Goal: Transaction & Acquisition: Purchase product/service

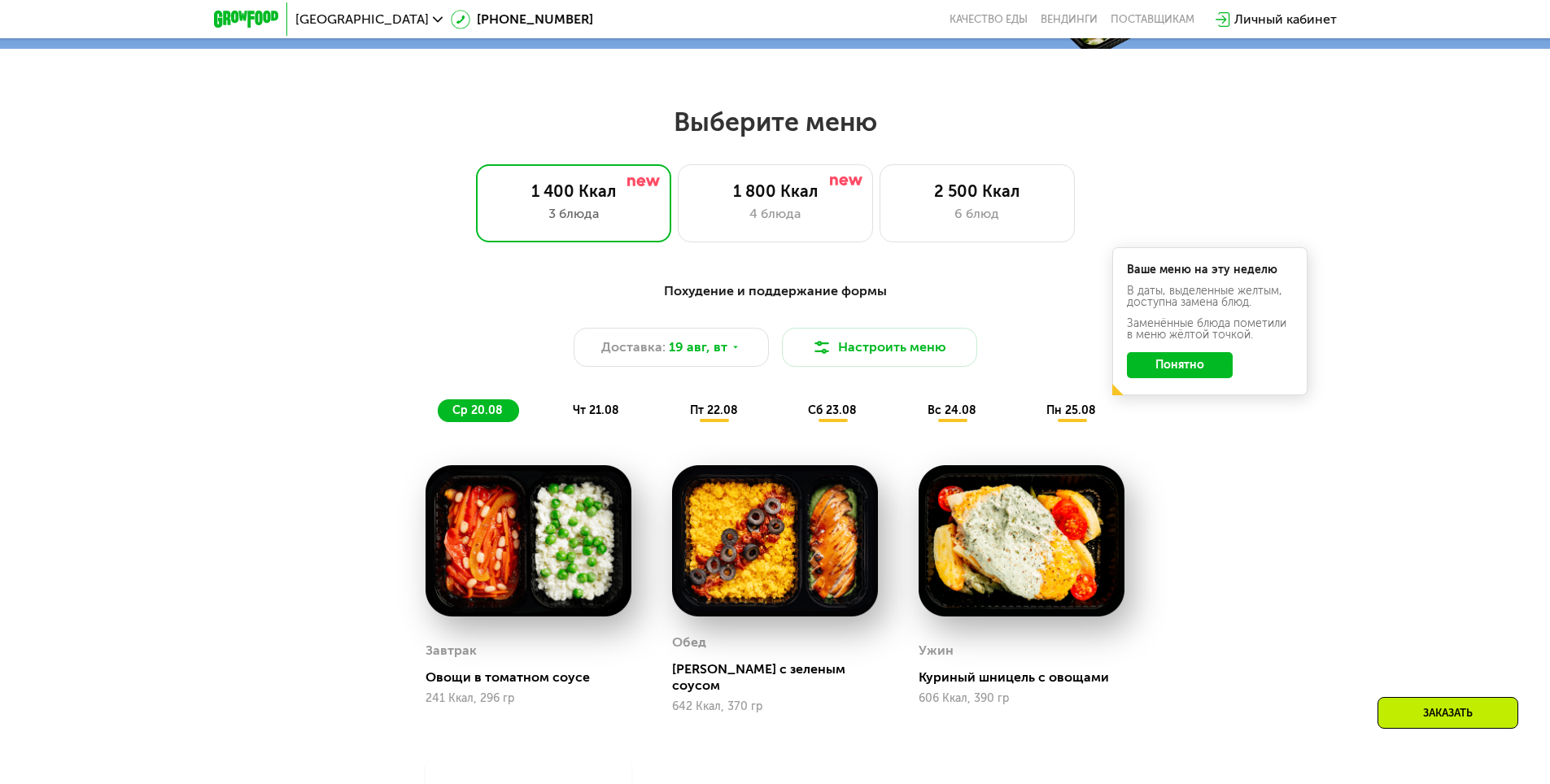
scroll to position [780, 0]
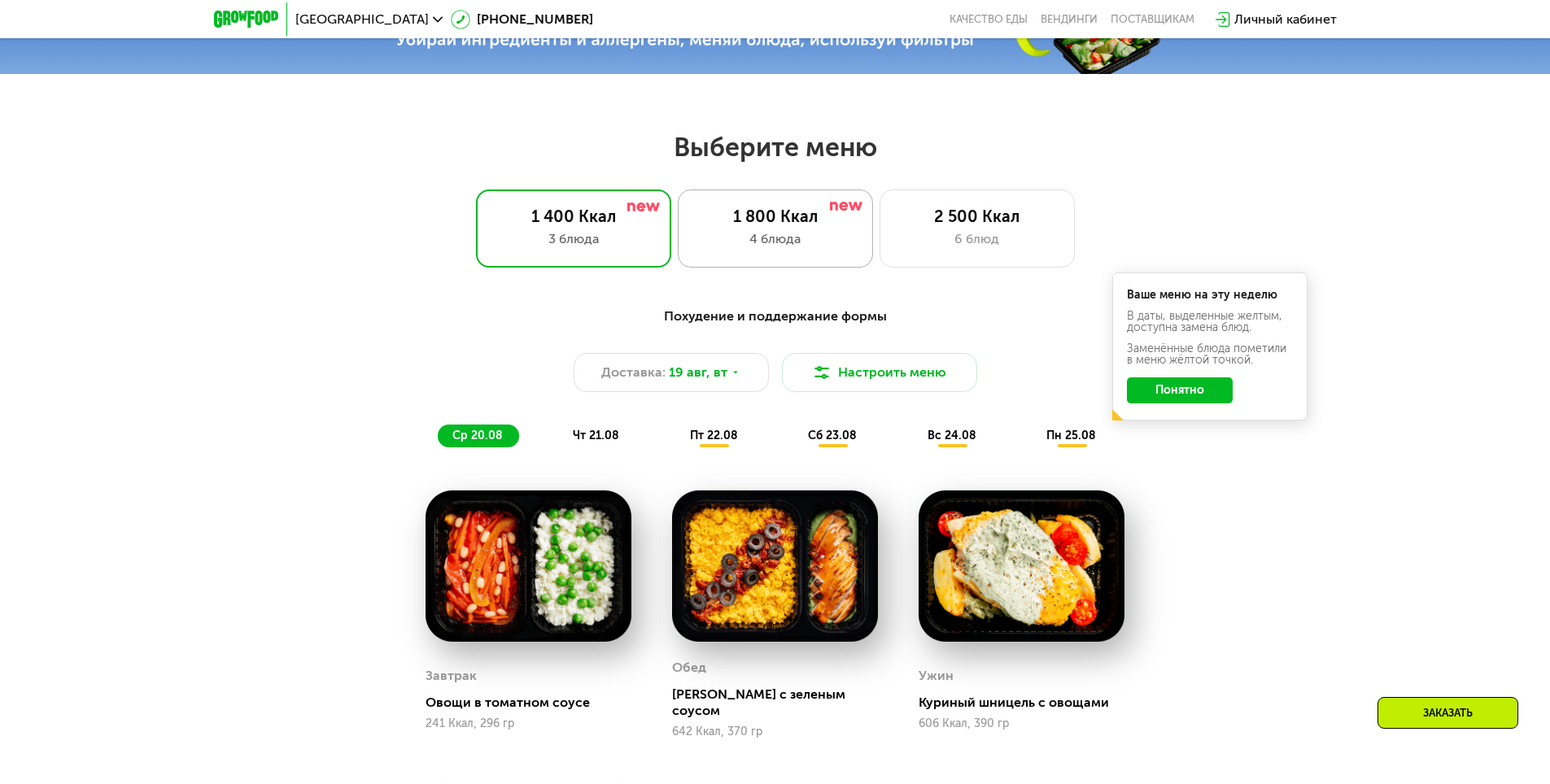
click at [802, 226] on div "1 800 Ккал" at bounding box center [775, 216] width 161 height 20
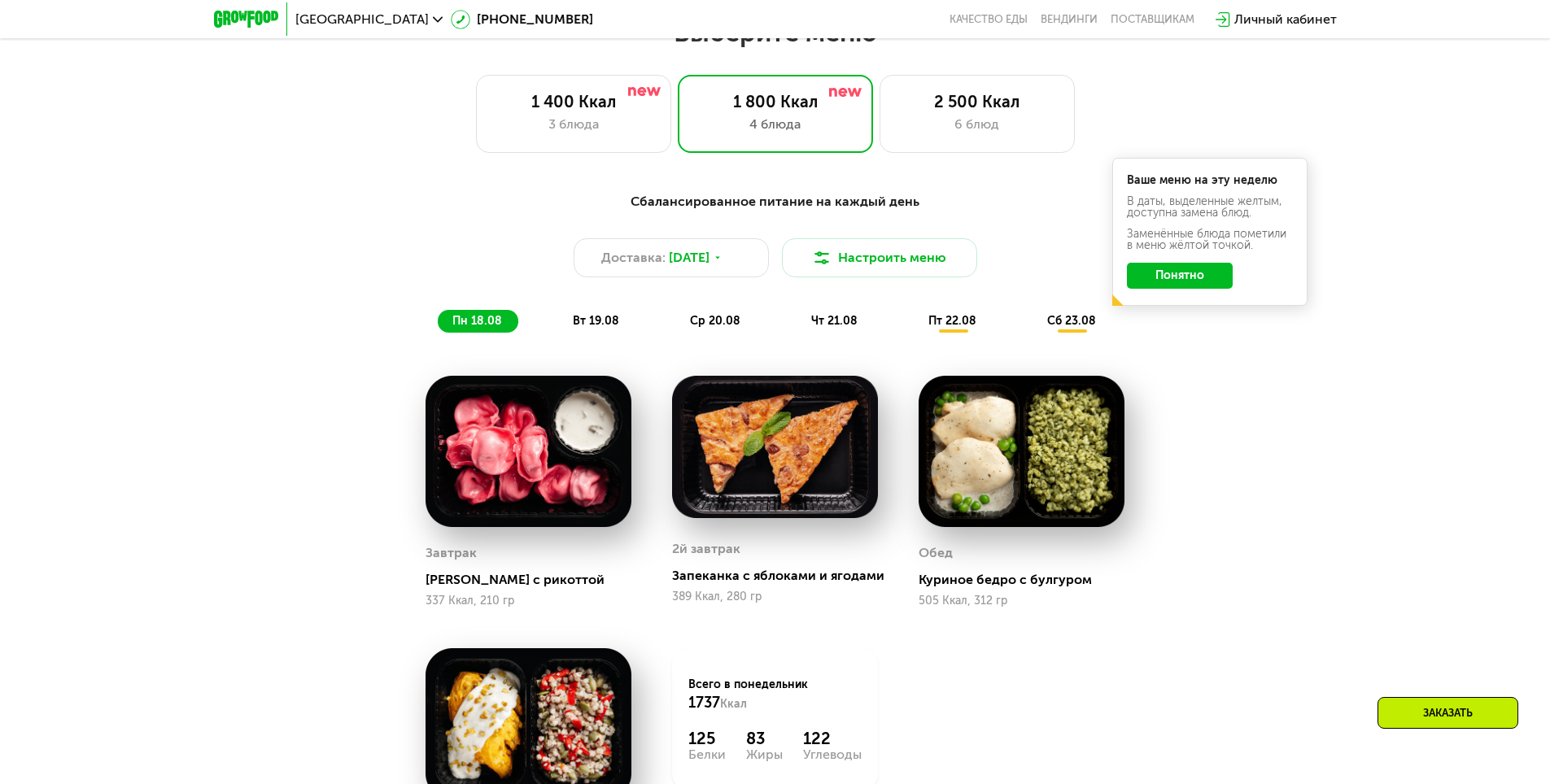
scroll to position [881, 0]
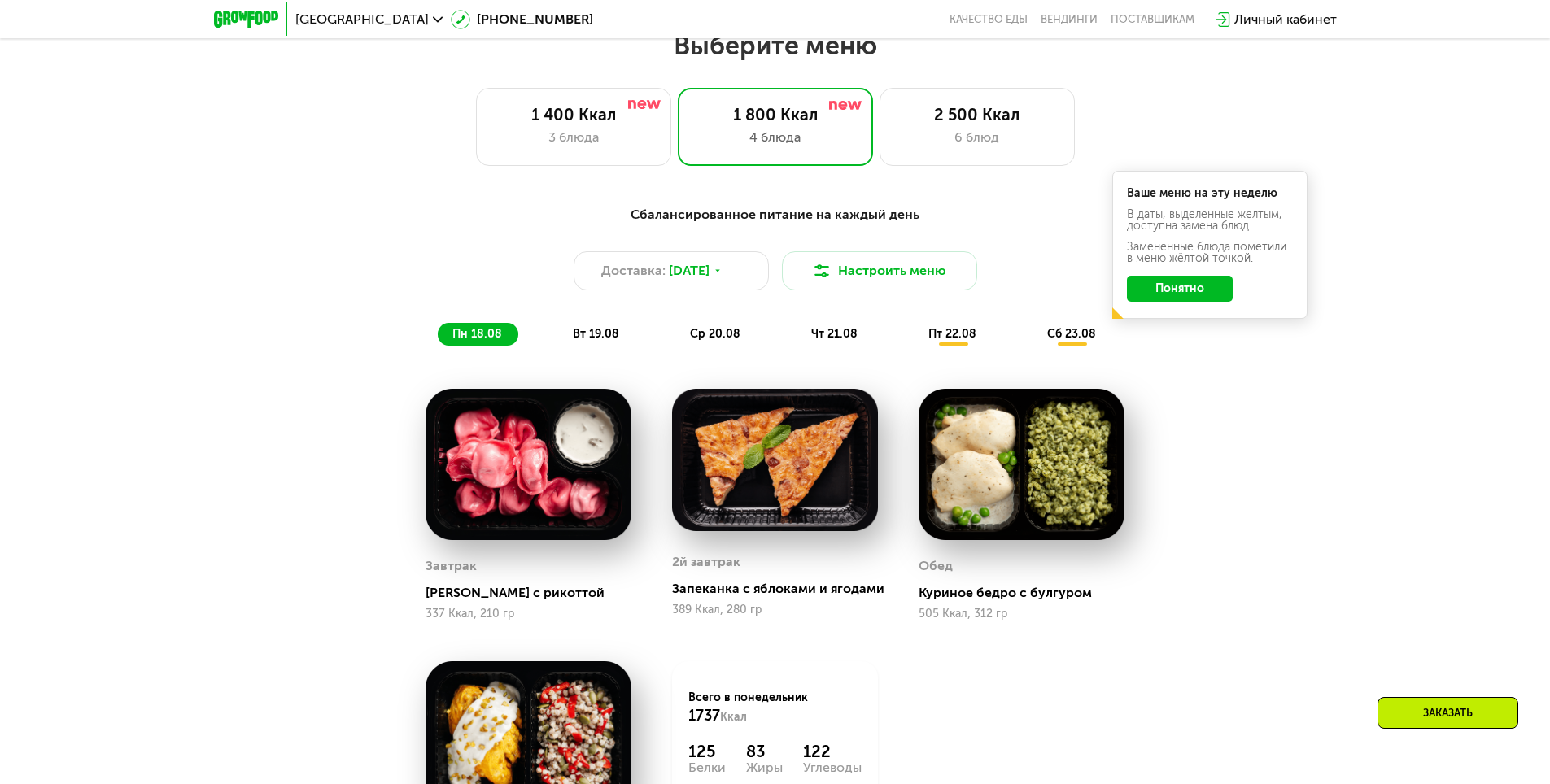
click at [1185, 287] on button "Понятно" at bounding box center [1179, 288] width 106 height 26
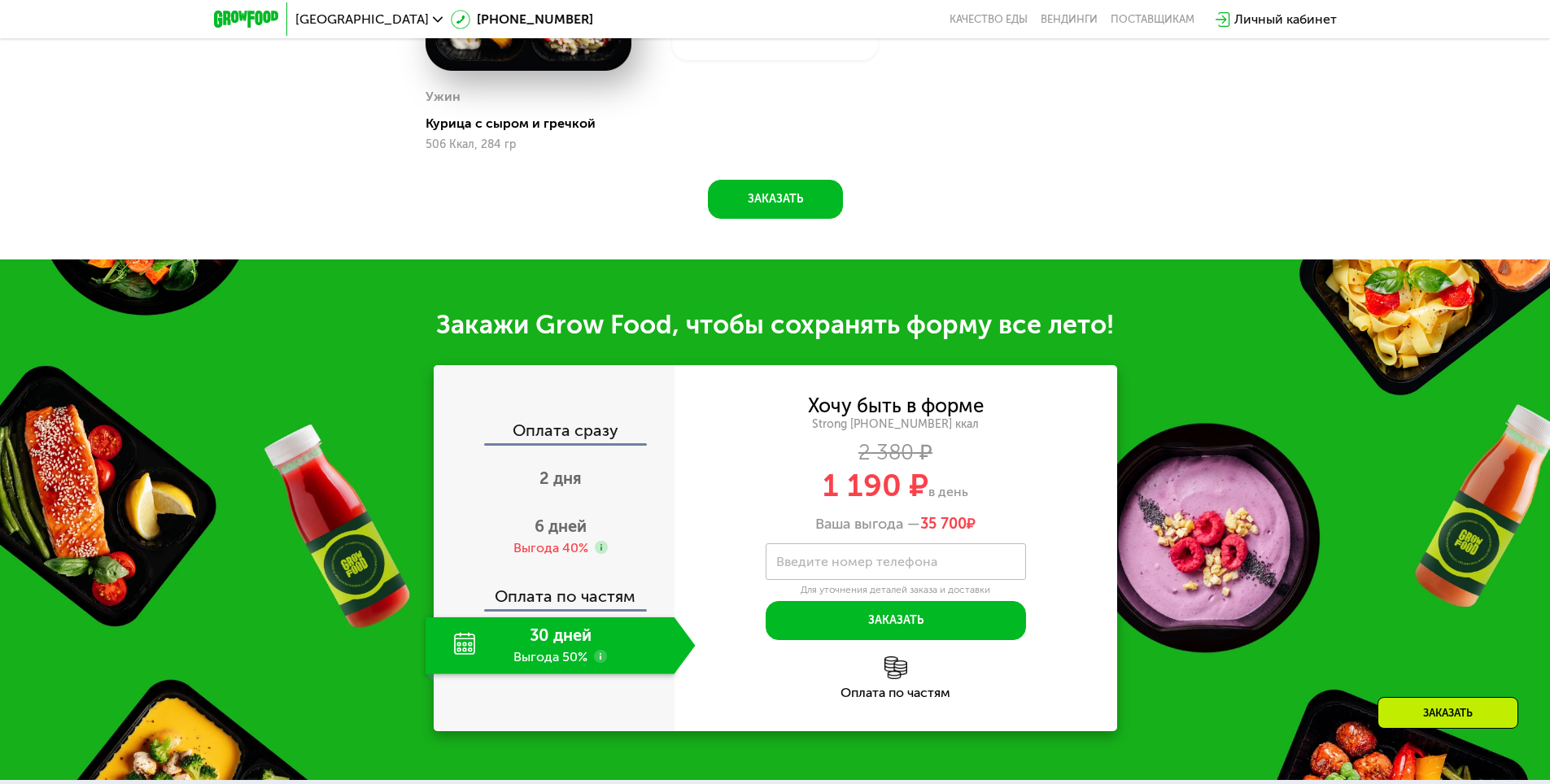
scroll to position [1707, 0]
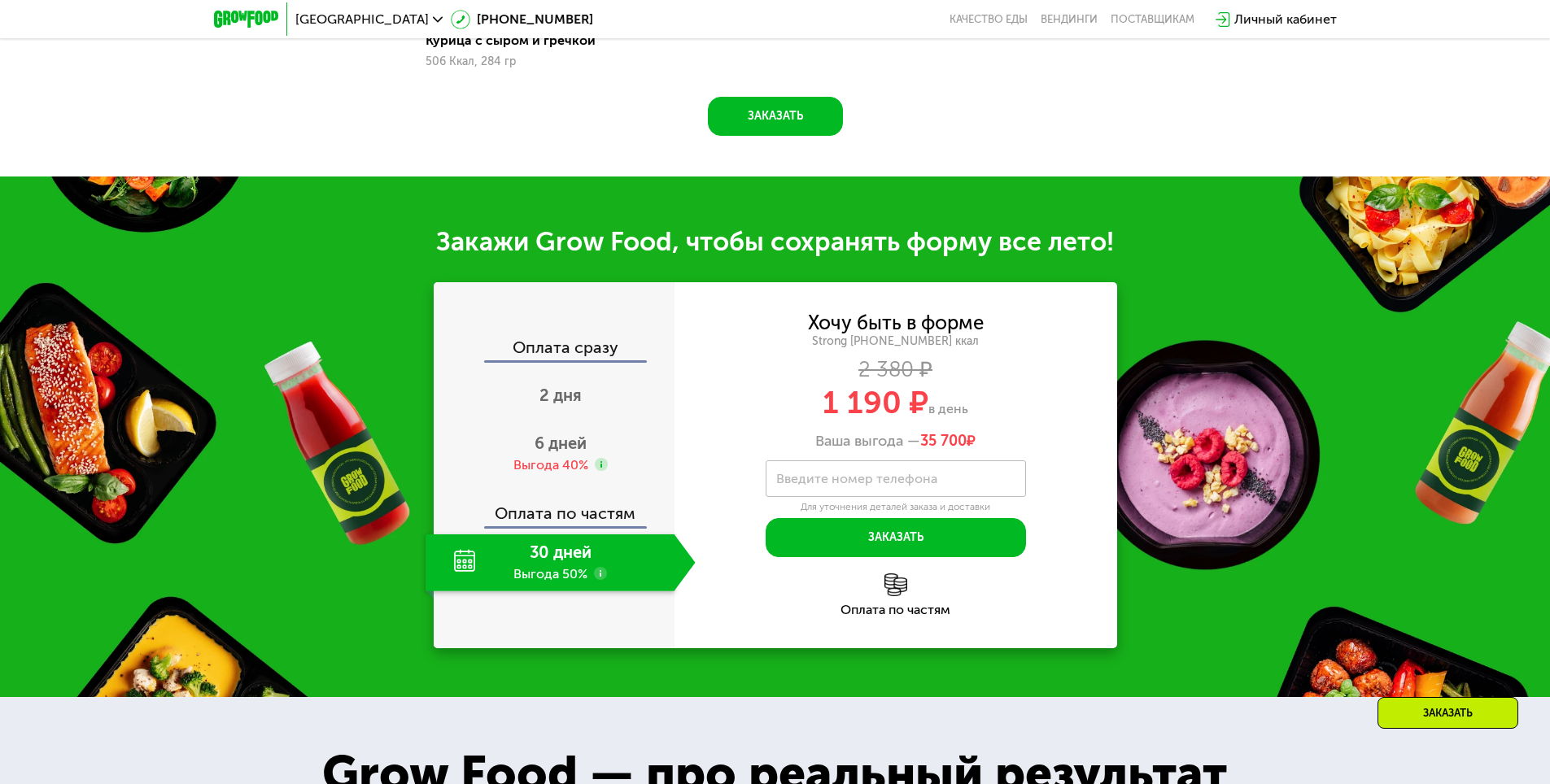
click at [502, 561] on div "30 дней Выгода 50%" at bounding box center [549, 562] width 249 height 56
click at [552, 453] on span "6 дней" at bounding box center [560, 443] width 53 height 20
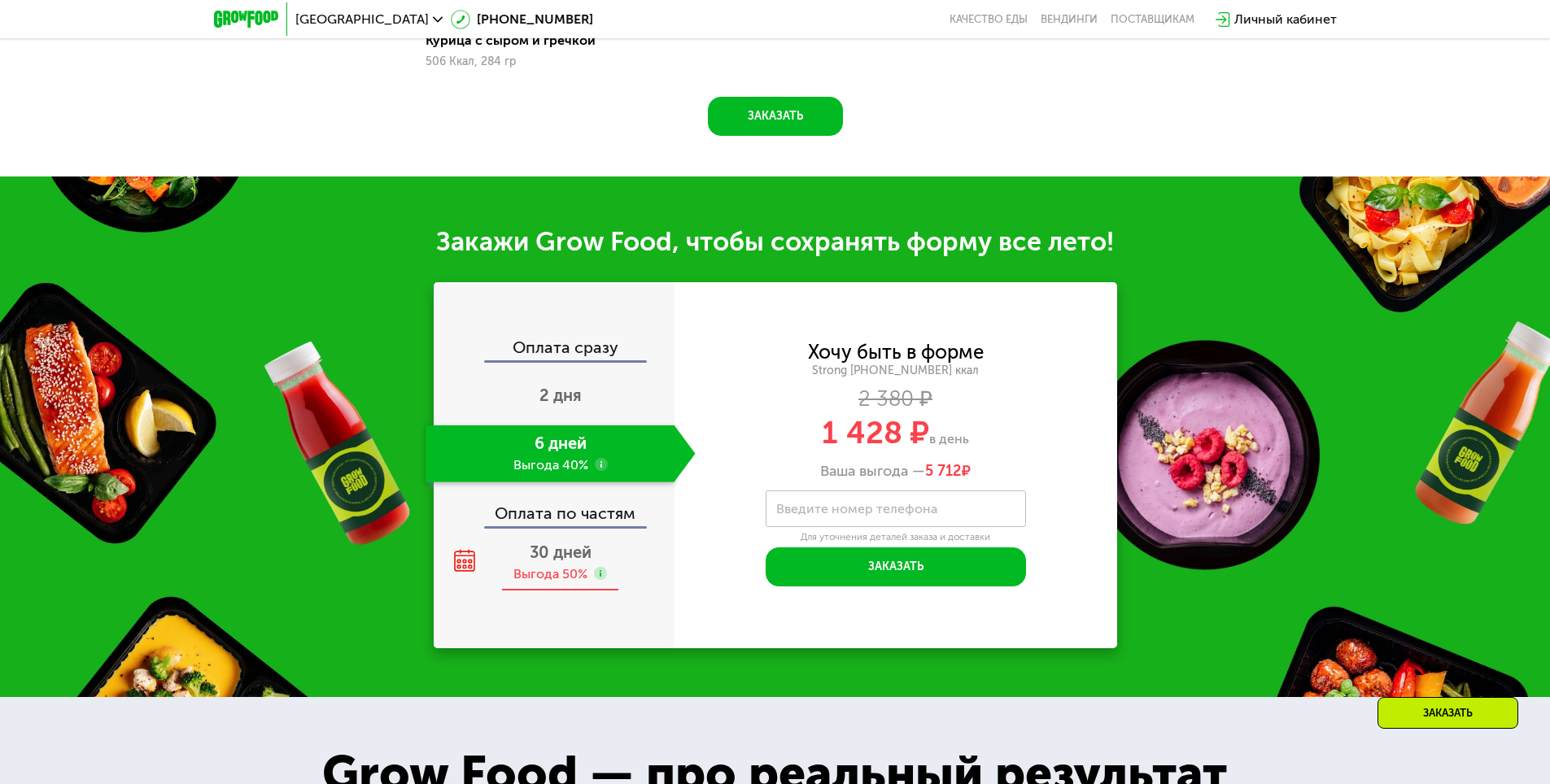
click at [542, 570] on div "Выгода 50%" at bounding box center [550, 574] width 74 height 18
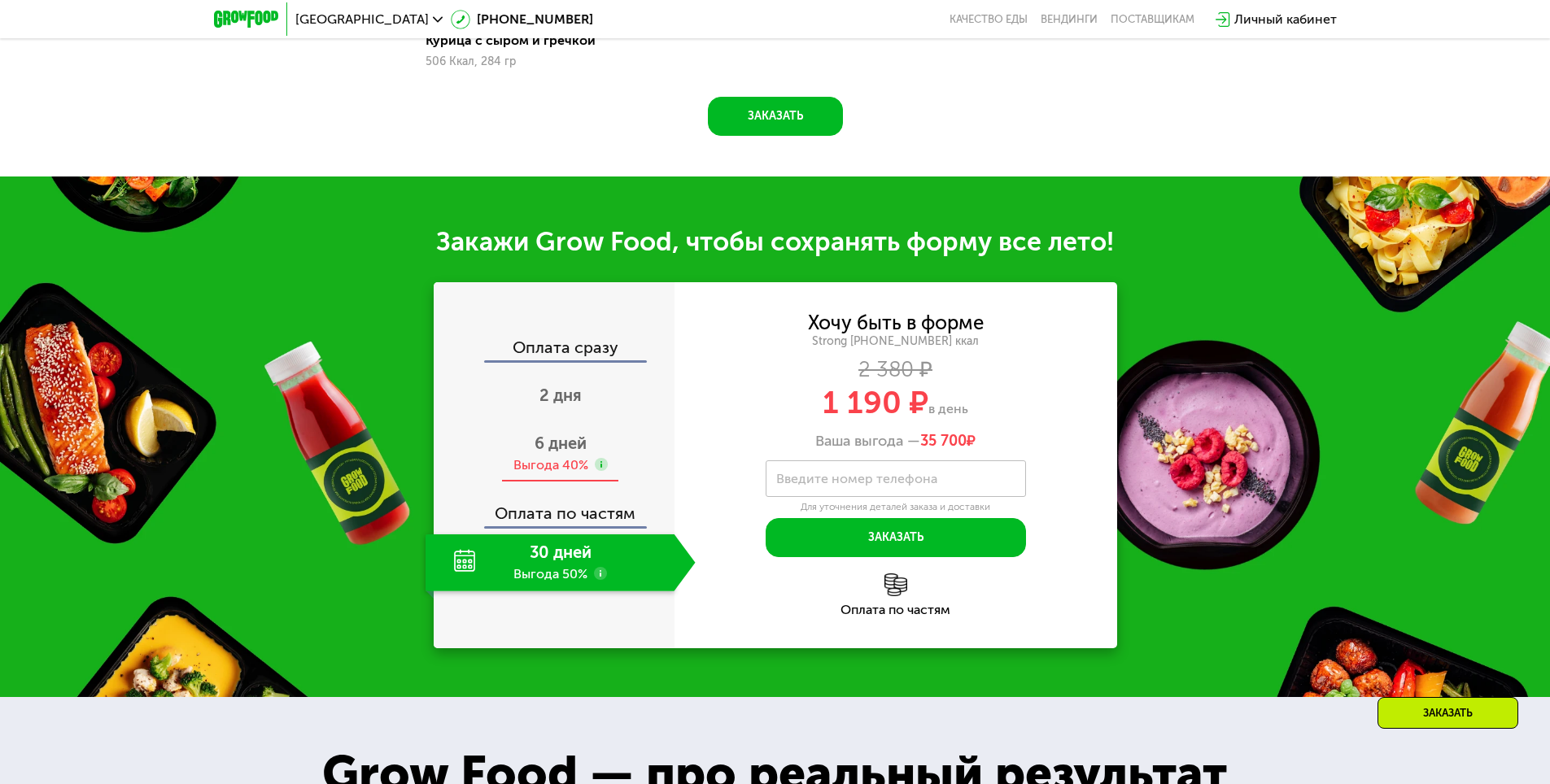
click at [566, 453] on span "6 дней" at bounding box center [560, 443] width 53 height 20
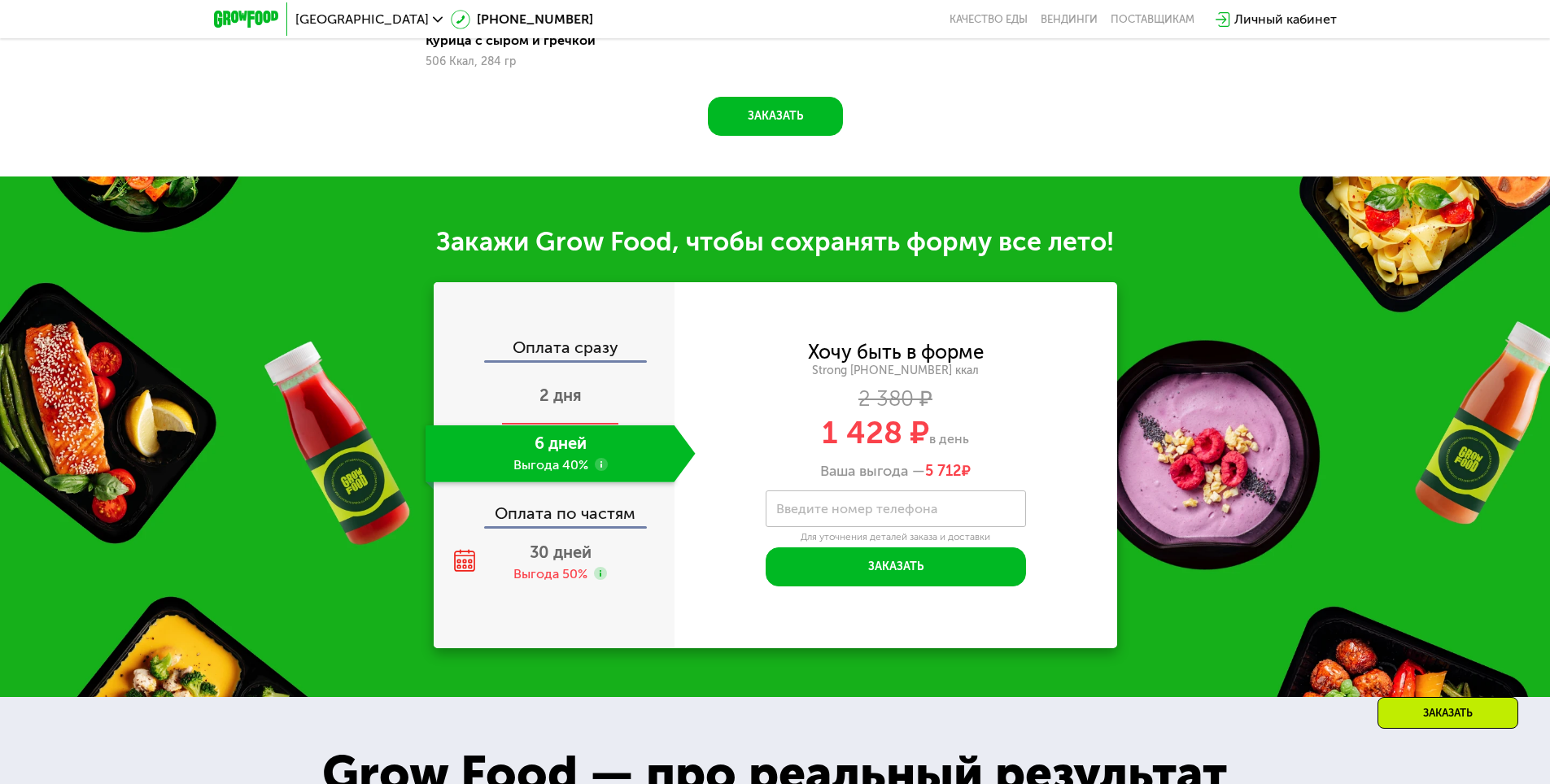
click at [563, 401] on span "2 дня" at bounding box center [560, 395] width 43 height 20
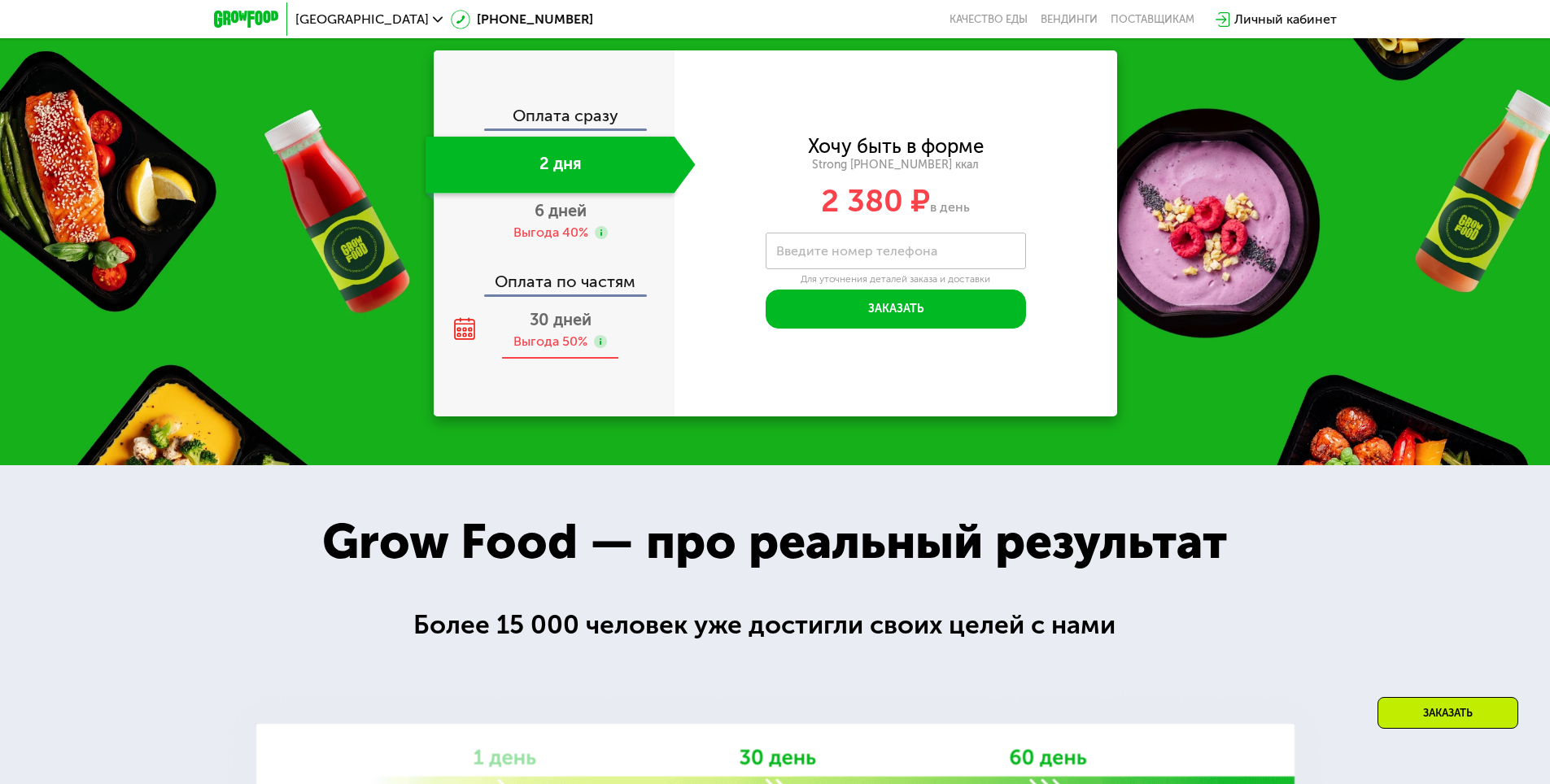
click at [545, 351] on div "Выгода 50%" at bounding box center [550, 342] width 74 height 18
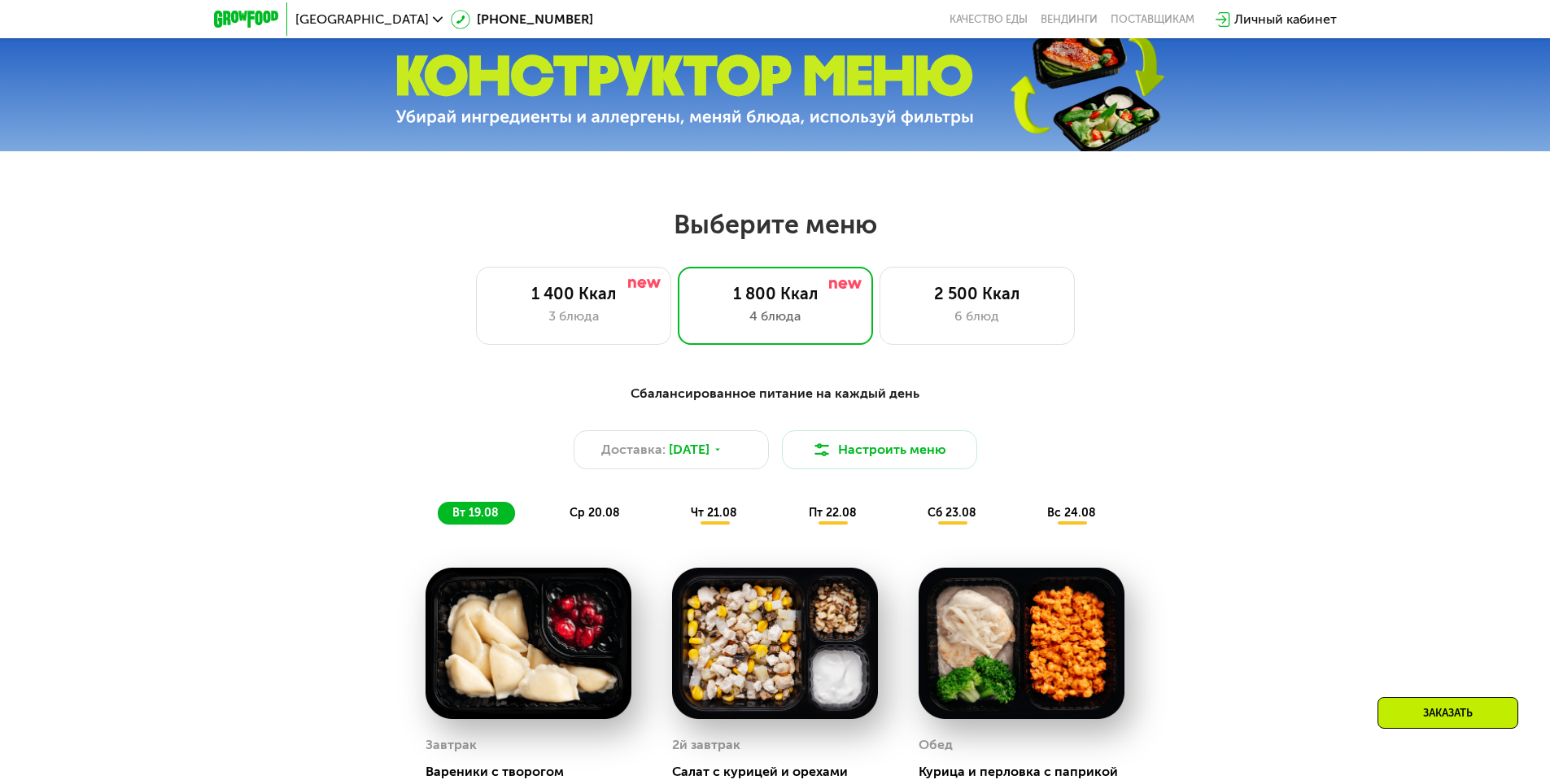
scroll to position [723, 0]
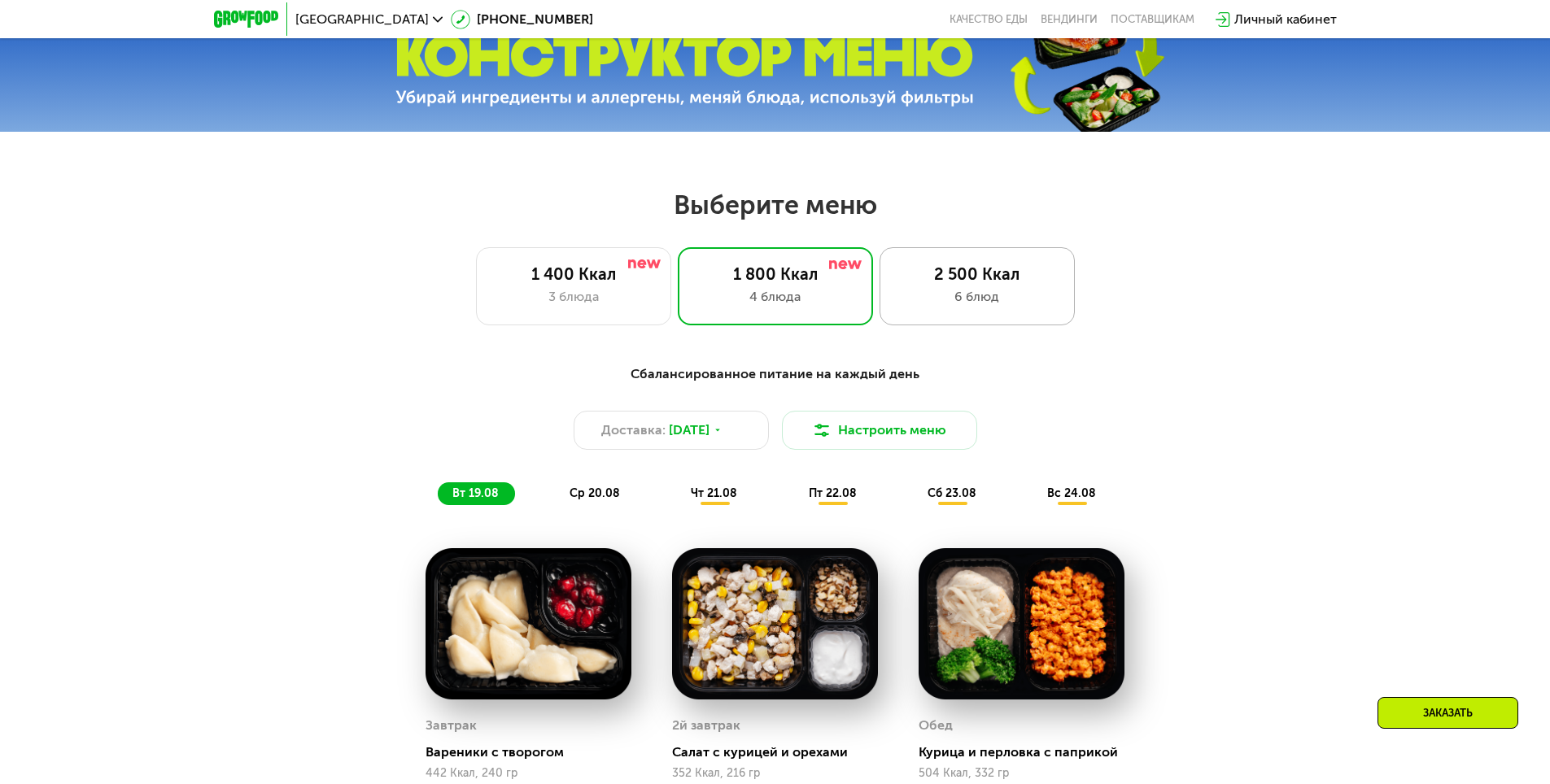
click at [1018, 290] on div "2 500 Ккал 6 блюд" at bounding box center [977, 285] width 195 height 78
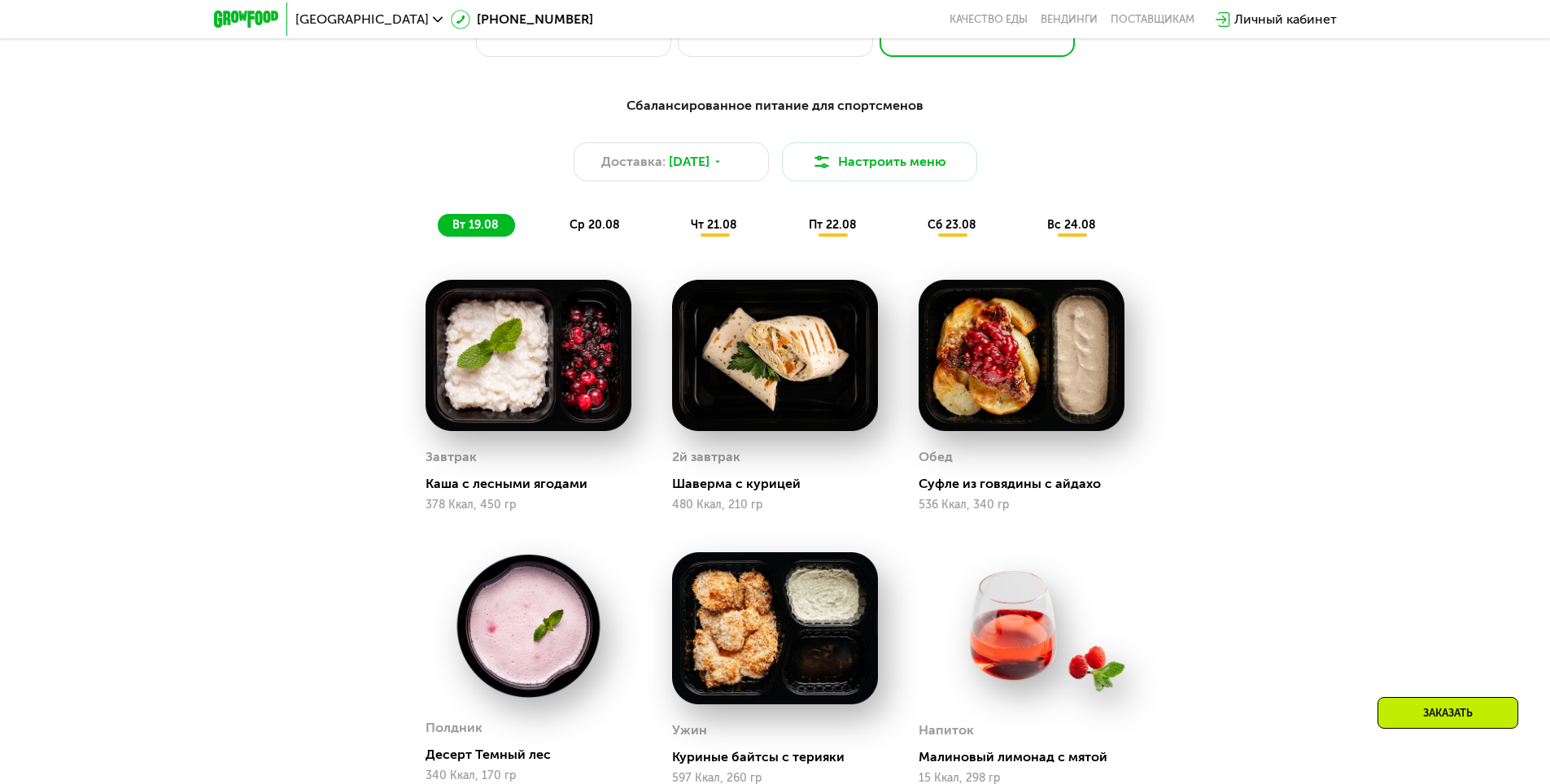
scroll to position [984, 0]
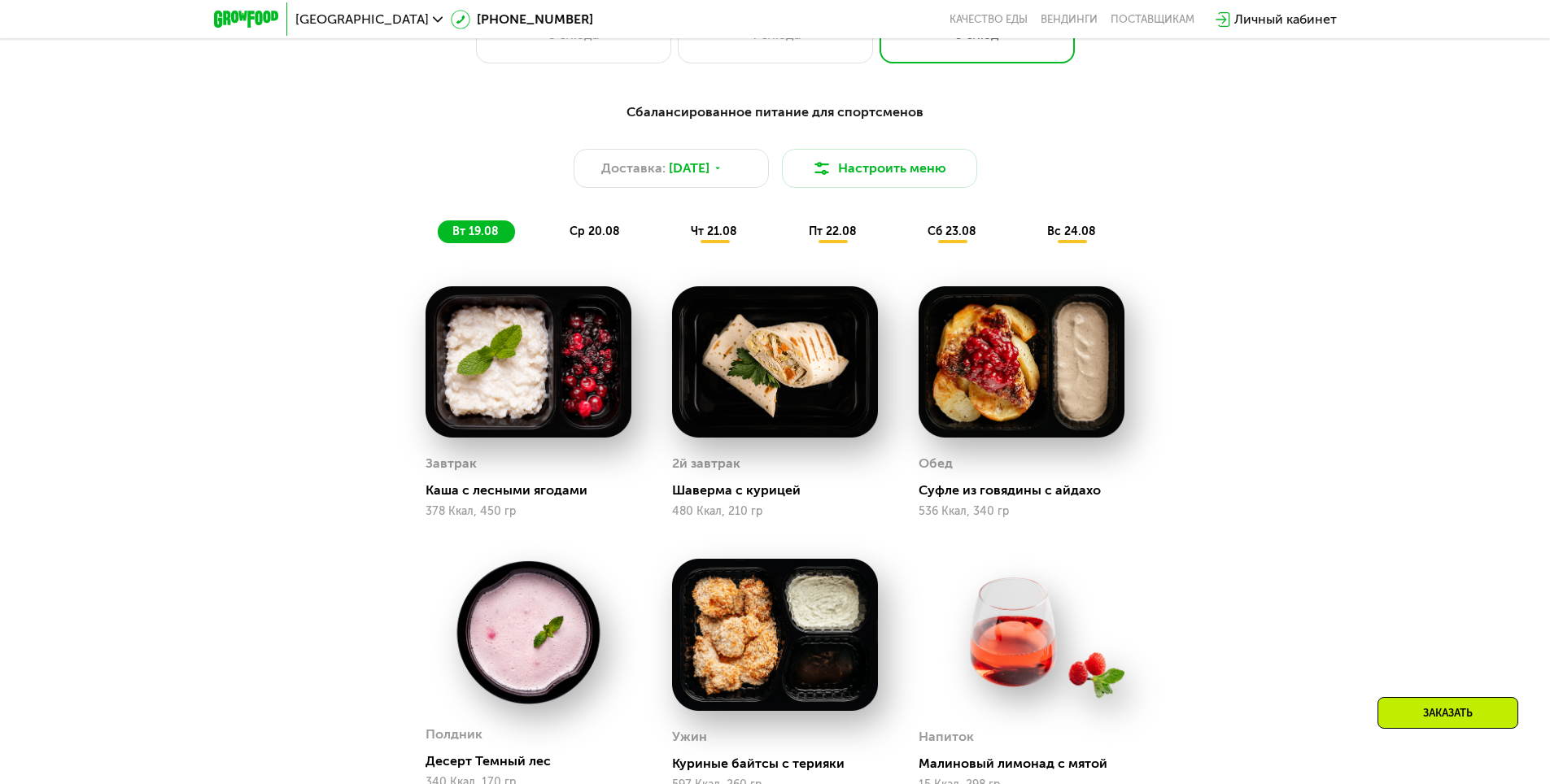
click at [600, 238] on span "ср 20.08" at bounding box center [594, 231] width 51 height 14
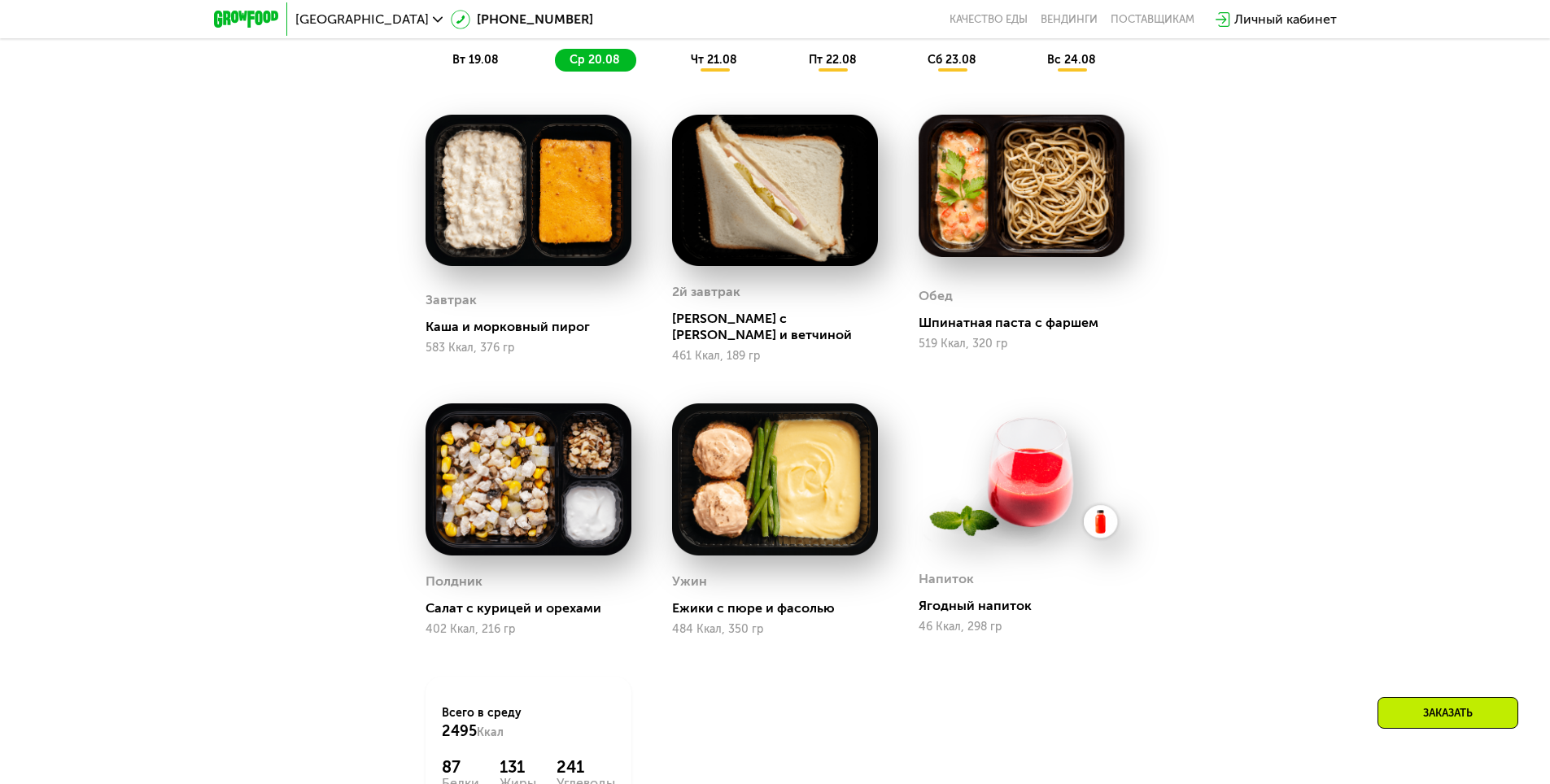
scroll to position [1143, 0]
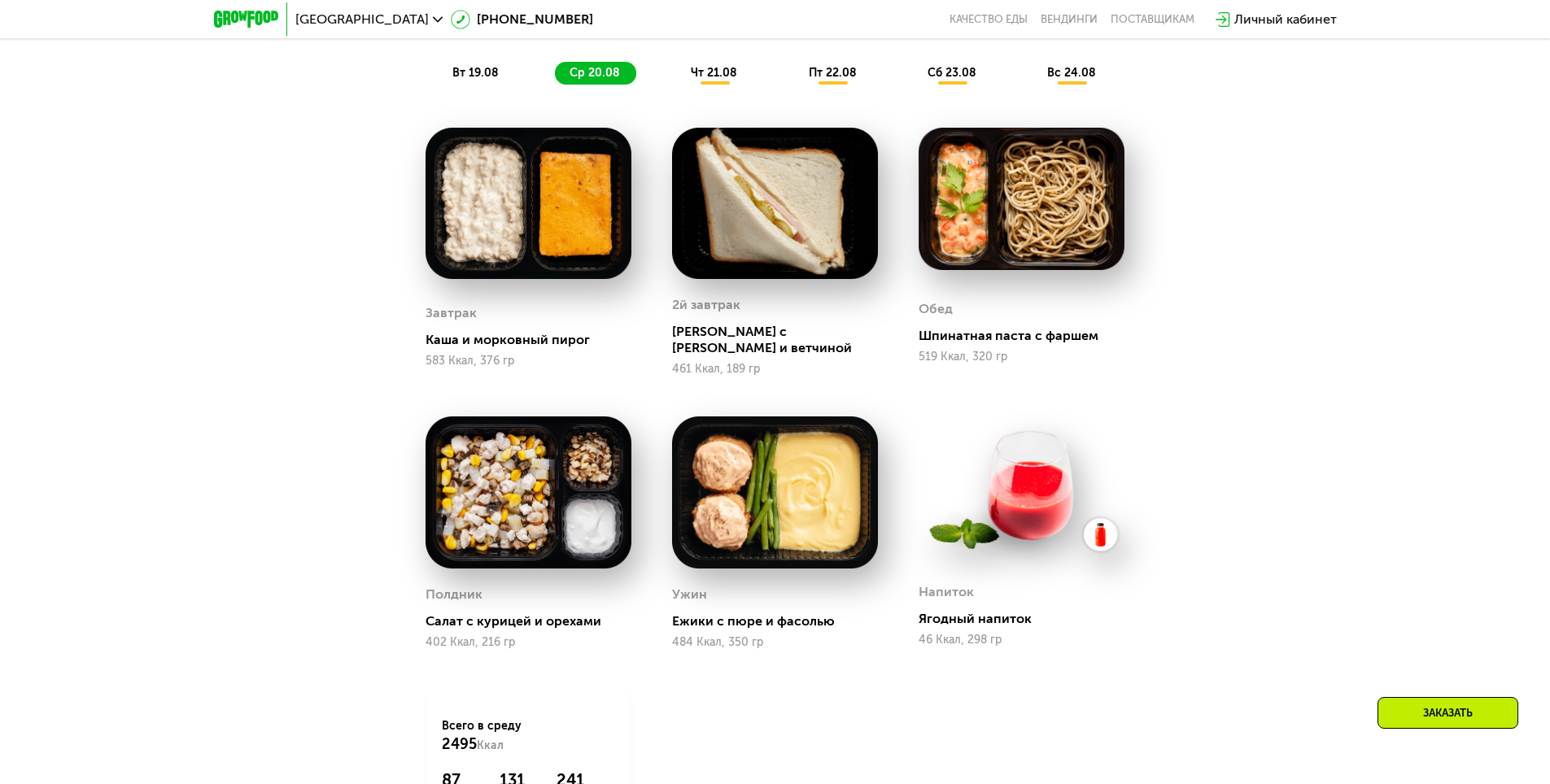
click at [700, 78] on span "чт 21.08" at bounding box center [714, 72] width 47 height 14
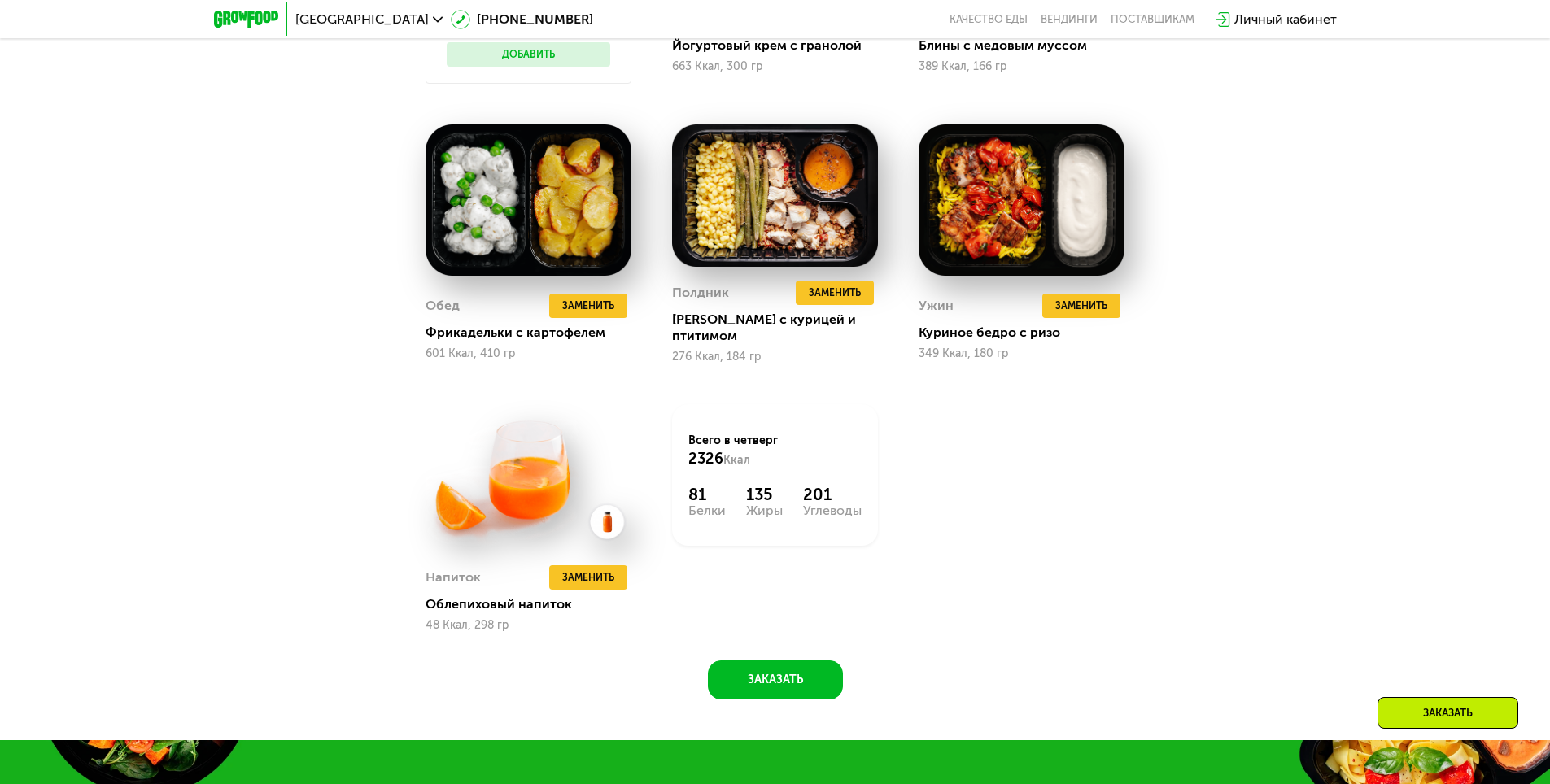
scroll to position [1384, 0]
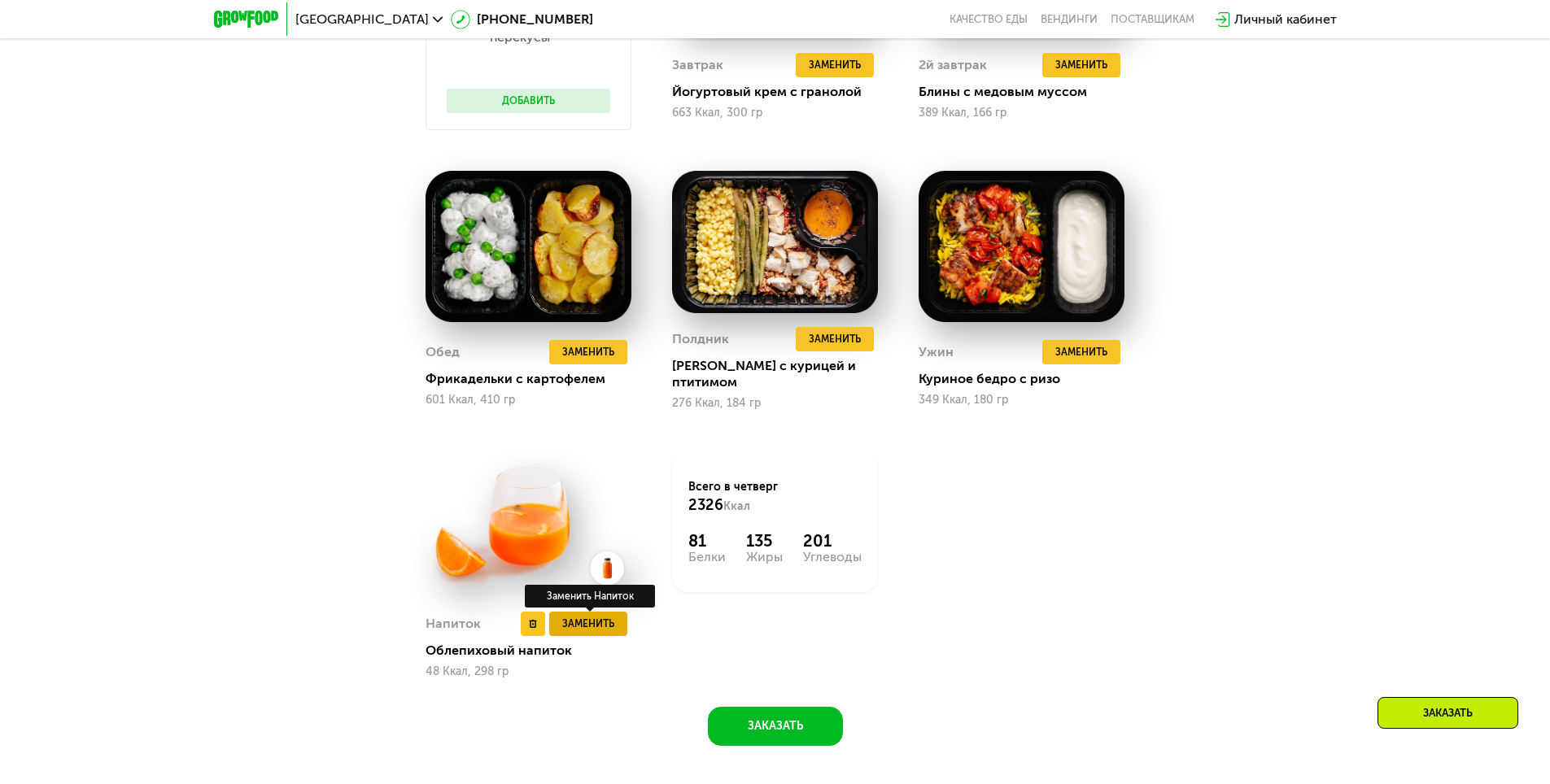
click at [608, 618] on span "Заменить" at bounding box center [588, 623] width 53 height 16
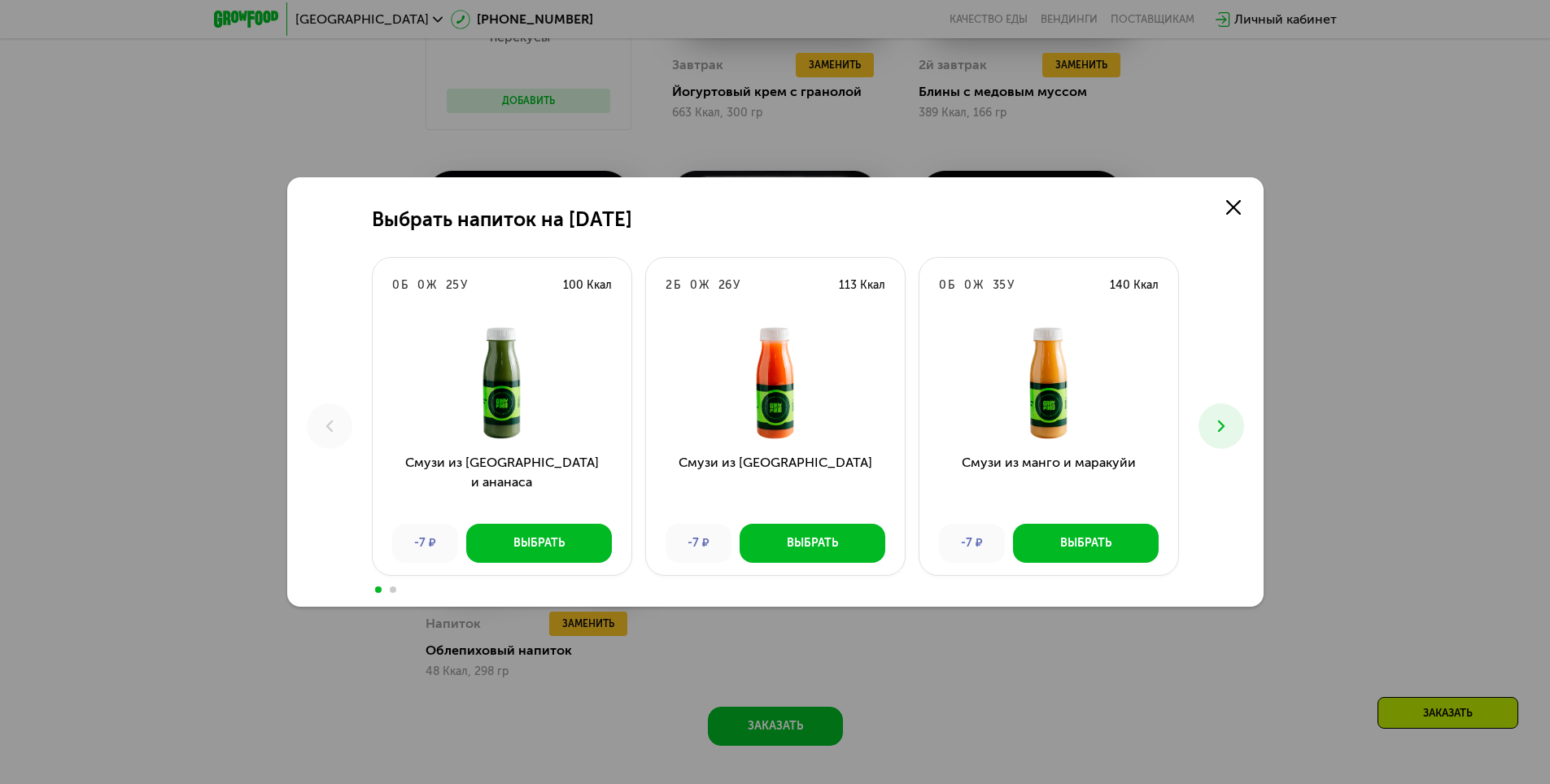
click at [1219, 423] on icon at bounding box center [1222, 426] width 20 height 20
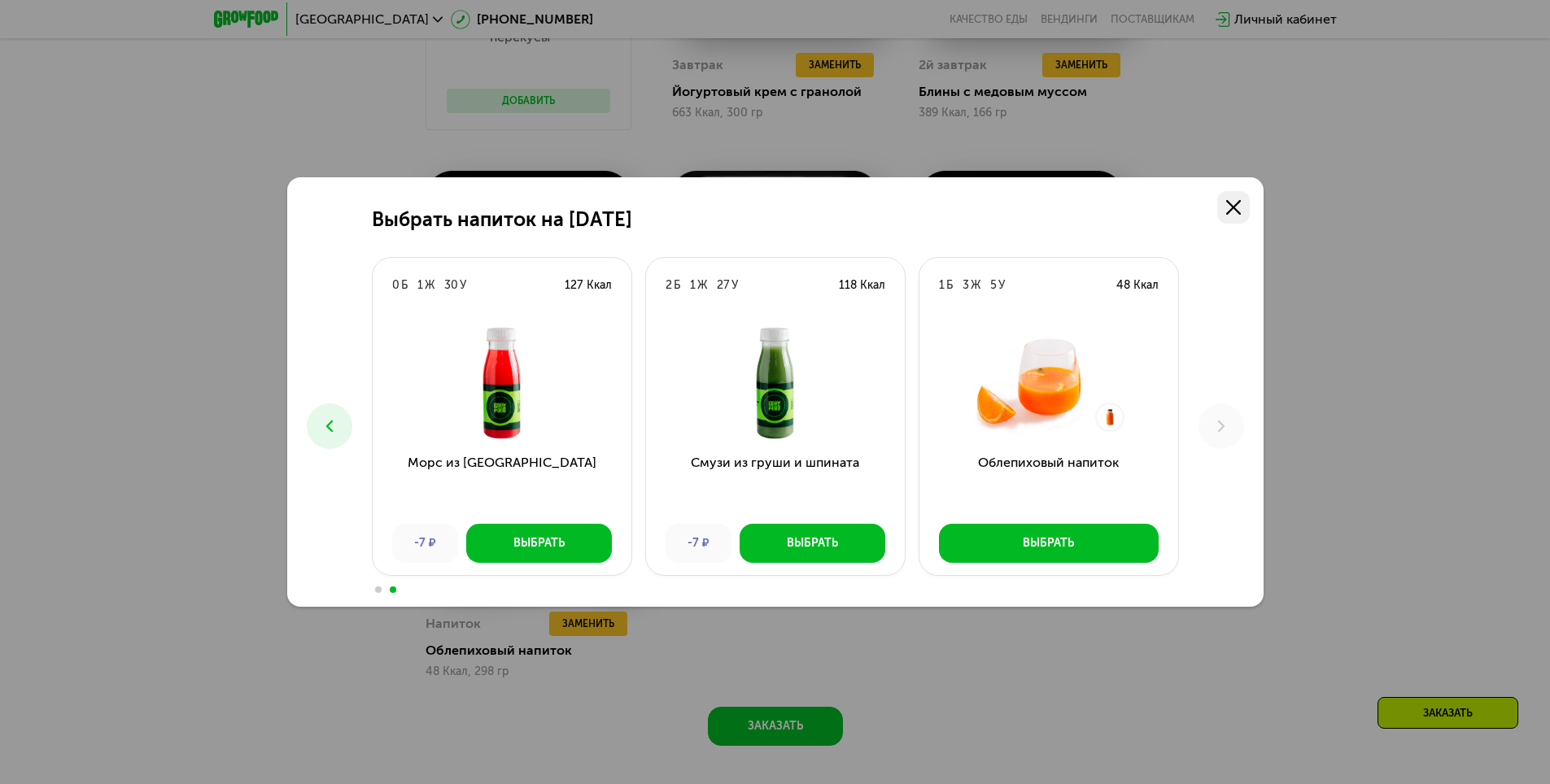
click at [1232, 209] on use at bounding box center [1233, 207] width 15 height 15
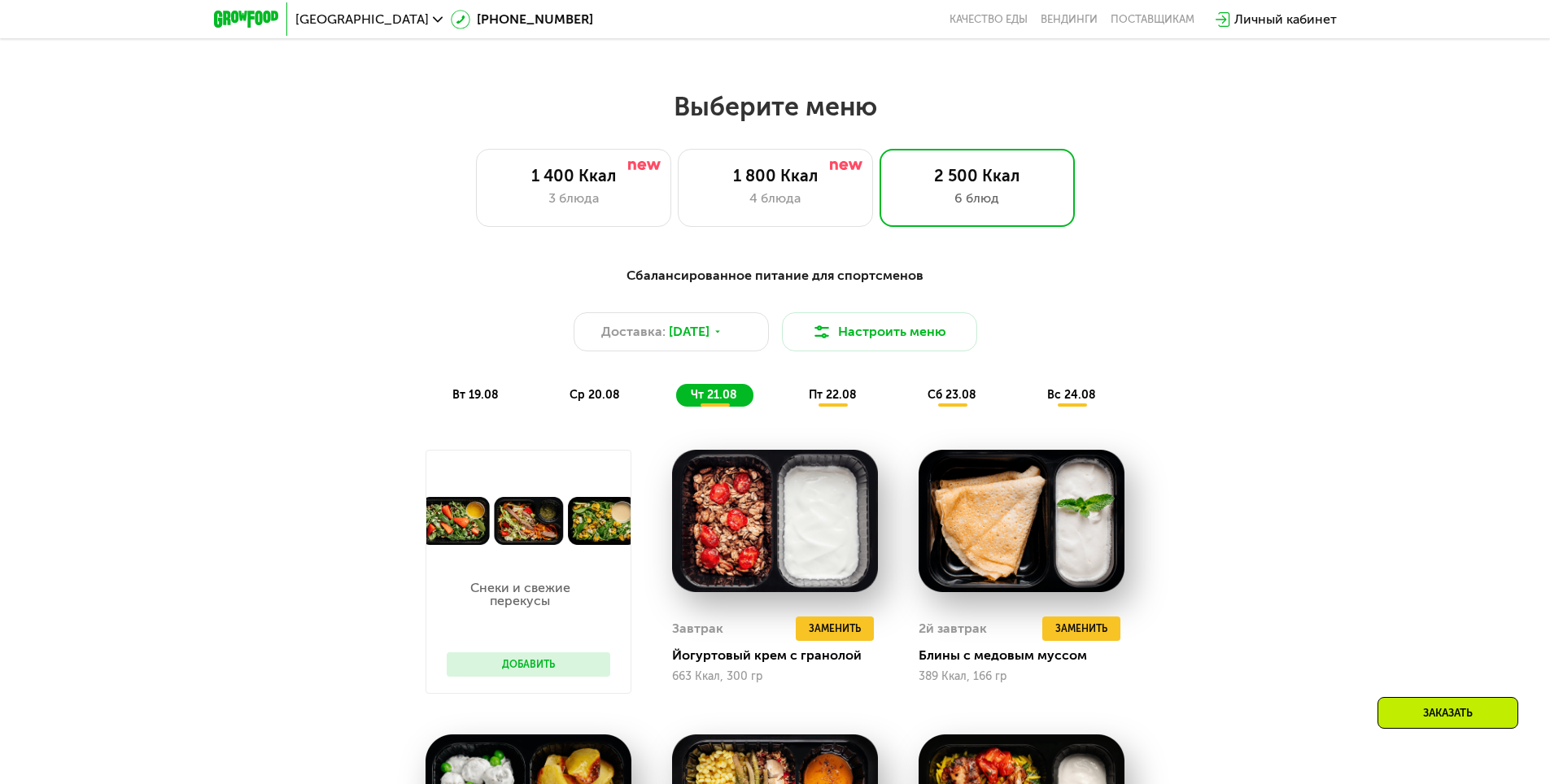
scroll to position [840, 0]
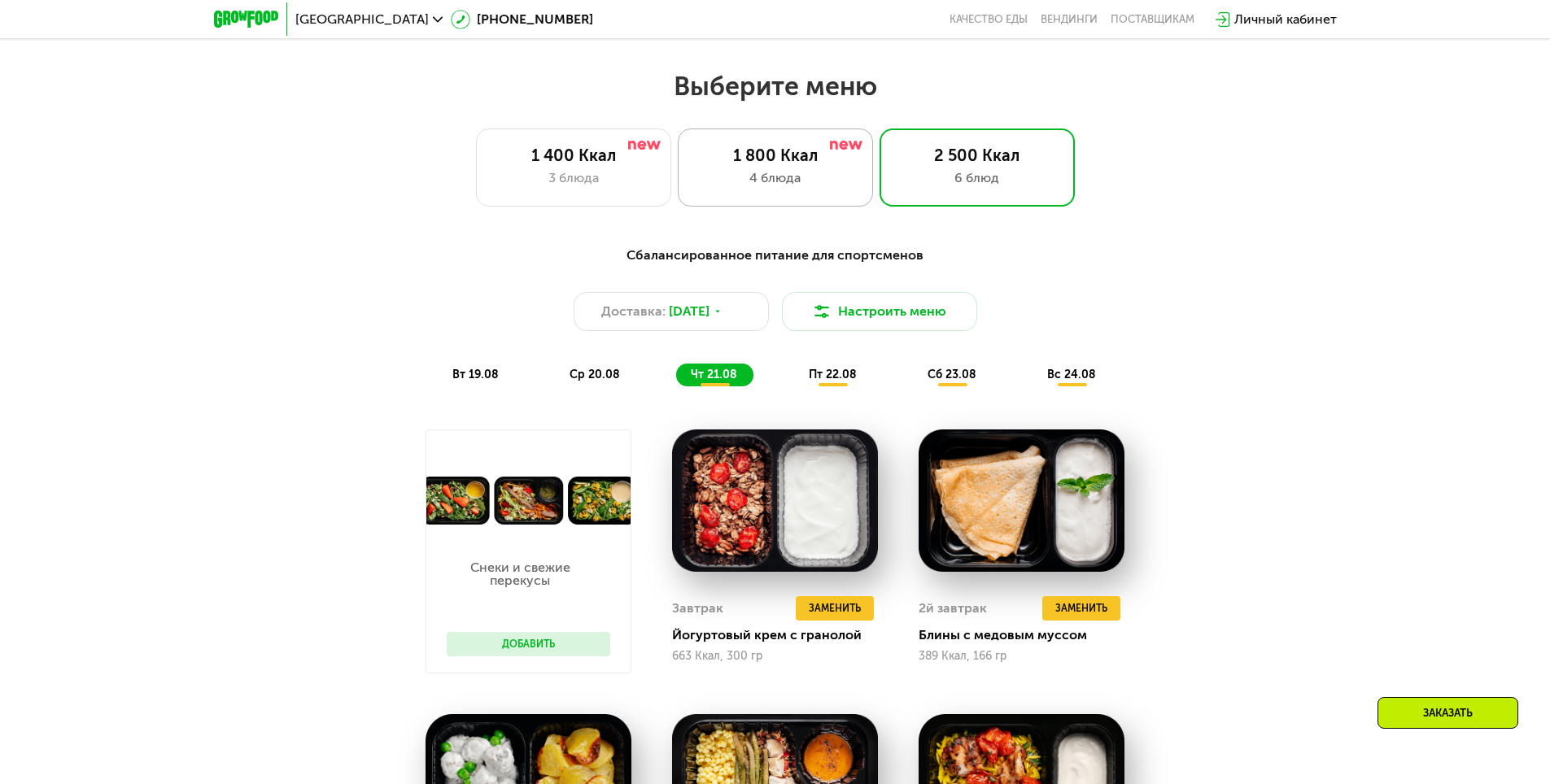
click at [799, 177] on div "4 блюда" at bounding box center [775, 178] width 161 height 20
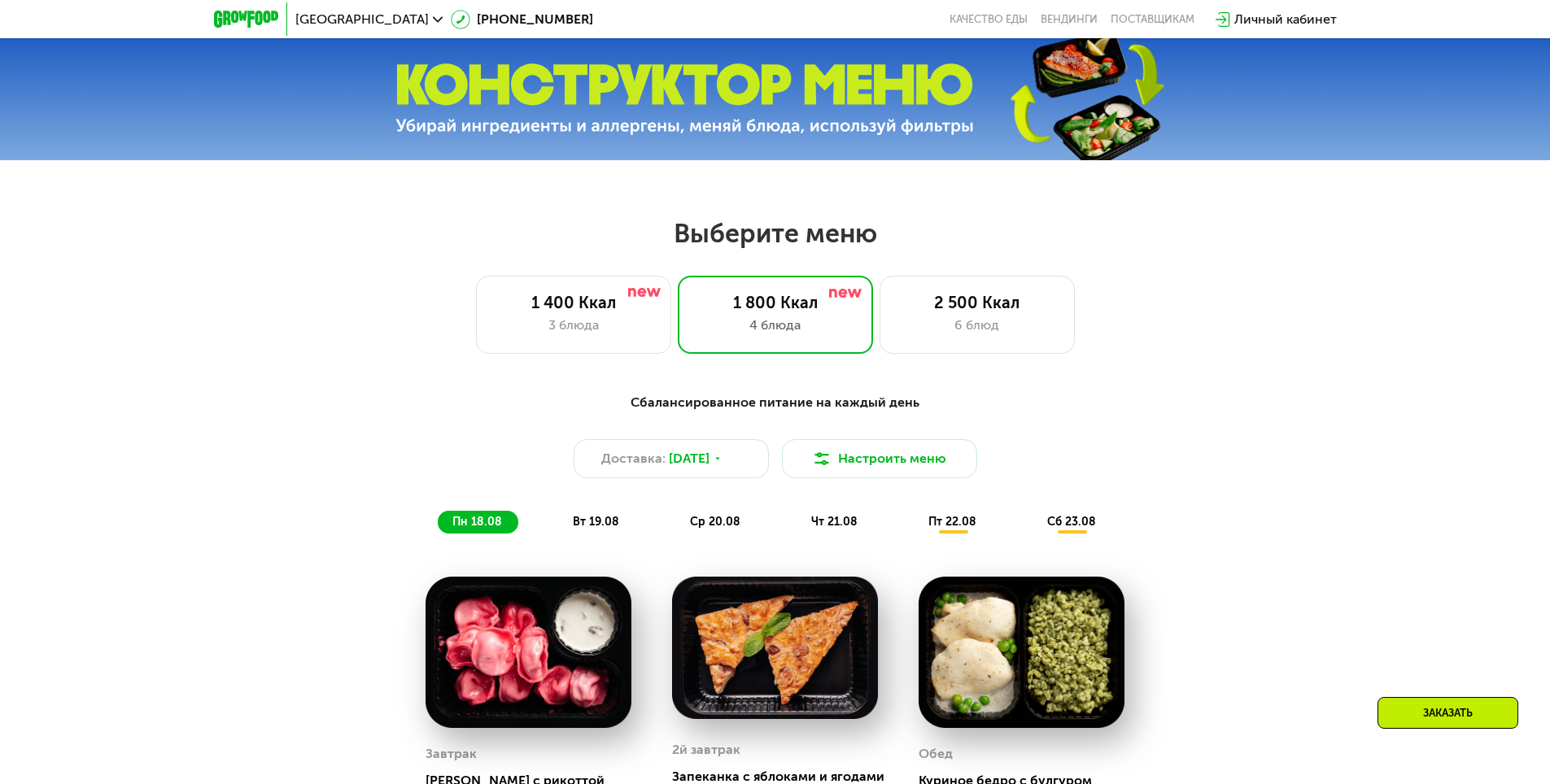
scroll to position [681, 0]
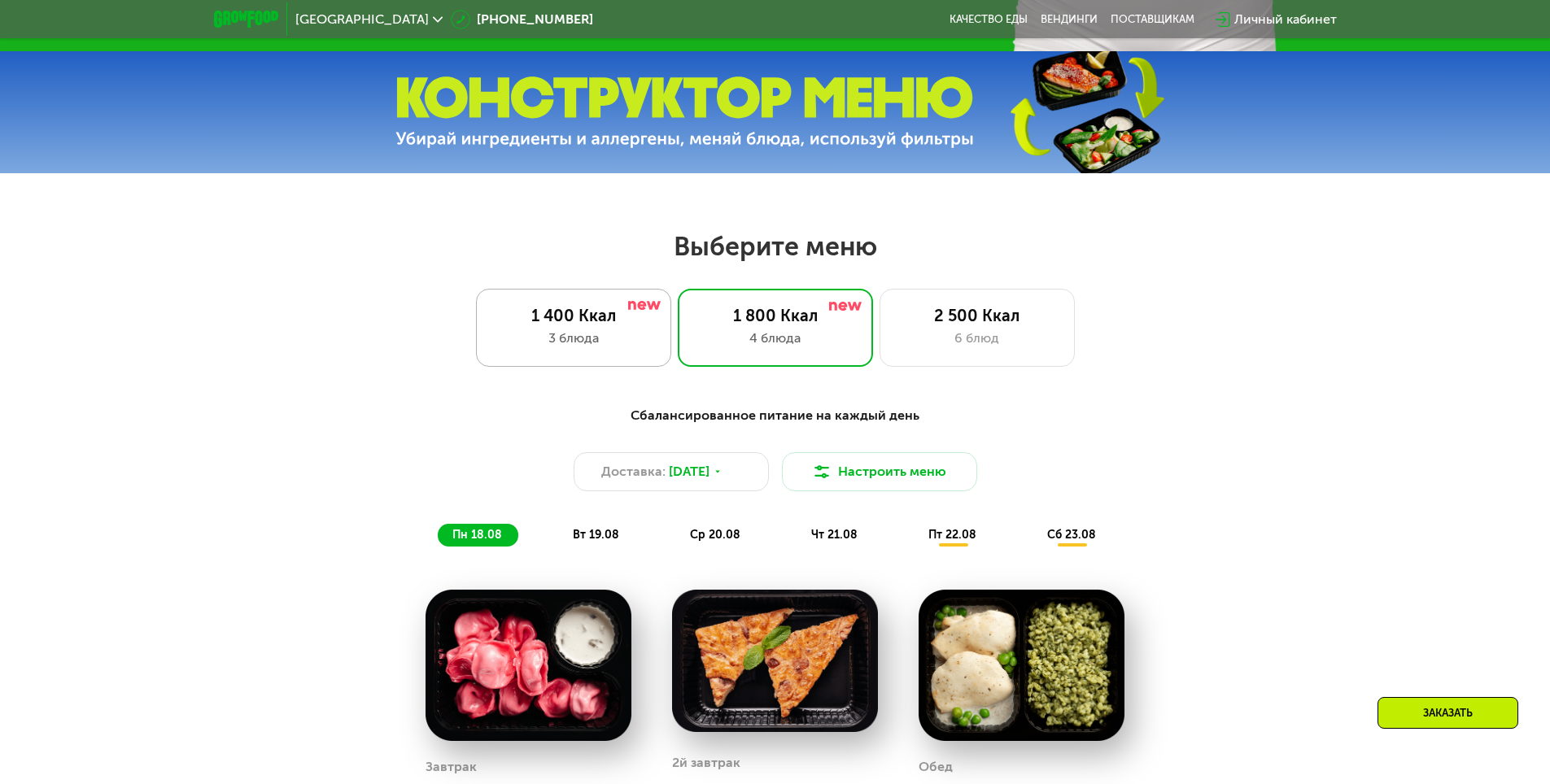
click at [677, 331] on div "1 400 Ккал 3 блюда" at bounding box center [775, 327] width 195 height 78
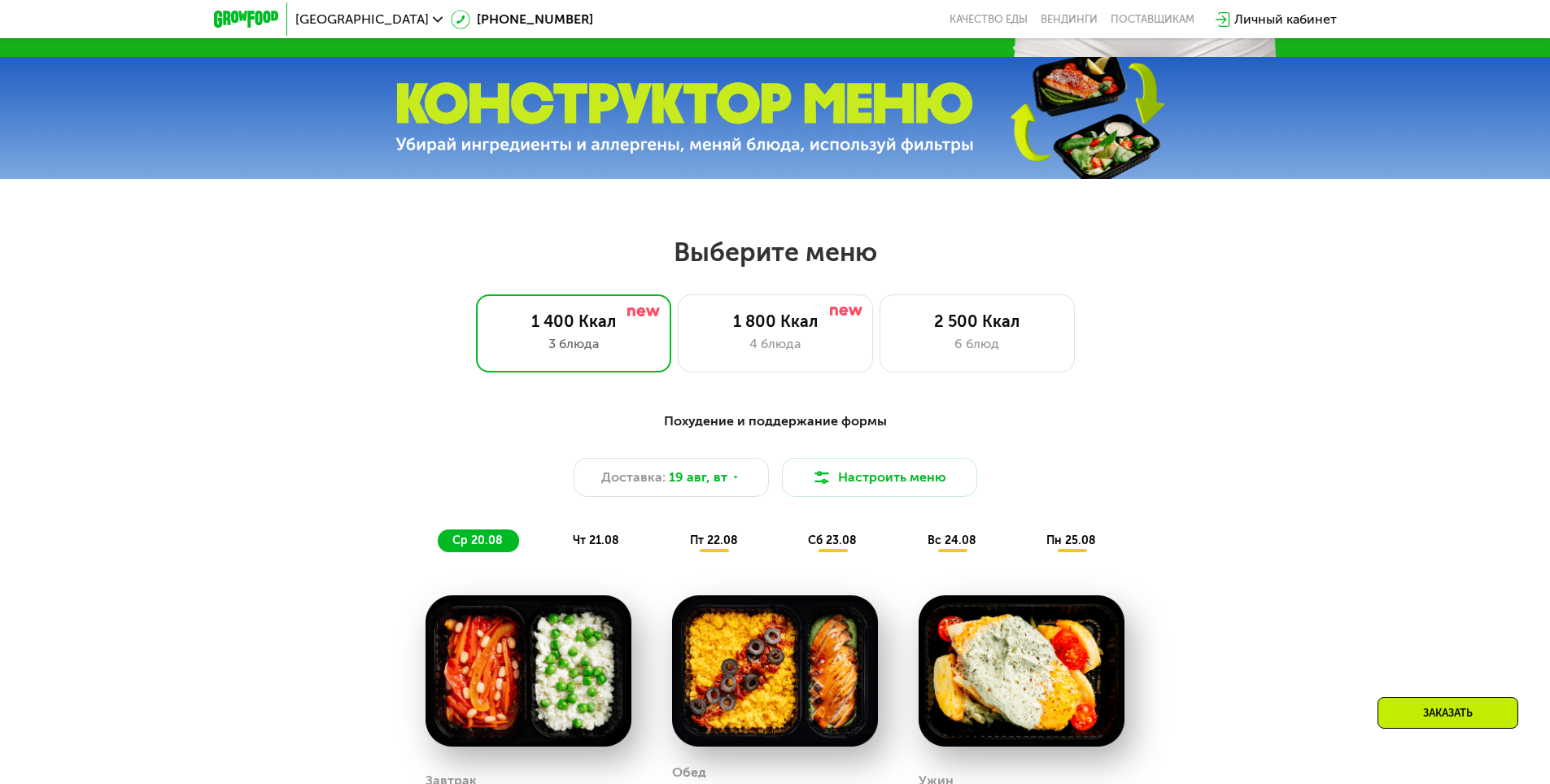
scroll to position [827, 0]
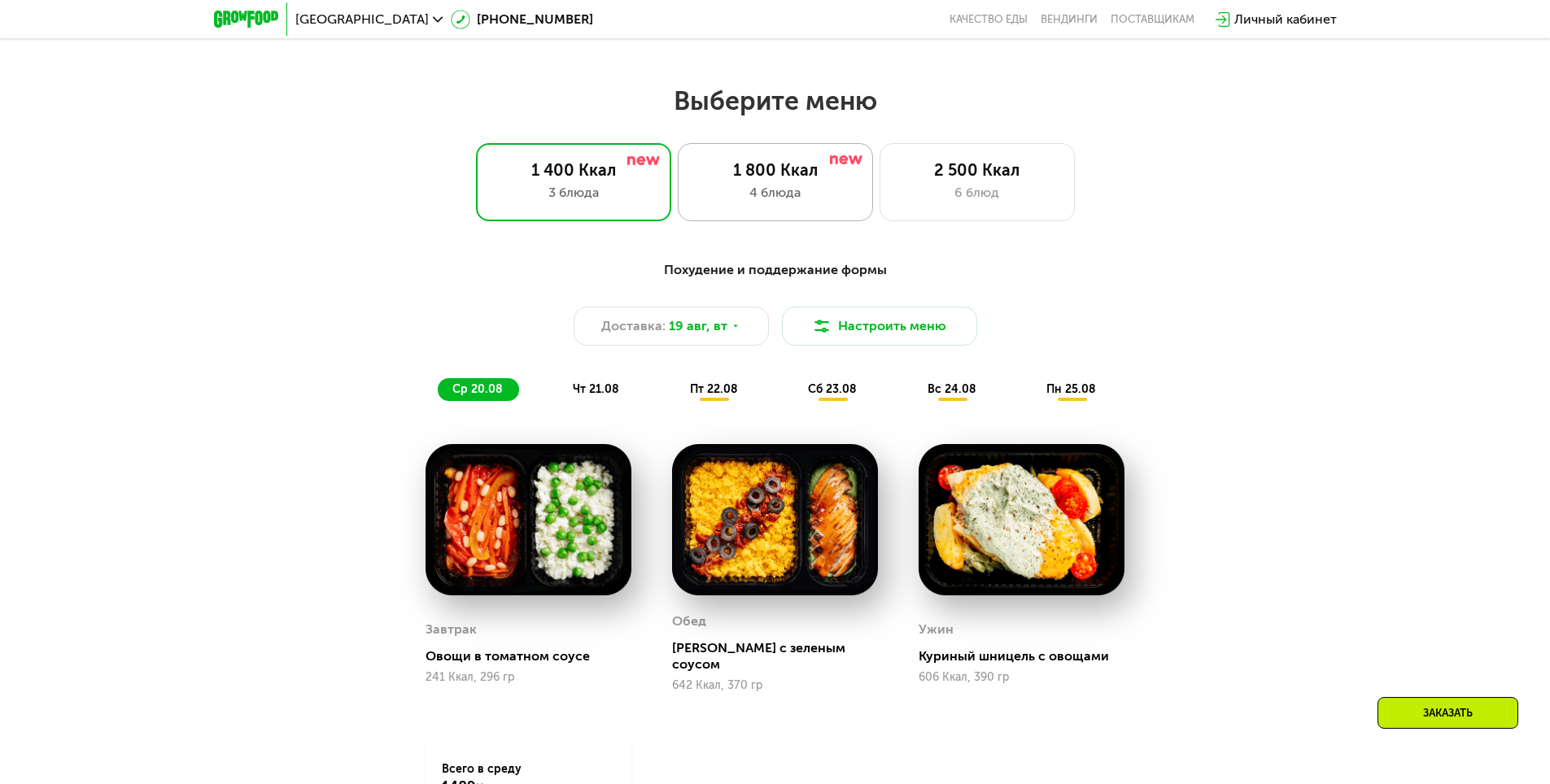
click at [762, 179] on div "1 800 Ккал" at bounding box center [775, 170] width 161 height 20
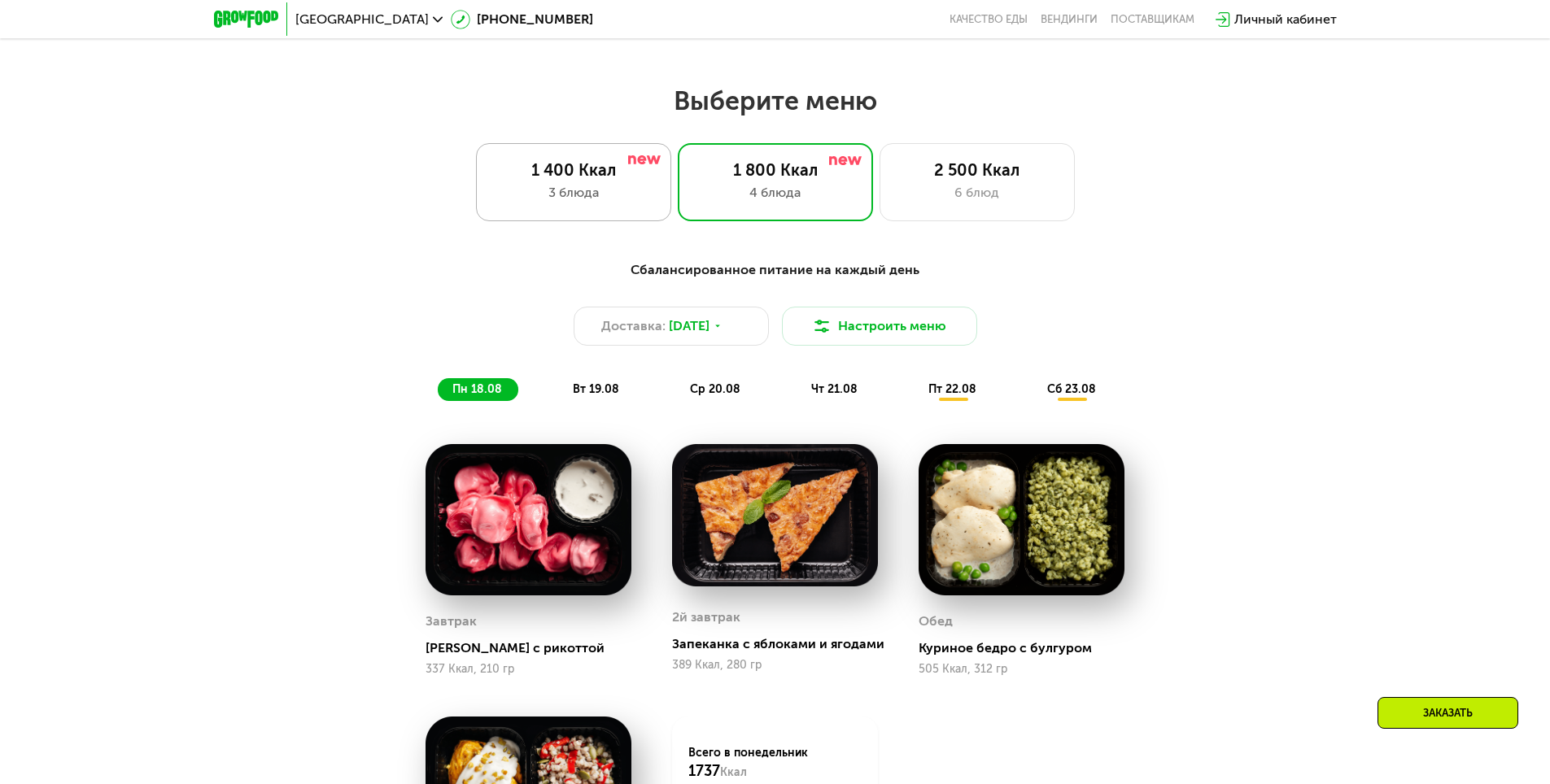
click at [594, 166] on div "1 400 Ккал" at bounding box center [573, 170] width 161 height 20
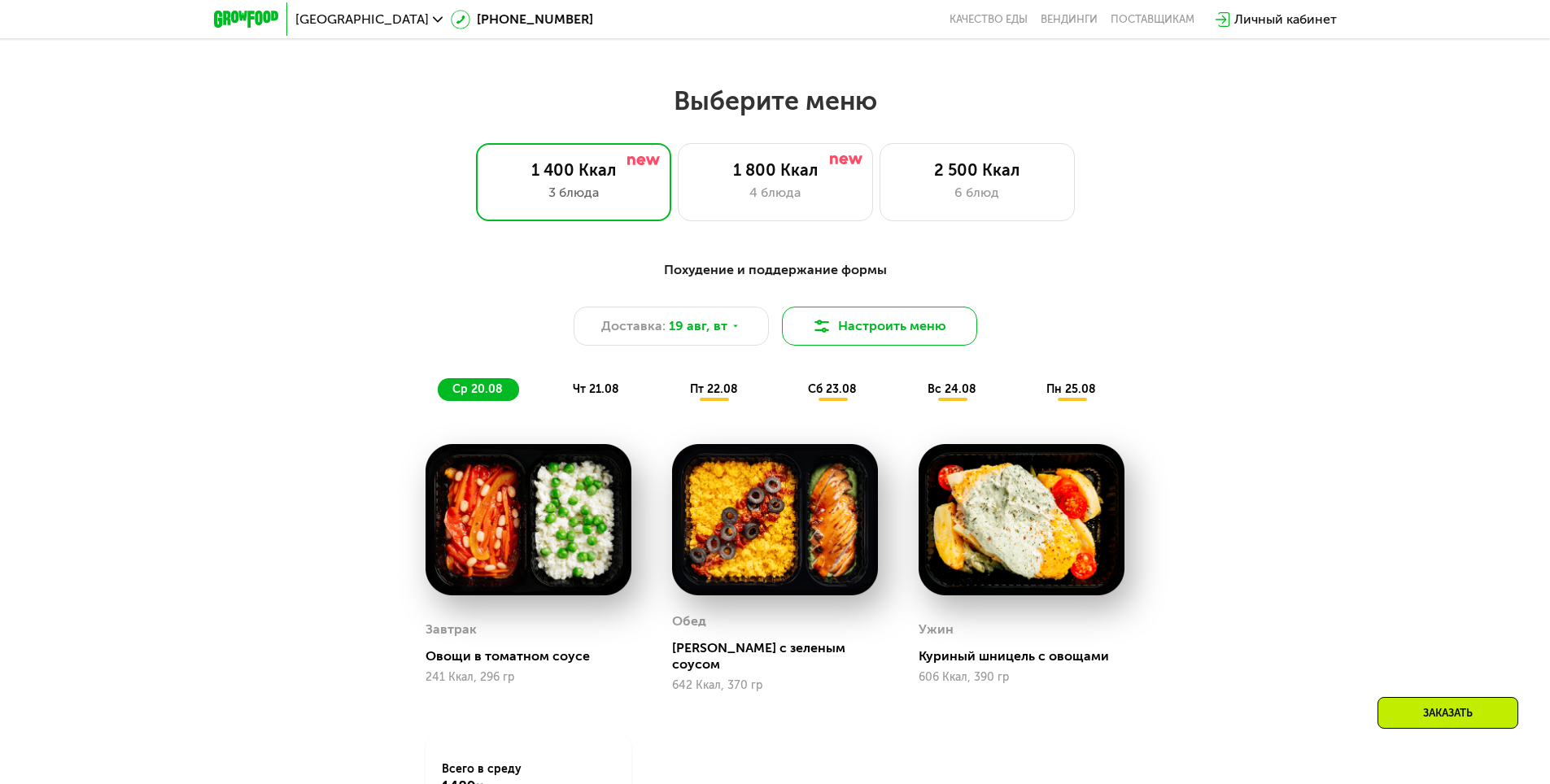
click at [867, 323] on button "Настроить меню" at bounding box center [879, 325] width 195 height 39
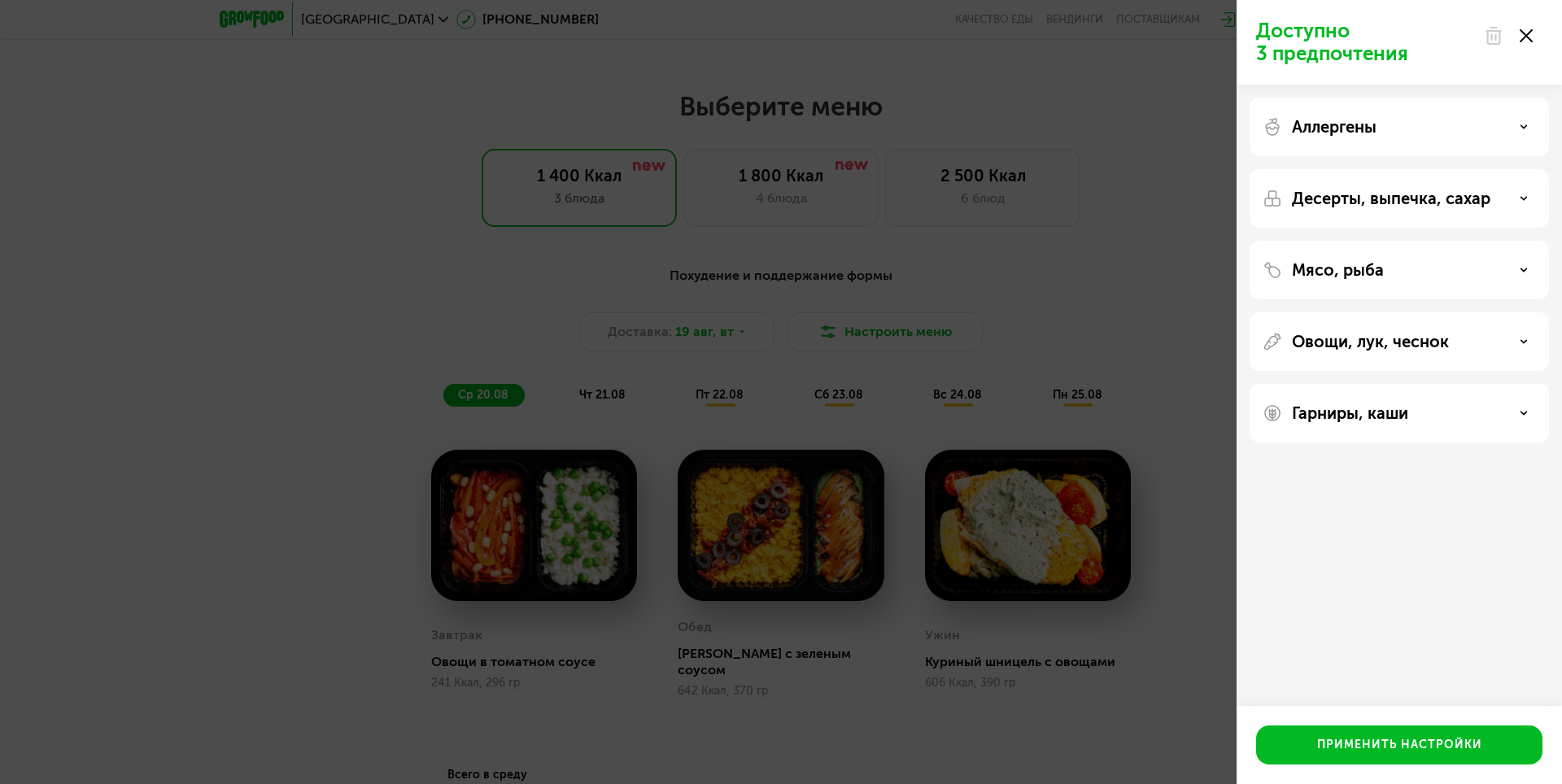
click at [1475, 192] on p "Десерты, выпечка, сахар" at bounding box center [1391, 198] width 198 height 20
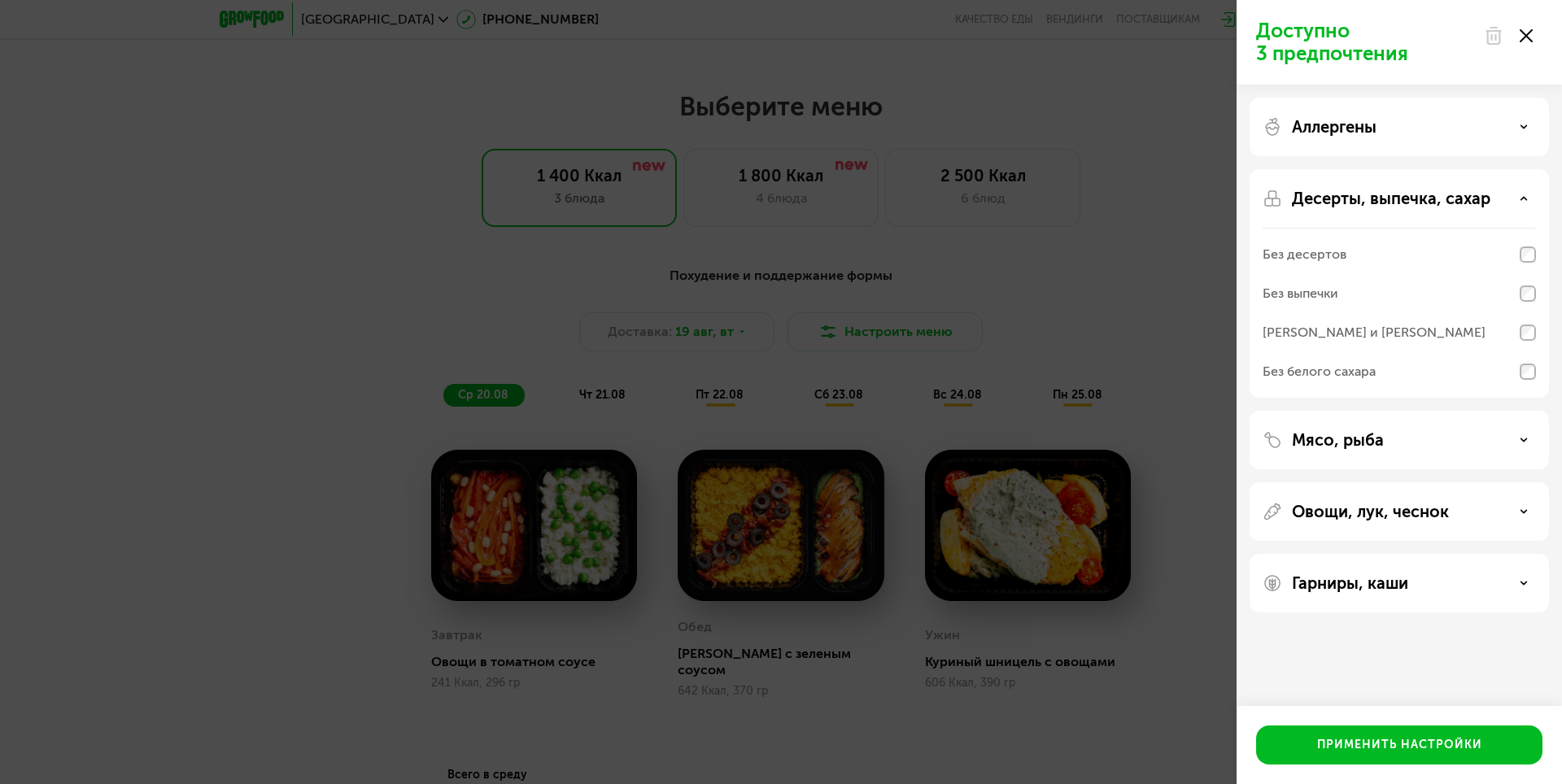
click at [1501, 133] on div "Аллергены" at bounding box center [1399, 127] width 274 height 20
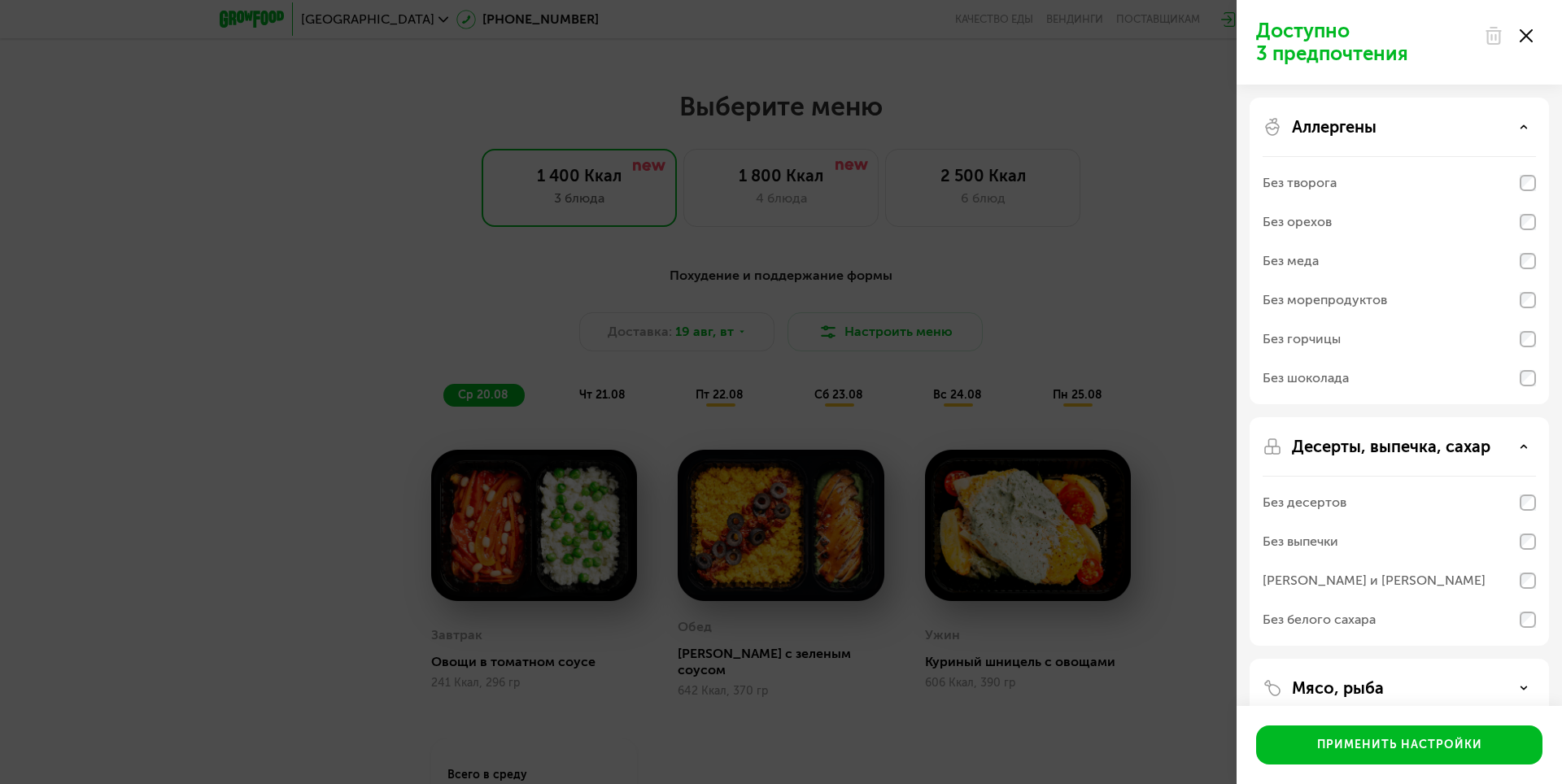
click at [1497, 131] on div "Аллергены" at bounding box center [1399, 127] width 274 height 20
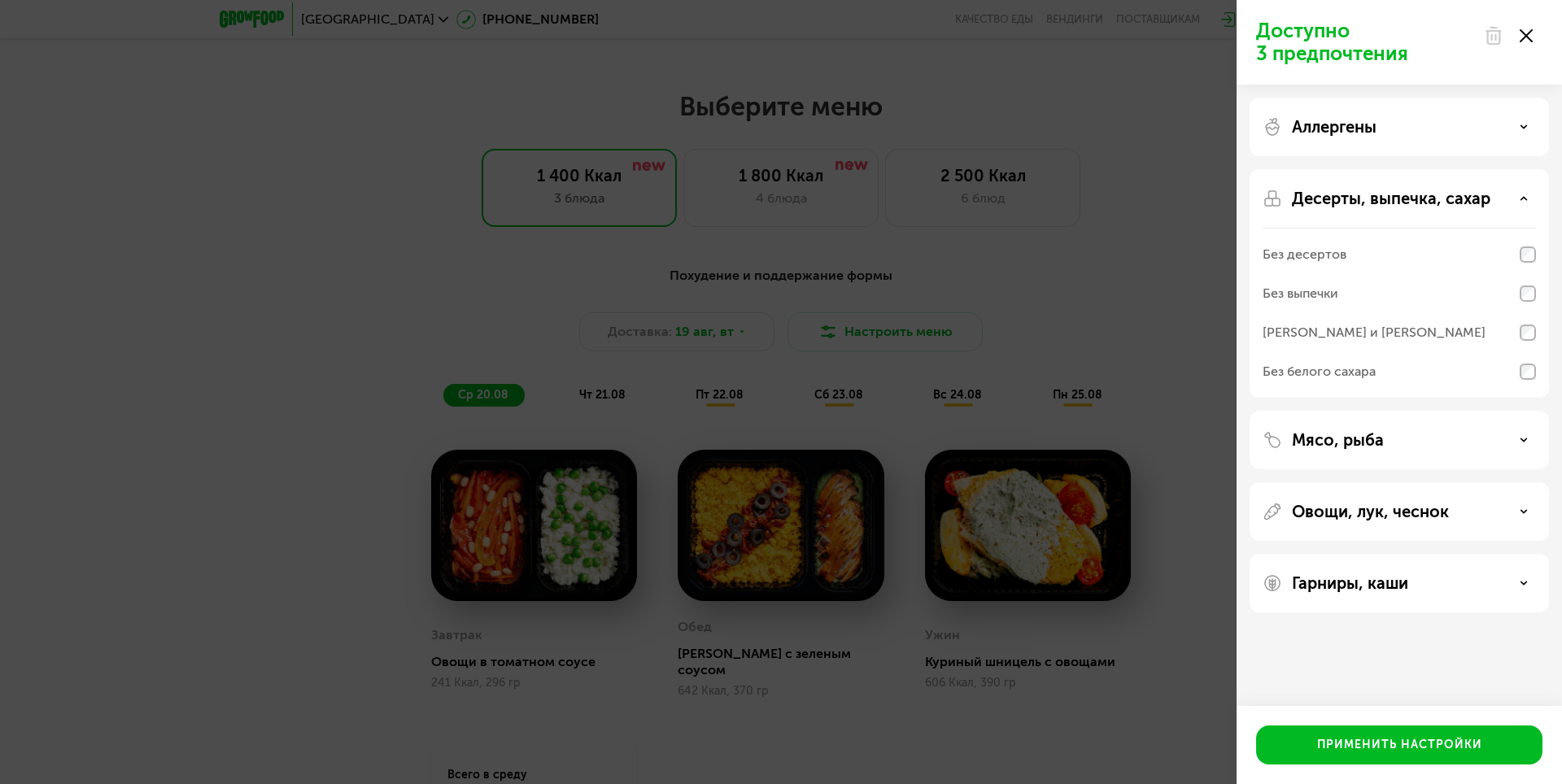
click at [1445, 432] on div "Мясо, рыба" at bounding box center [1399, 440] width 274 height 20
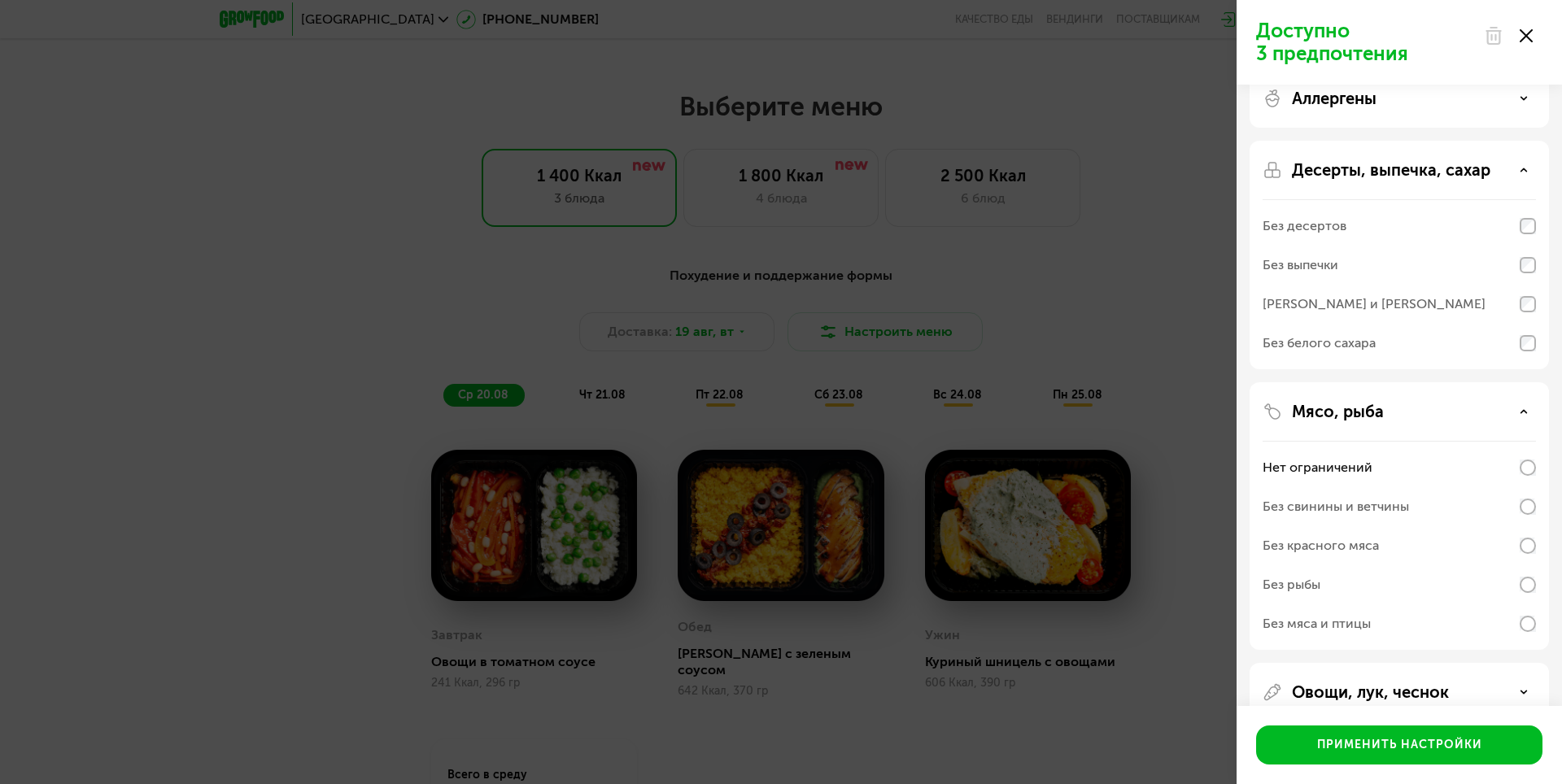
scroll to position [0, 0]
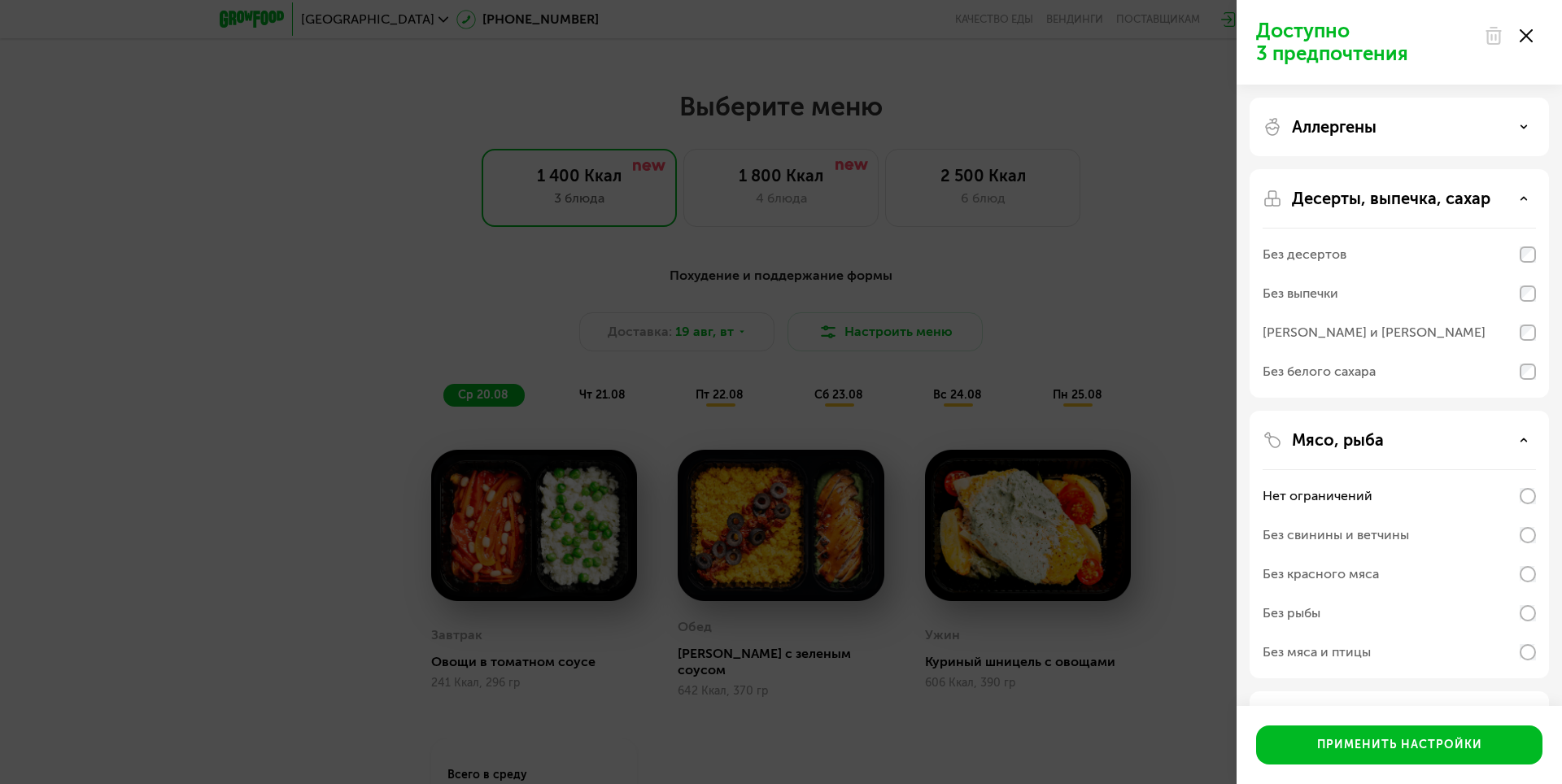
click at [1396, 437] on div "Мясо, рыба" at bounding box center [1399, 440] width 274 height 20
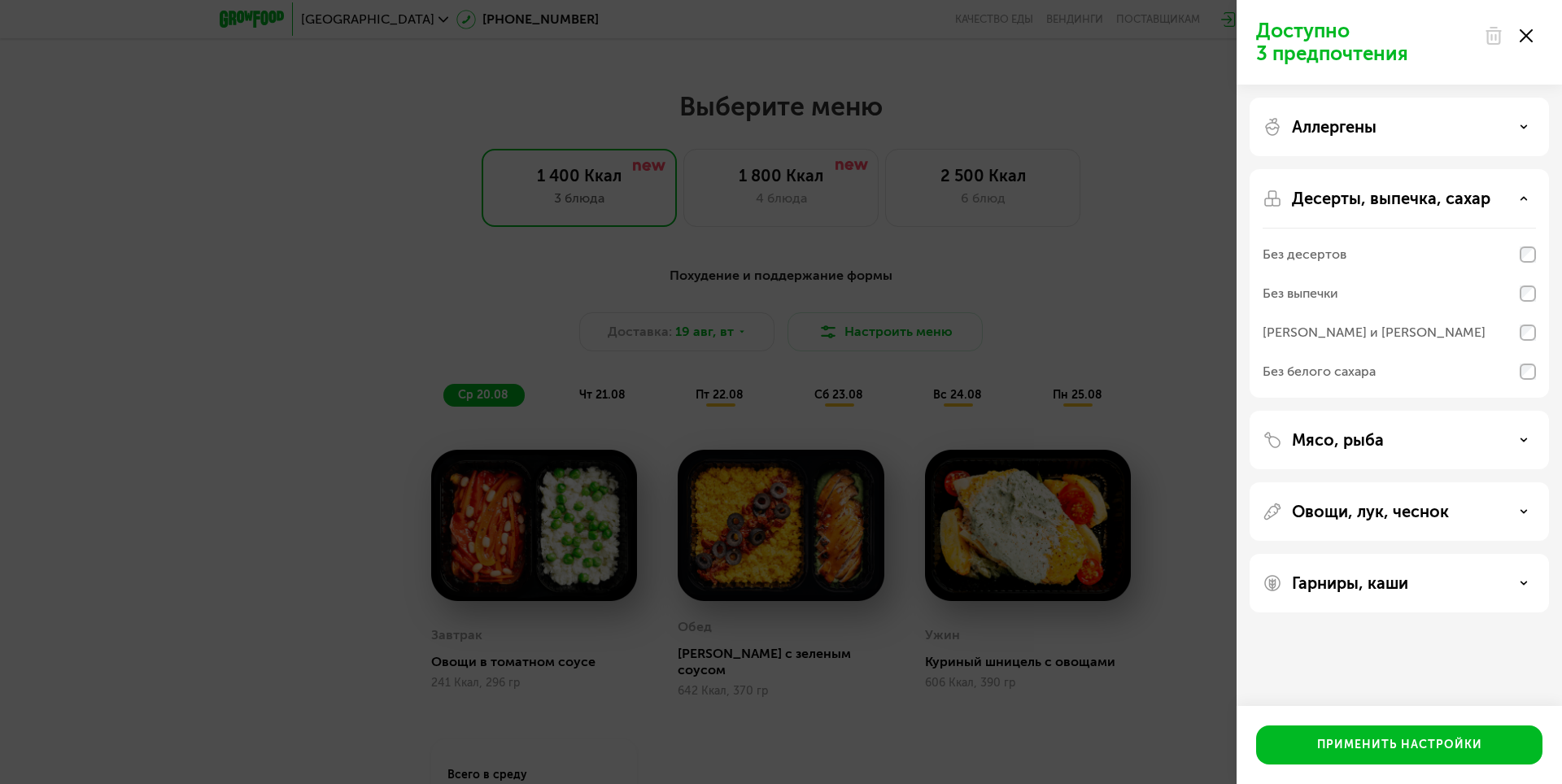
click at [1370, 513] on p "Овощи, лук, чеснок" at bounding box center [1371, 511] width 157 height 20
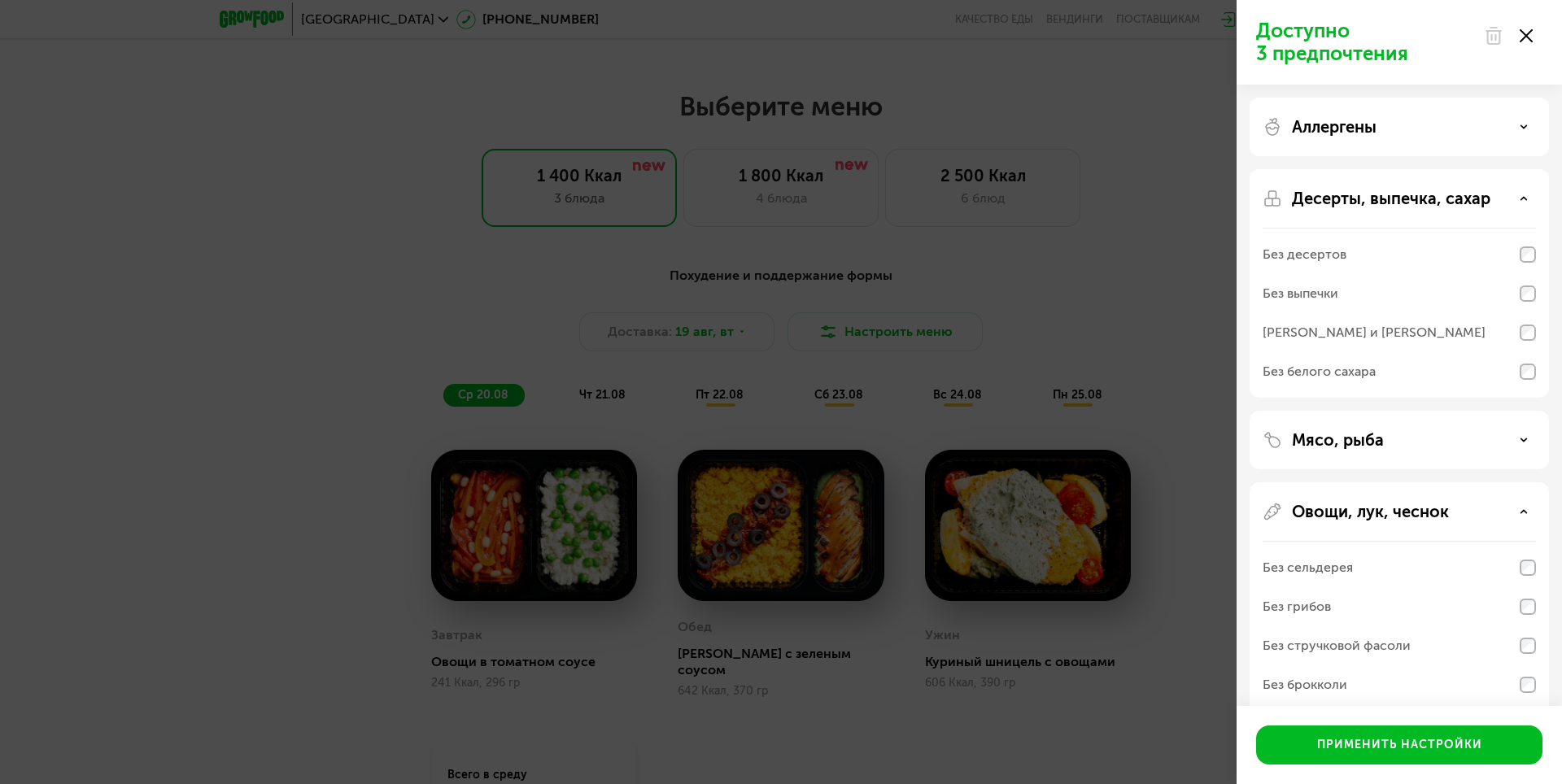
click at [1367, 483] on div "Мясо, рыба" at bounding box center [1399, 655] width 300 height 346
click at [1370, 509] on p "Овощи, лук, чеснок" at bounding box center [1371, 511] width 157 height 20
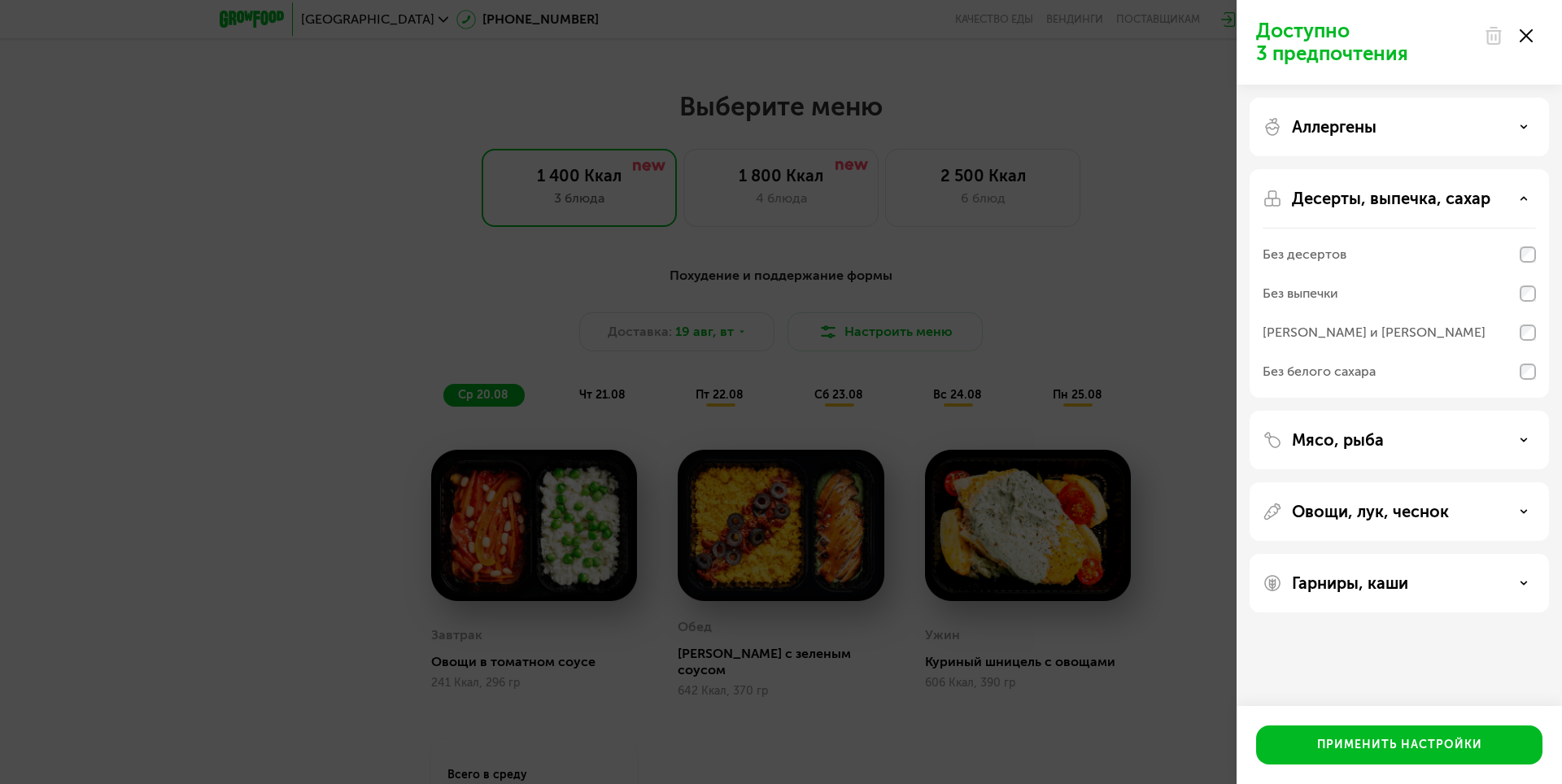
click at [1371, 588] on p "Гарниры, каши" at bounding box center [1350, 583] width 116 height 20
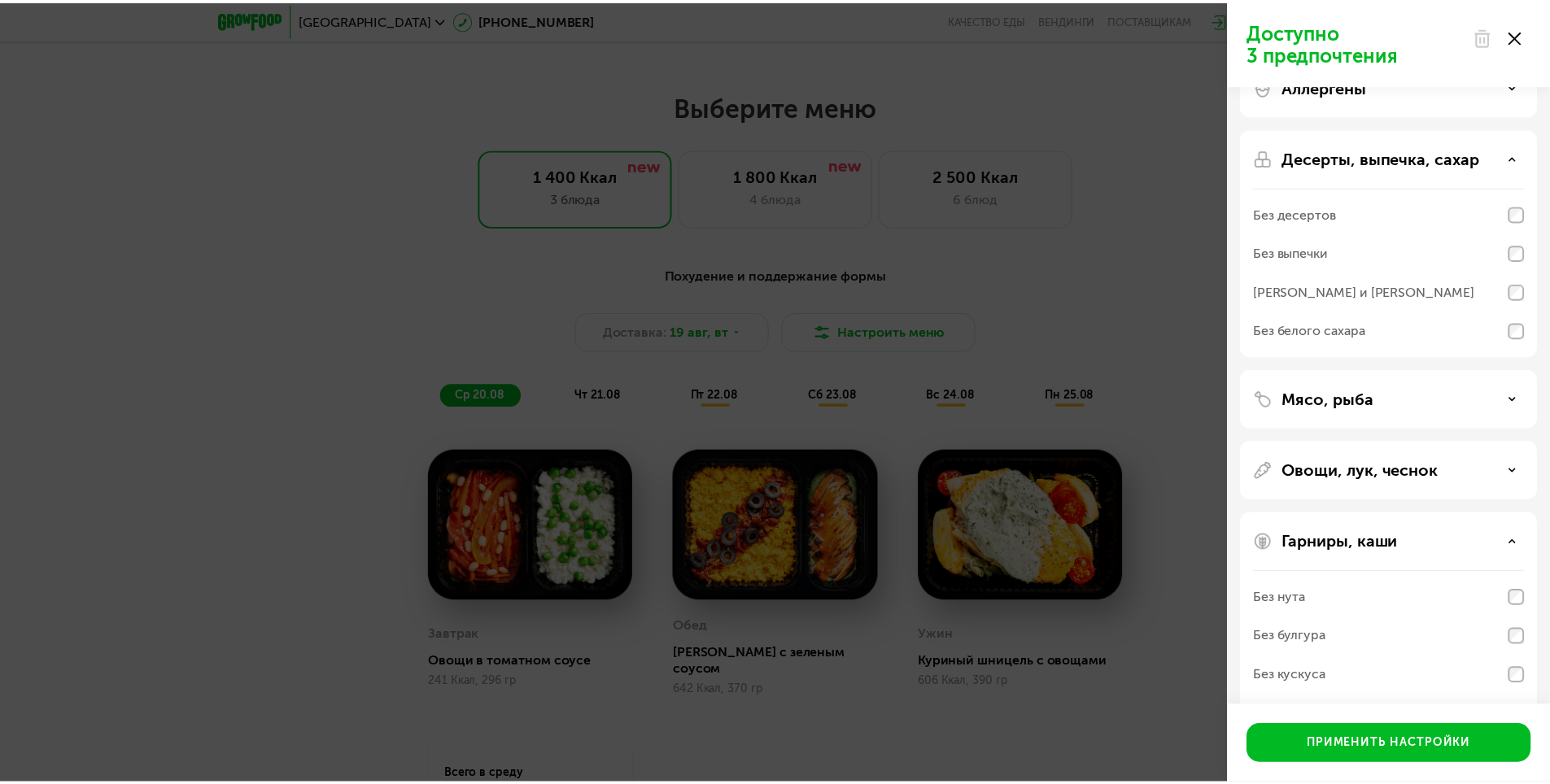
scroll to position [81, 0]
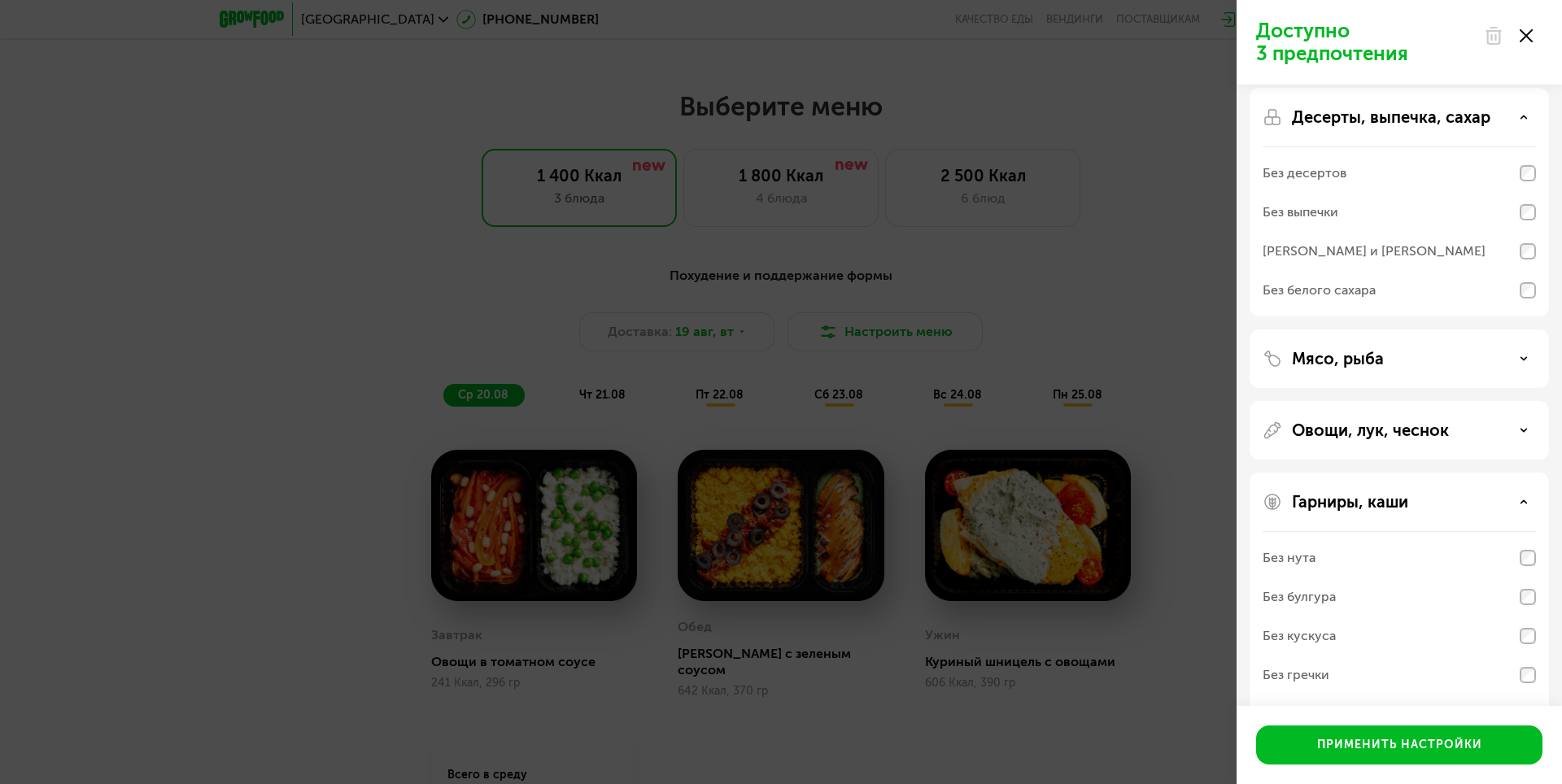
click at [1531, 34] on icon at bounding box center [1526, 36] width 13 height 13
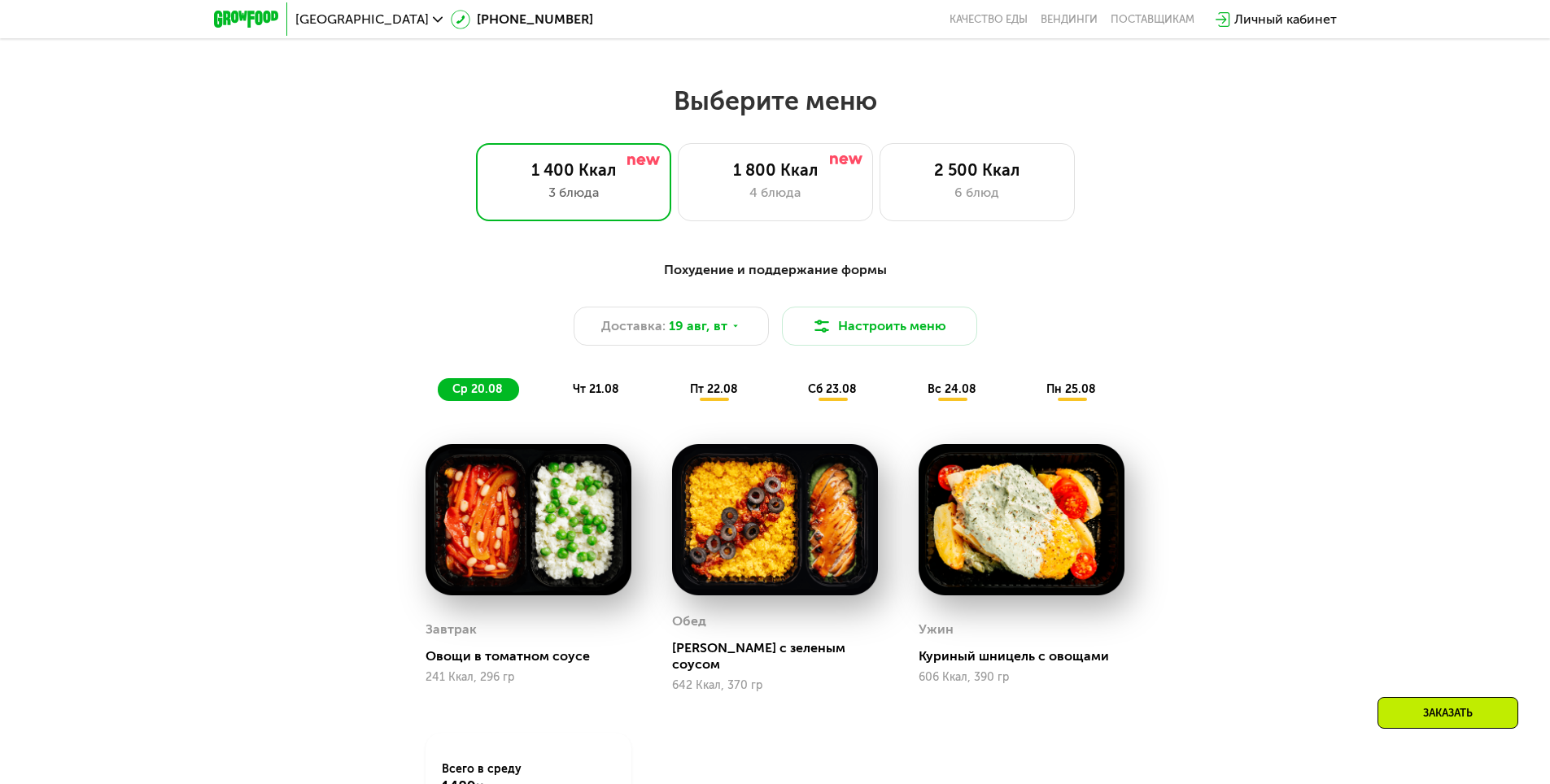
click at [707, 396] on span "пт 22.08" at bounding box center [714, 390] width 48 height 14
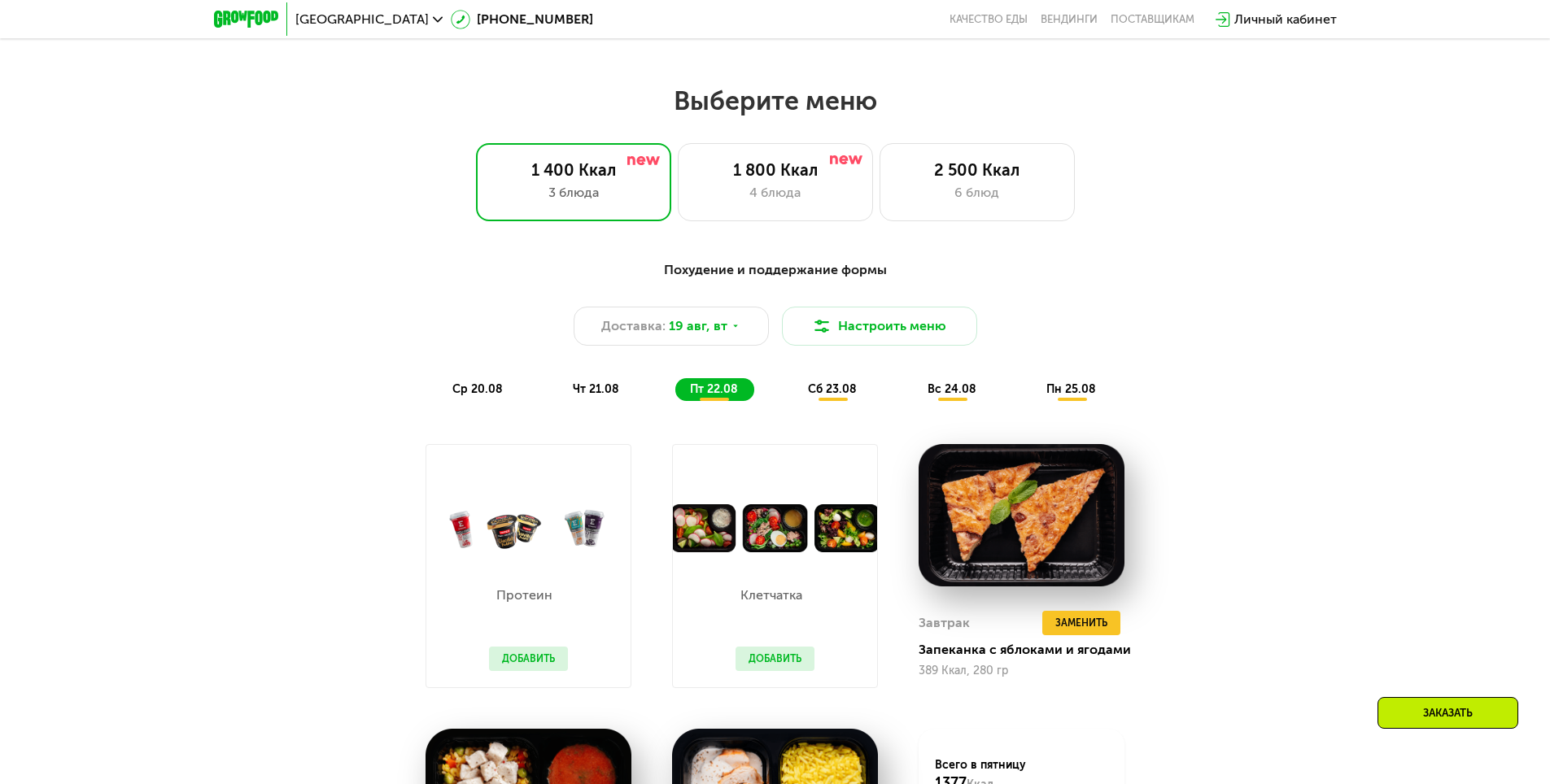
click at [793, 659] on button "Добавить" at bounding box center [775, 658] width 79 height 25
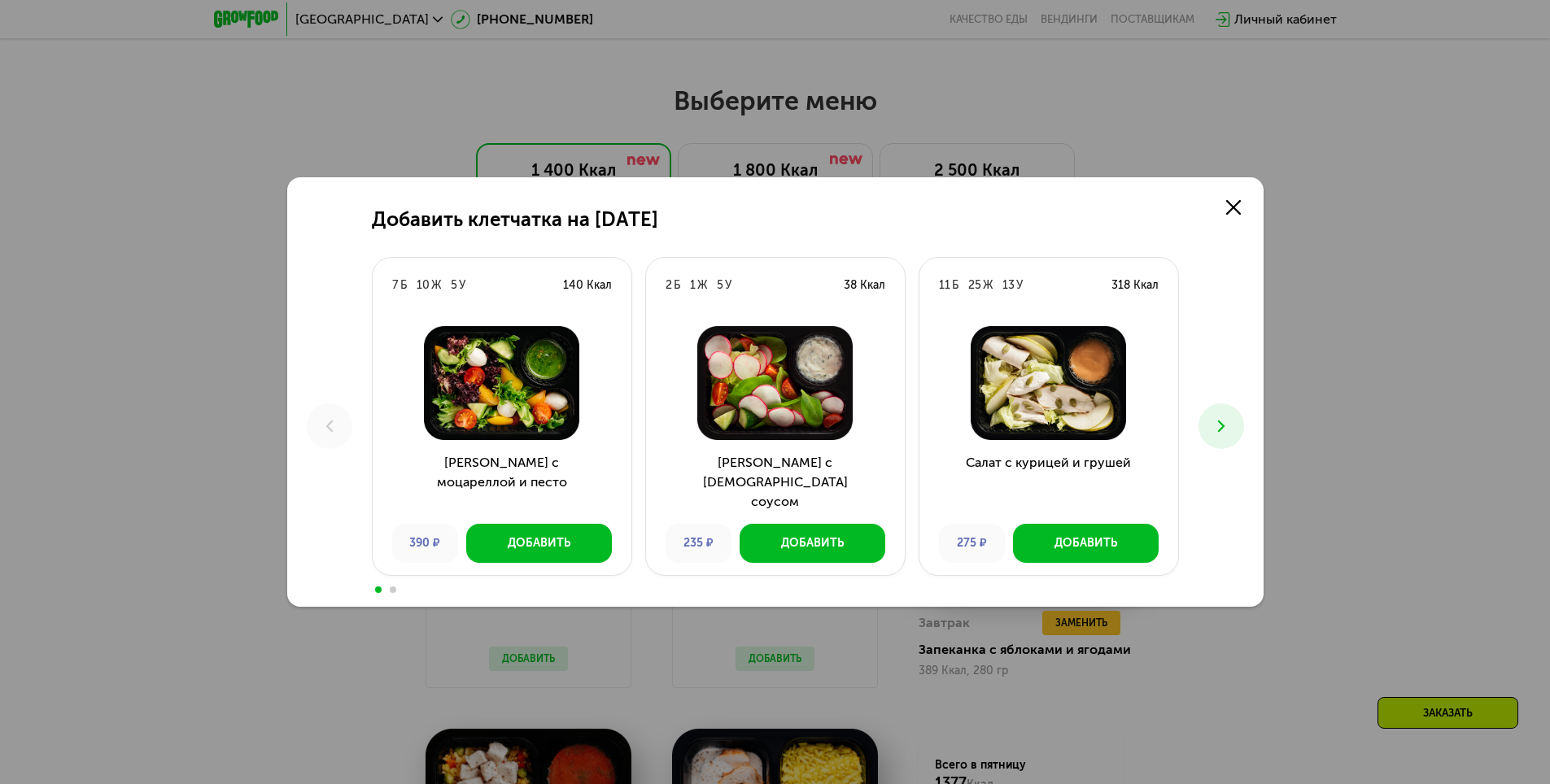
click at [1226, 420] on icon at bounding box center [1222, 426] width 20 height 20
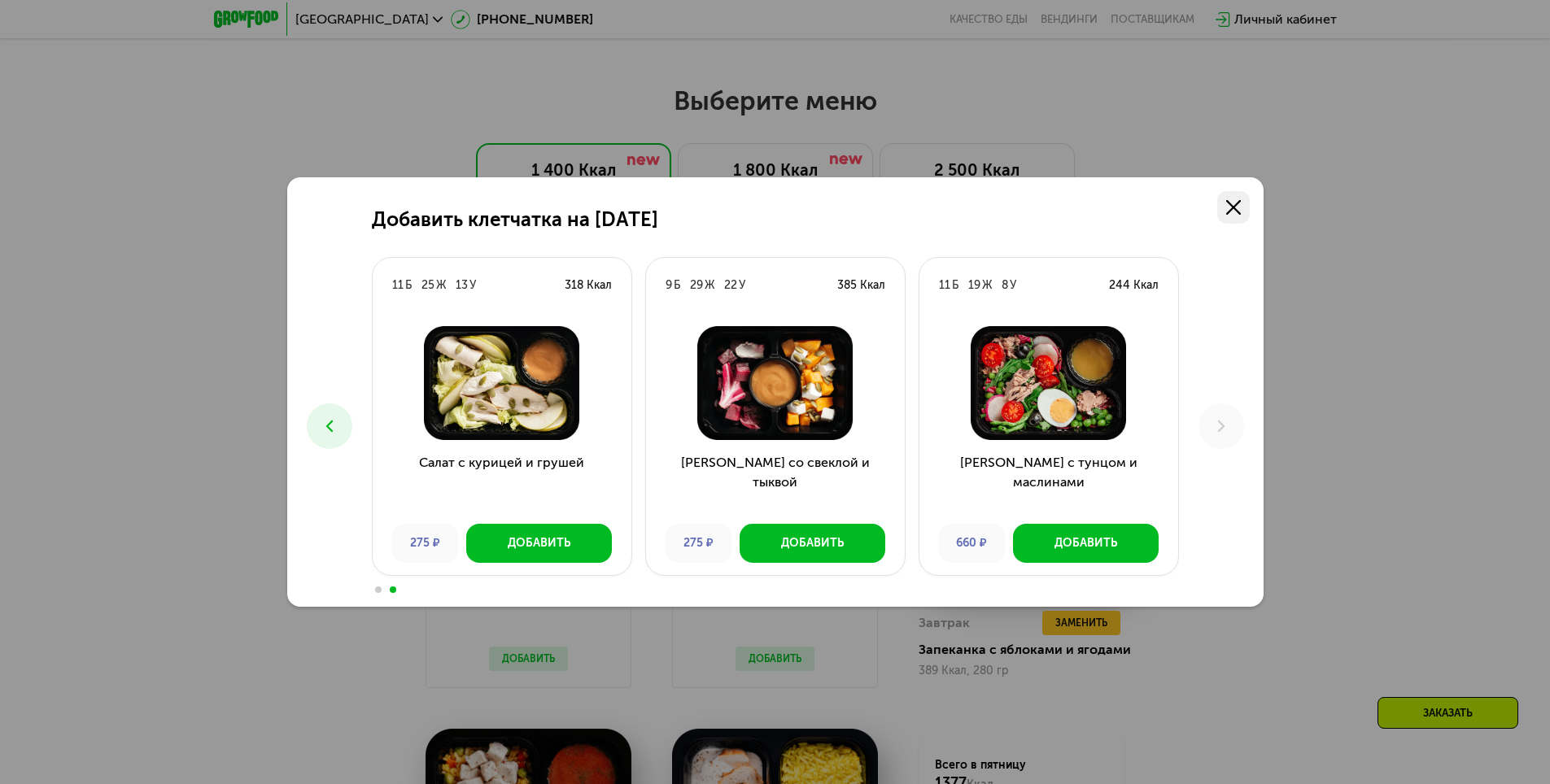
click at [1240, 205] on icon at bounding box center [1233, 207] width 15 height 15
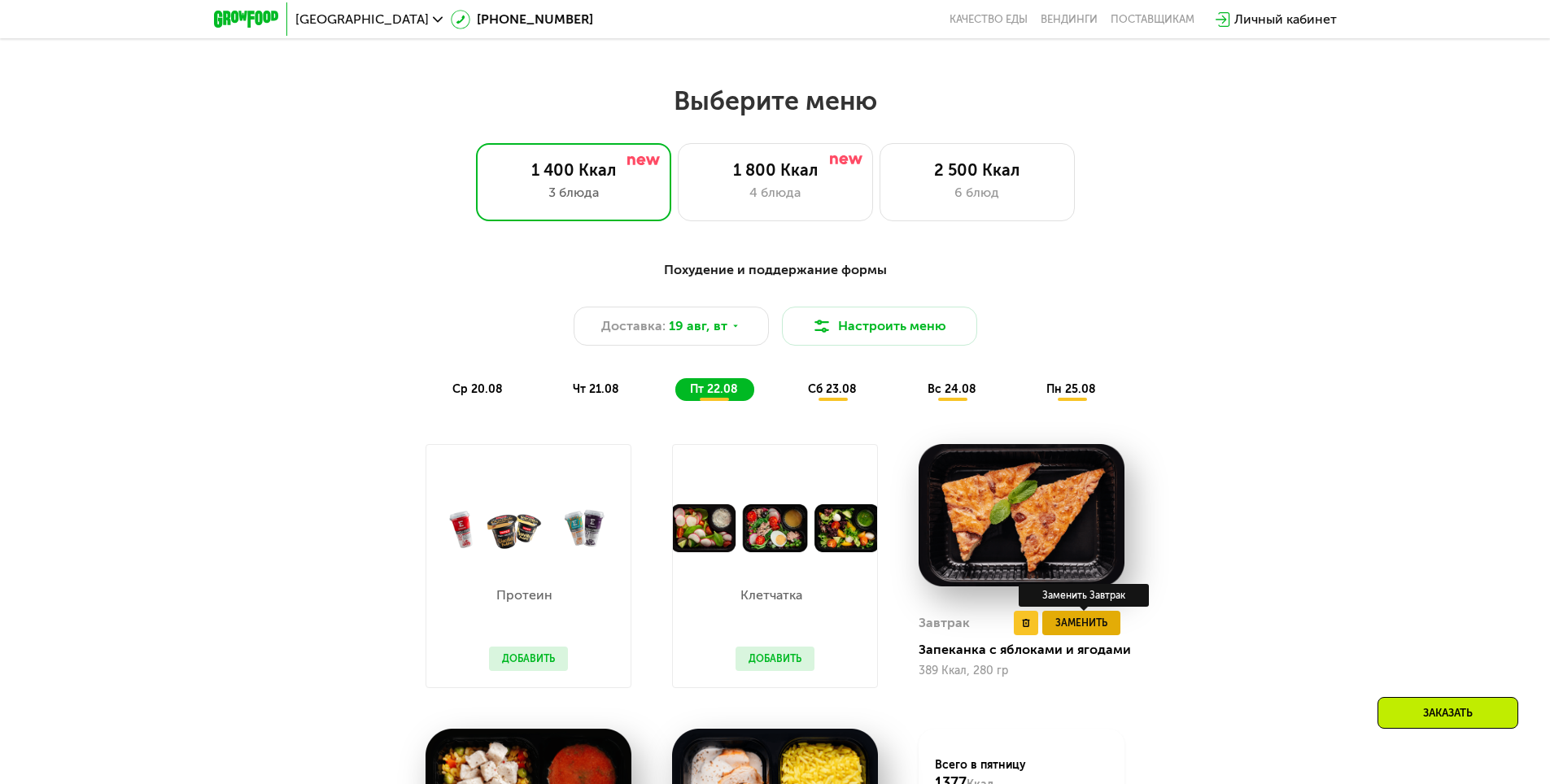
click at [1085, 627] on span "Заменить" at bounding box center [1081, 622] width 53 height 16
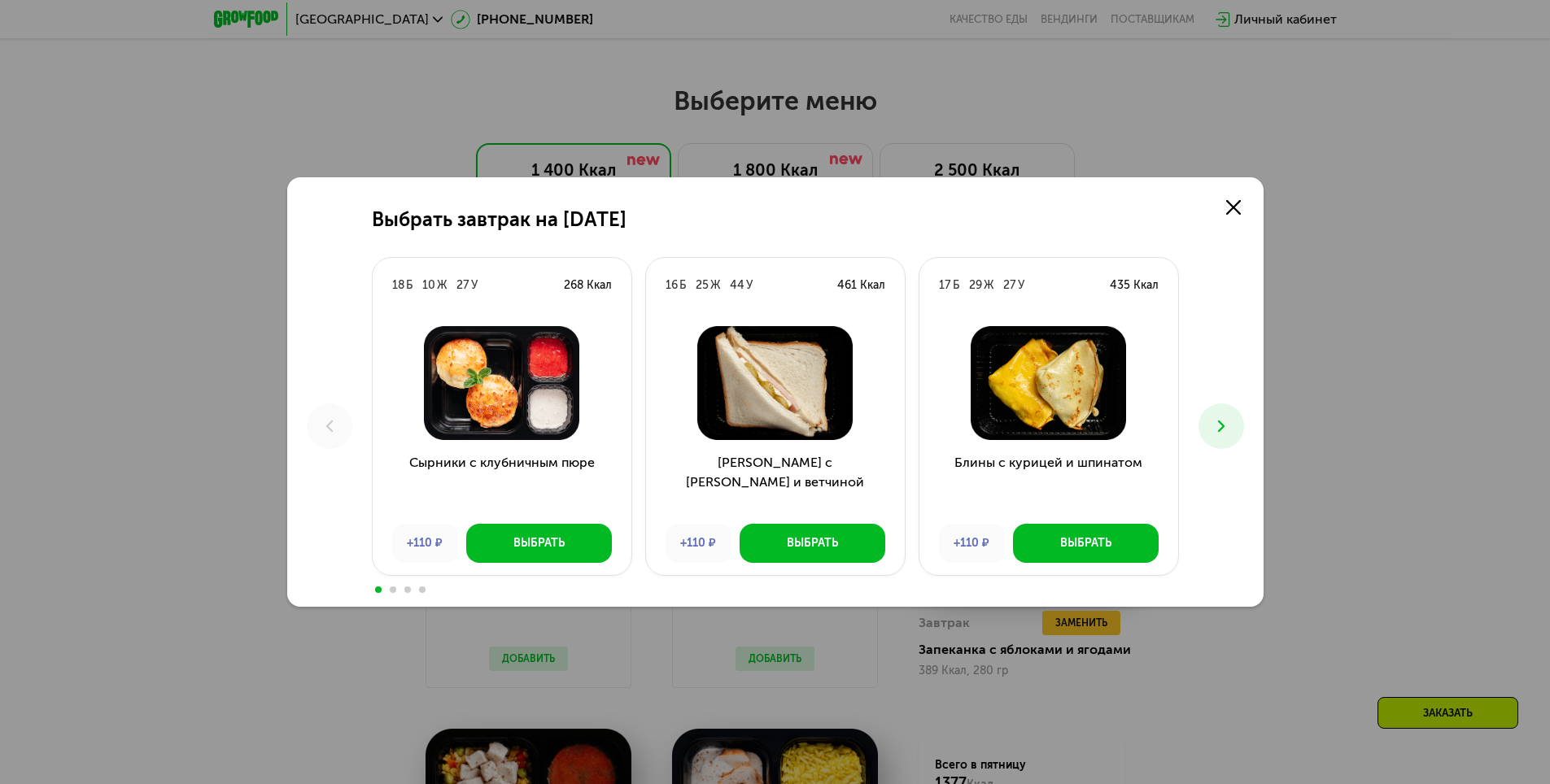
click at [1230, 428] on icon at bounding box center [1222, 426] width 20 height 20
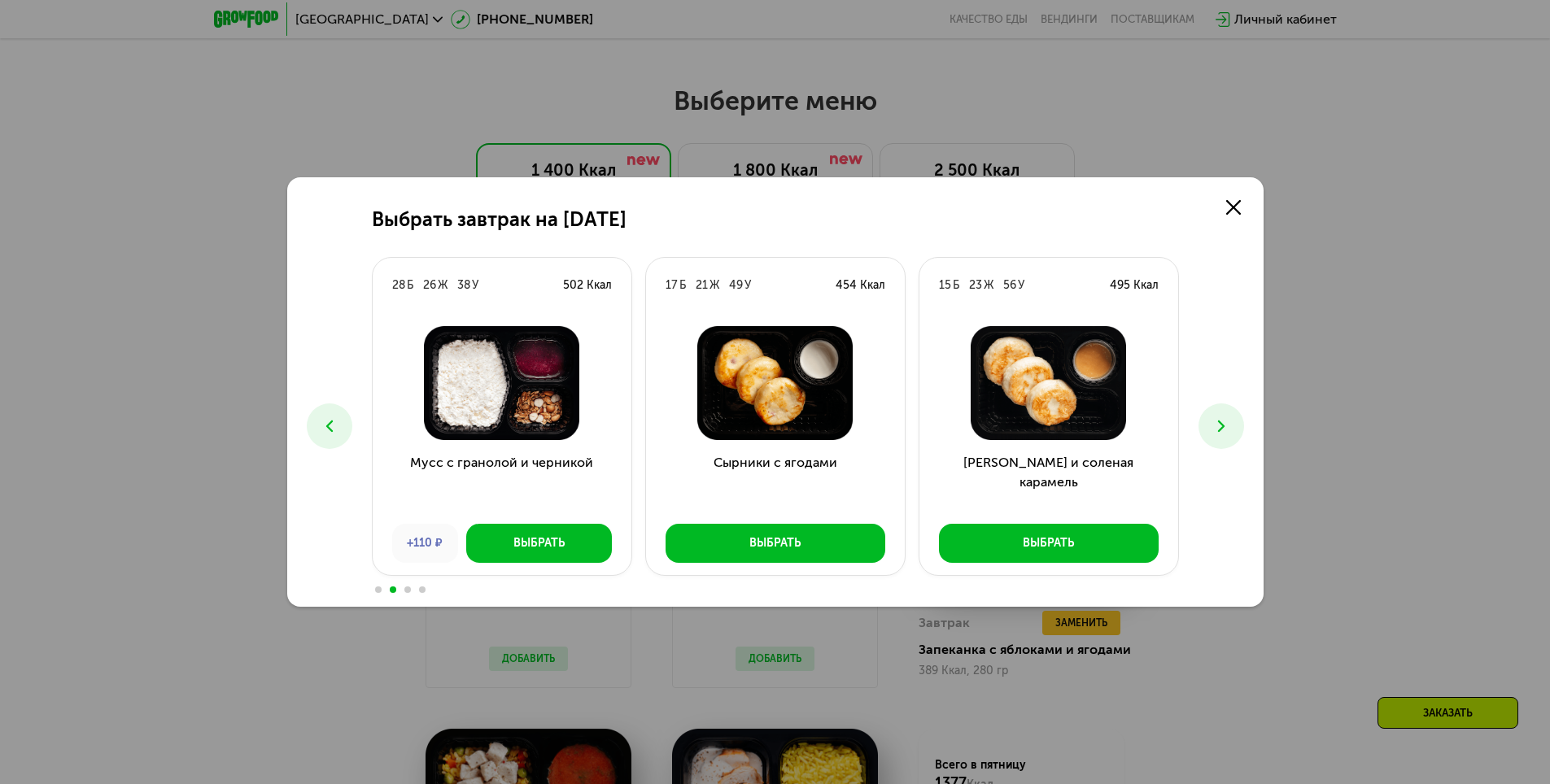
click at [1230, 428] on icon at bounding box center [1222, 426] width 20 height 20
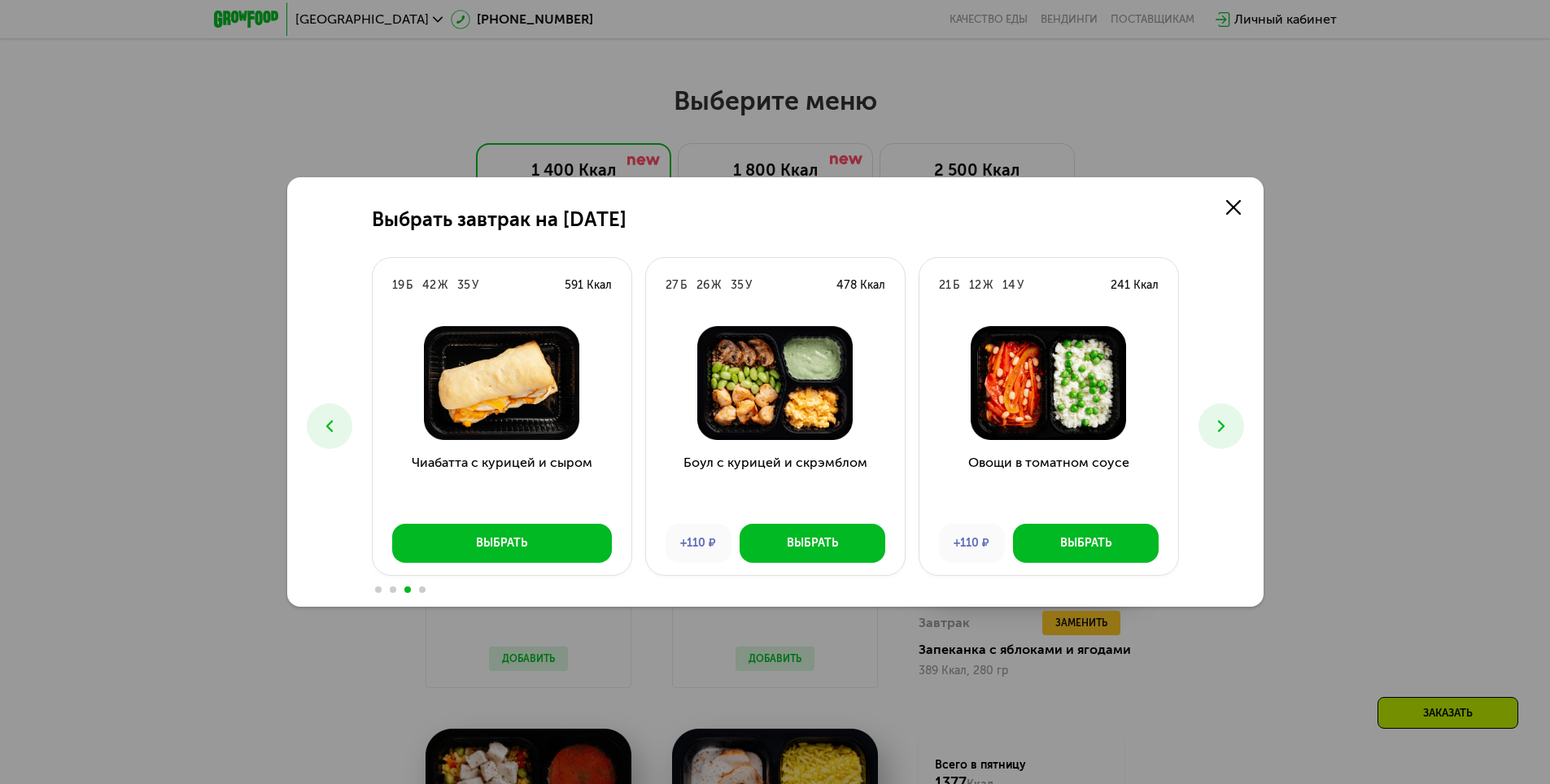
click at [1225, 423] on icon at bounding box center [1222, 426] width 20 height 20
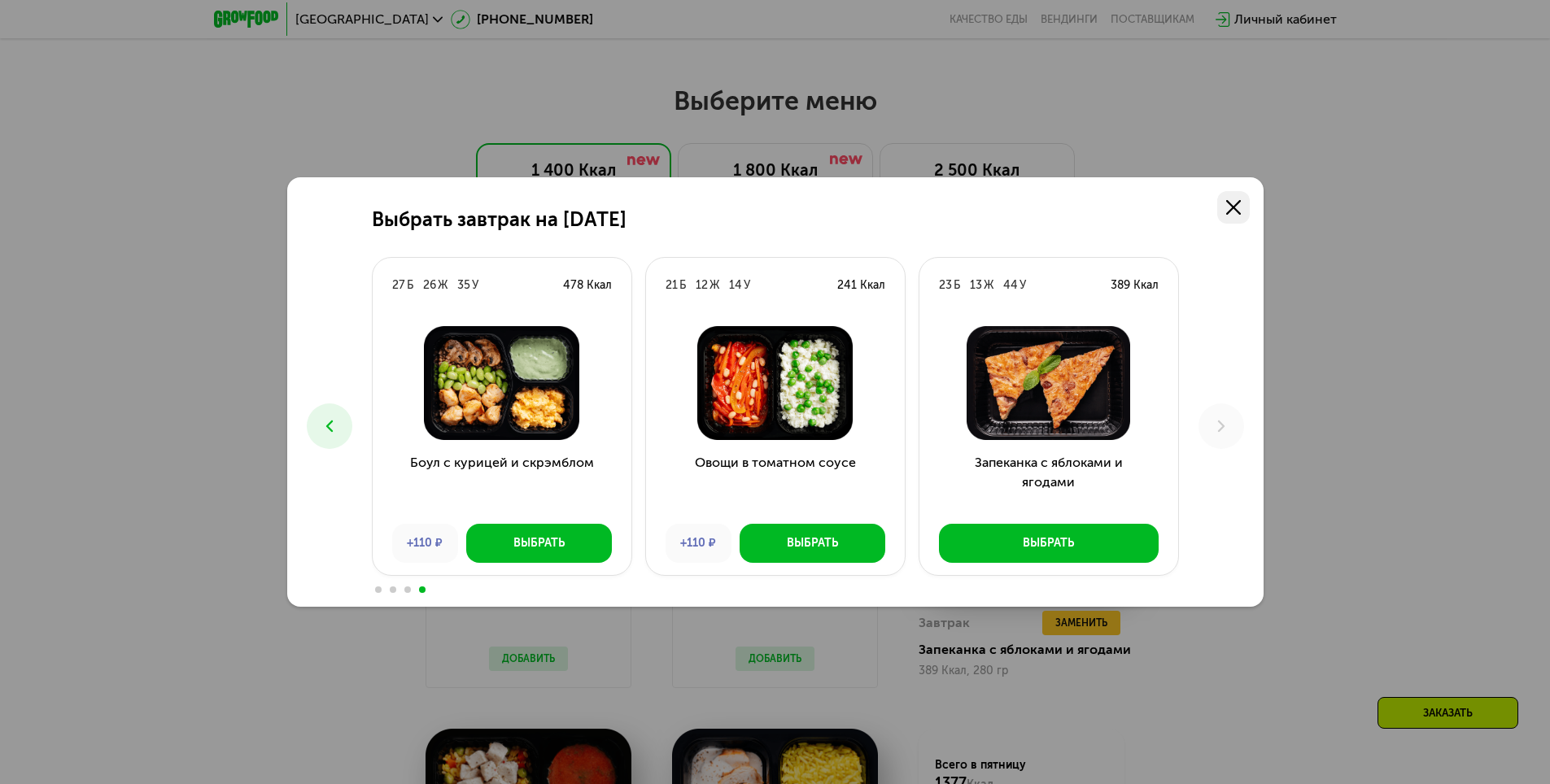
click at [1230, 204] on icon at bounding box center [1233, 207] width 15 height 15
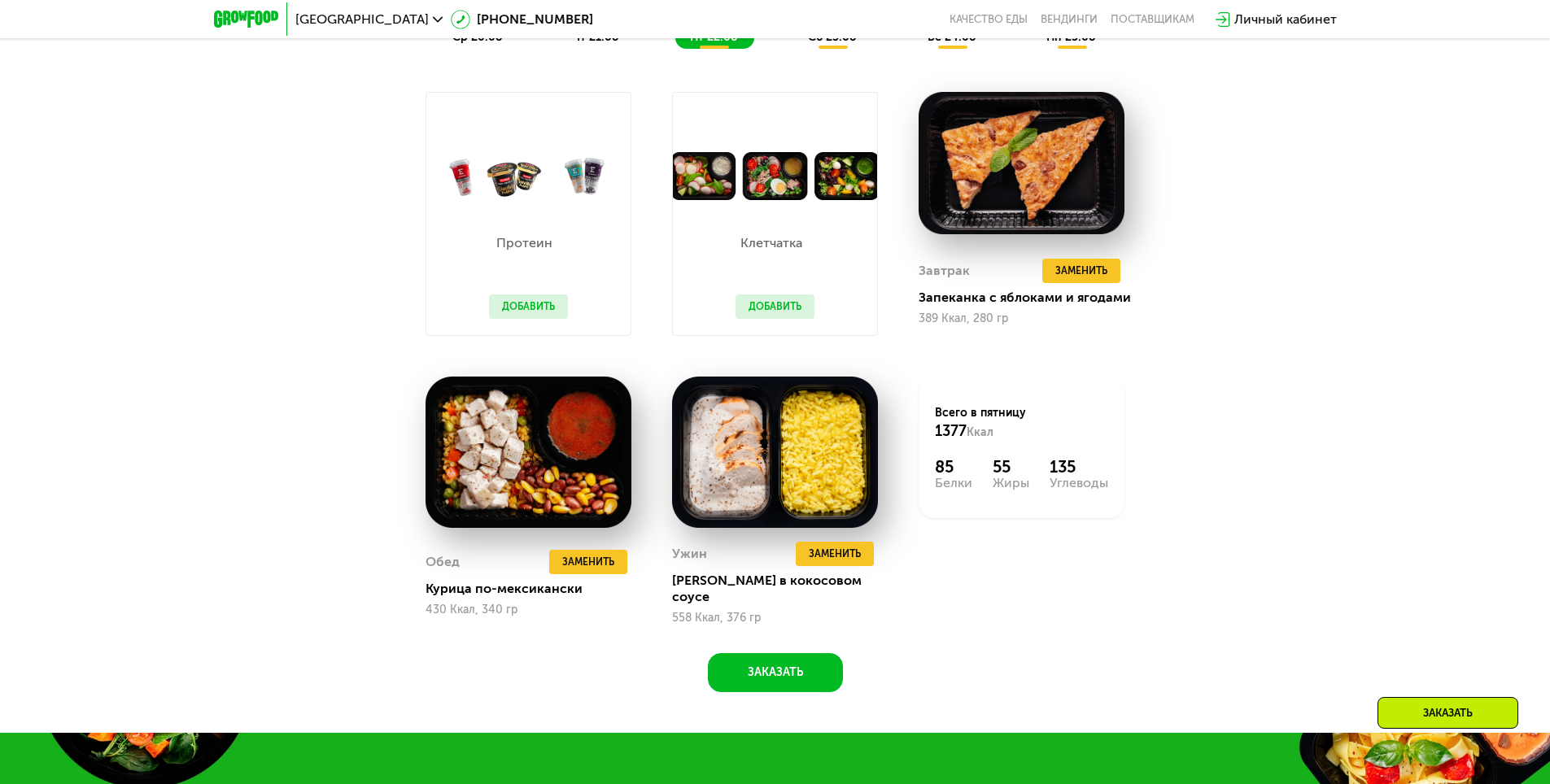
scroll to position [1216, 0]
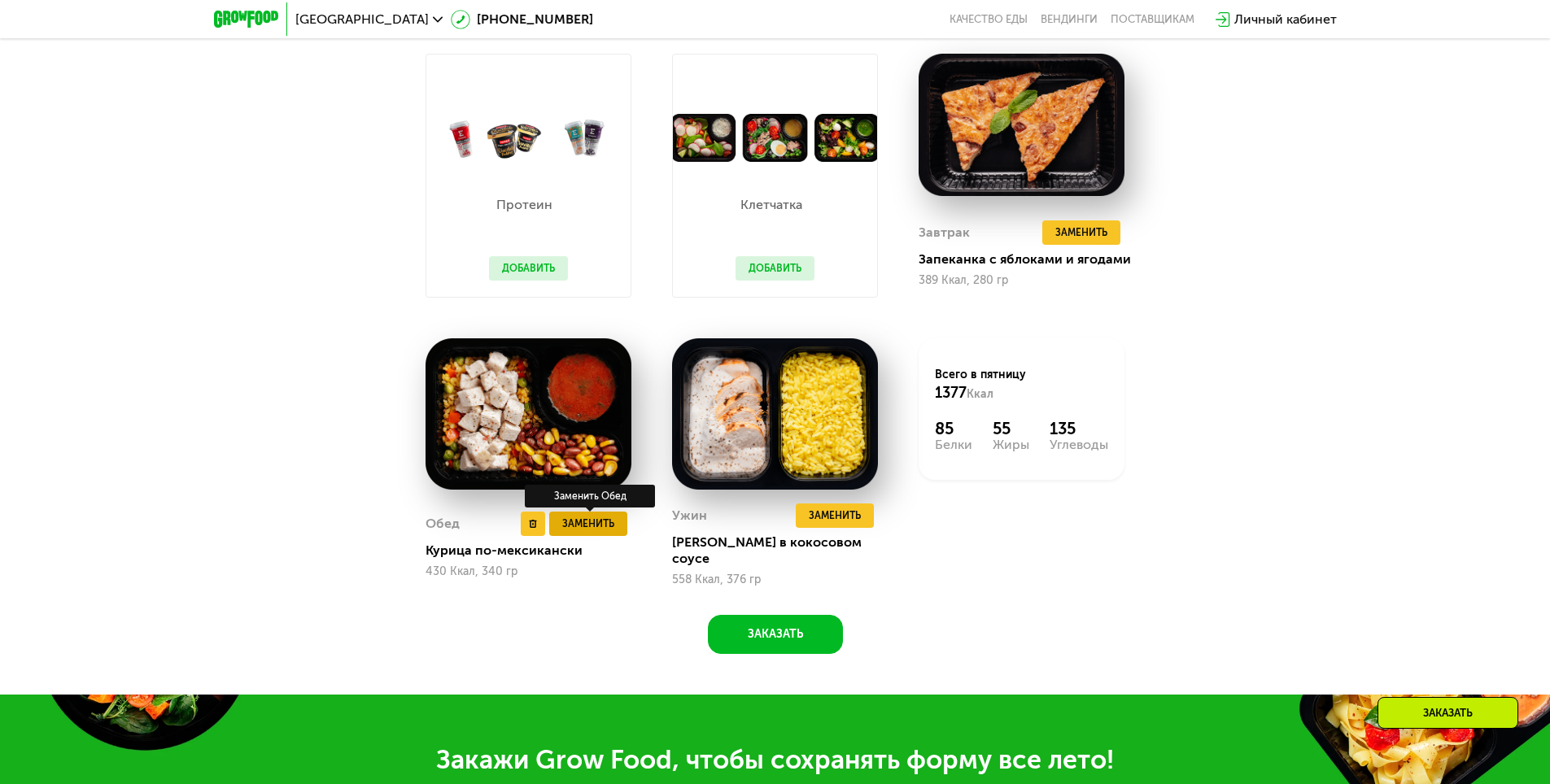
click at [599, 524] on span "Заменить" at bounding box center [588, 523] width 53 height 16
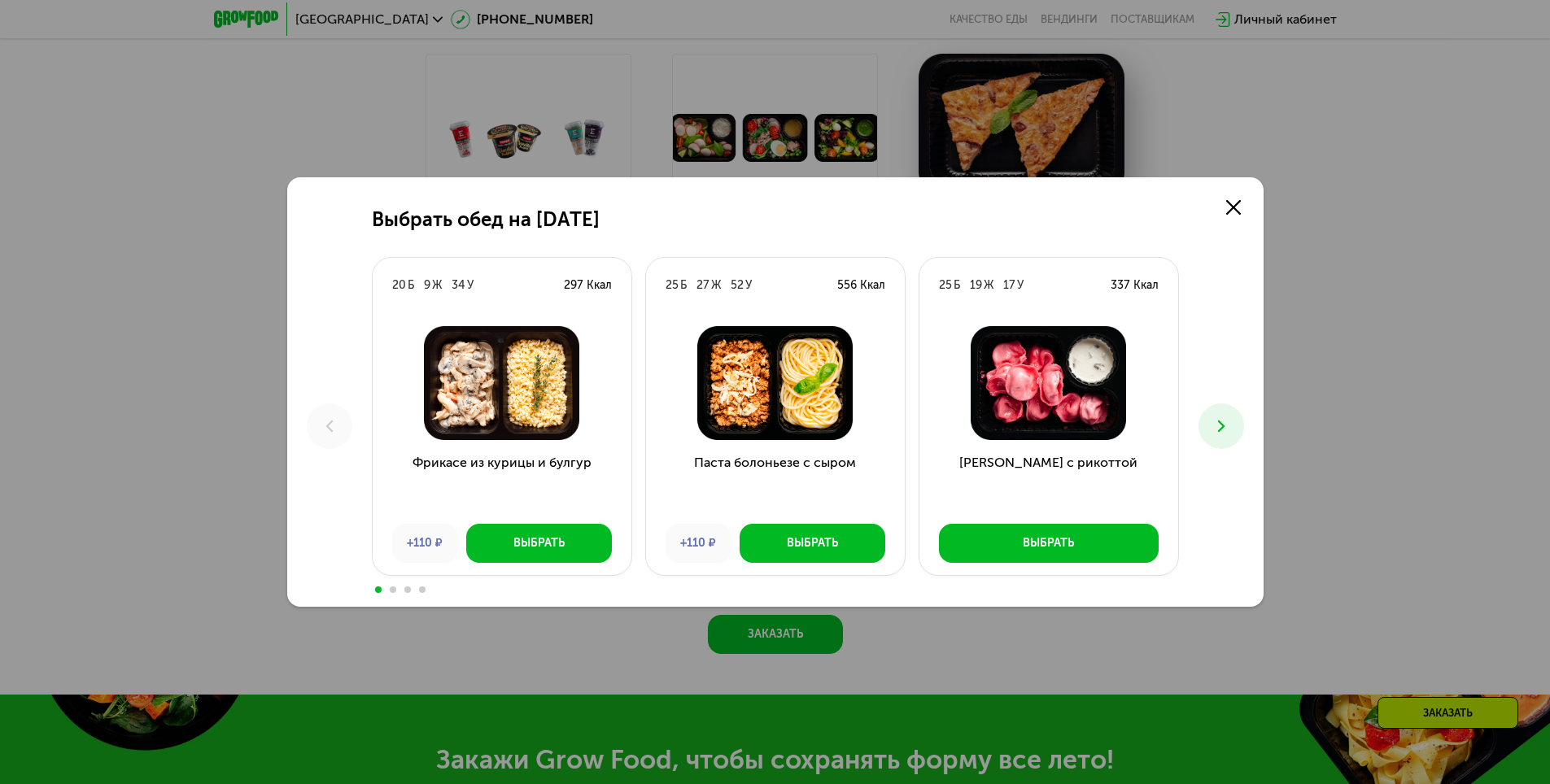
click at [1219, 419] on icon at bounding box center [1222, 426] width 20 height 20
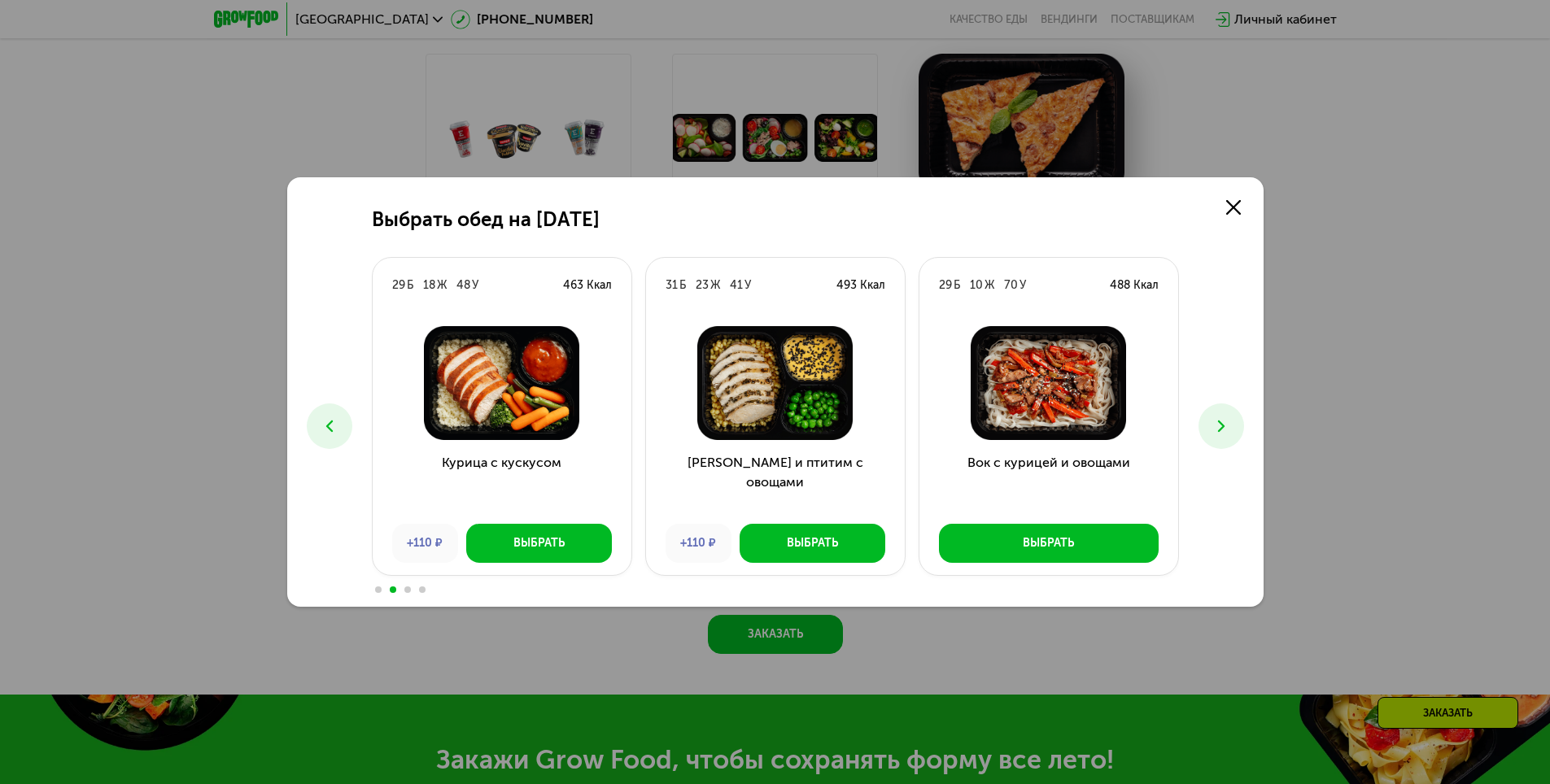
click at [1221, 413] on button at bounding box center [1221, 426] width 46 height 46
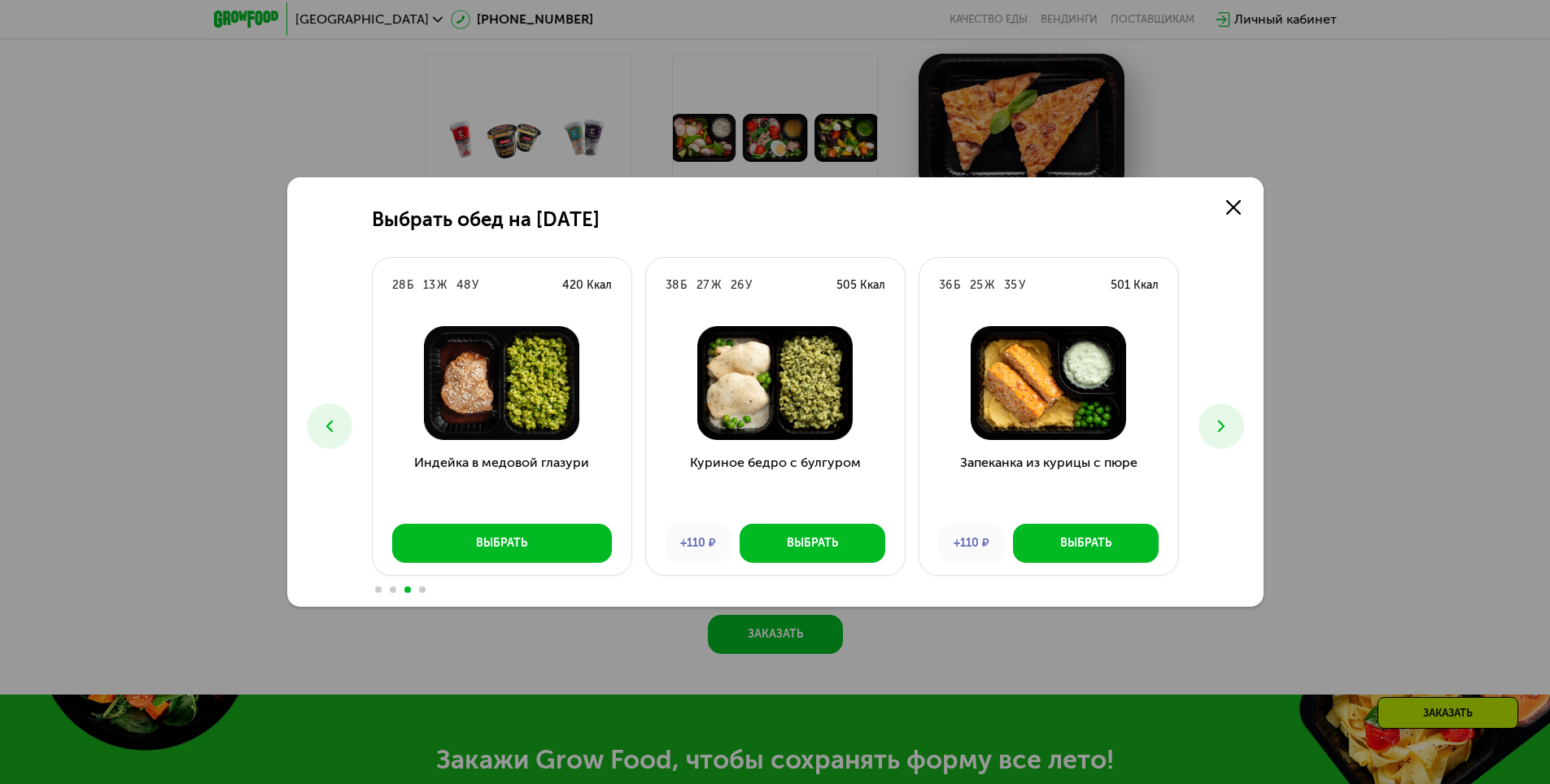
click at [1221, 414] on button at bounding box center [1221, 426] width 46 height 46
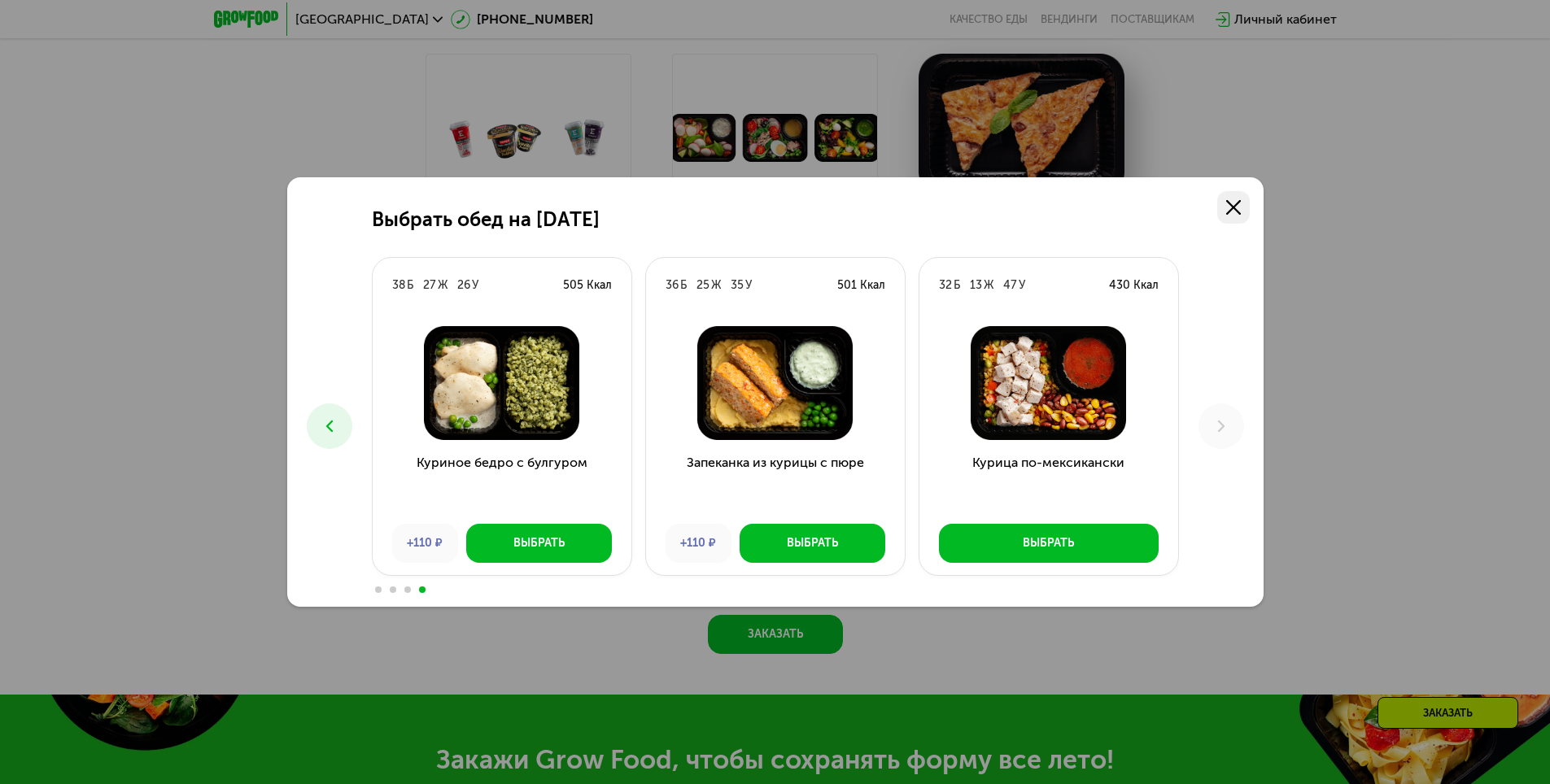
drag, startPoint x: 1238, startPoint y: 199, endPoint x: 1230, endPoint y: 206, distance: 10.6
click at [1237, 199] on link at bounding box center [1233, 207] width 33 height 33
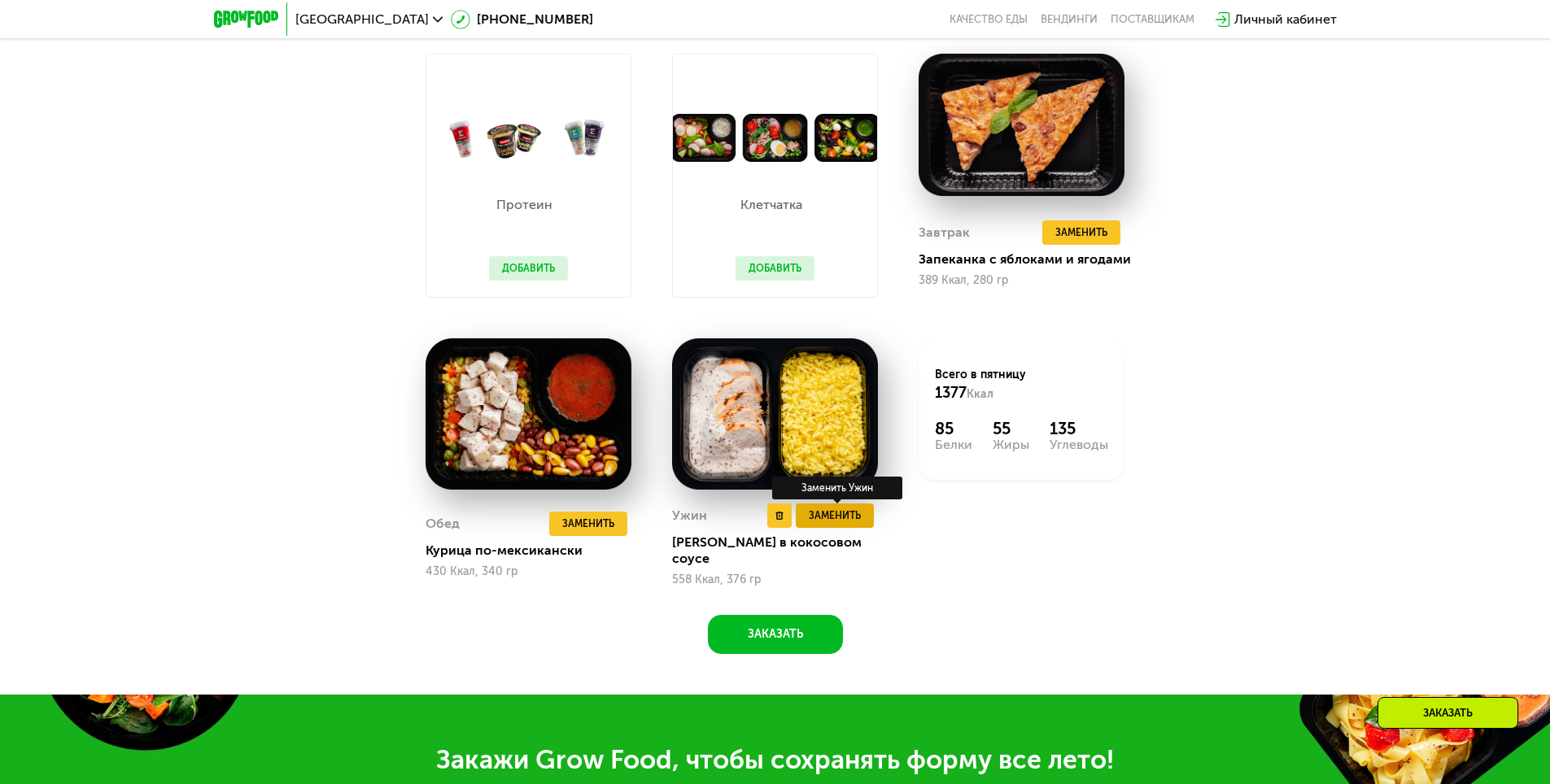
click at [856, 515] on span "Заменить" at bounding box center [835, 515] width 53 height 16
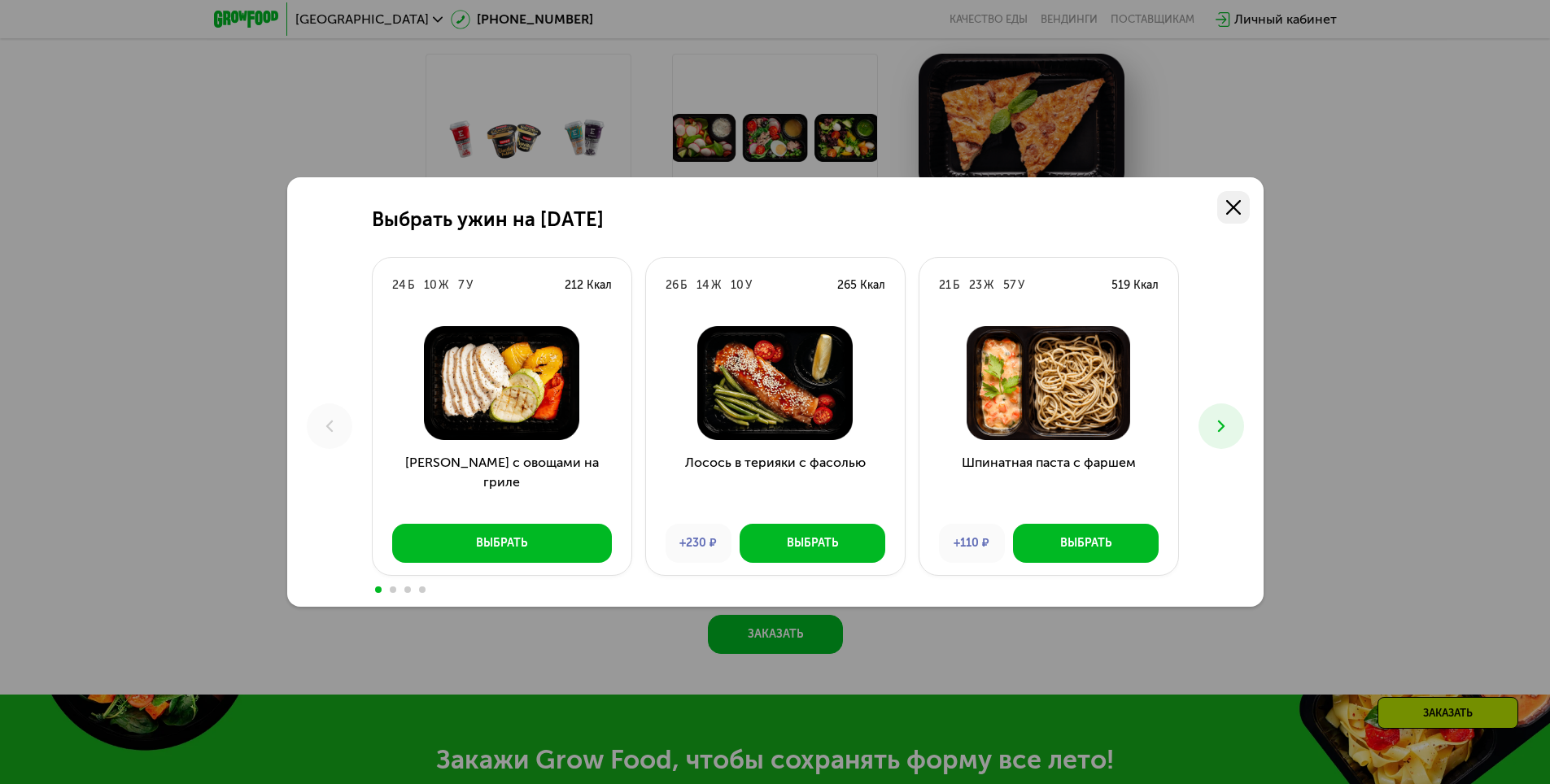
click at [1234, 203] on icon at bounding box center [1233, 207] width 15 height 15
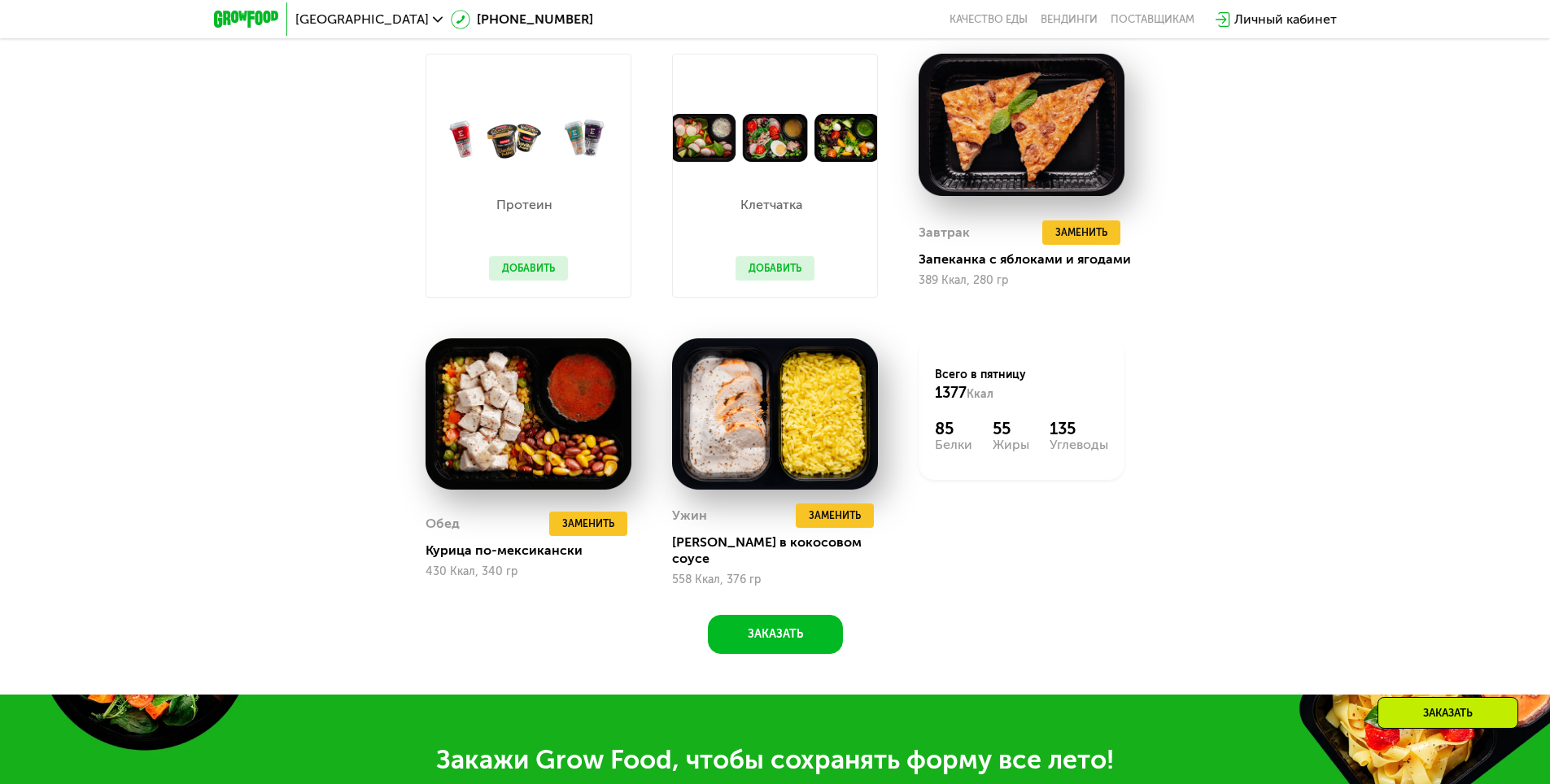
click at [530, 271] on button "Добавить" at bounding box center [529, 268] width 79 height 25
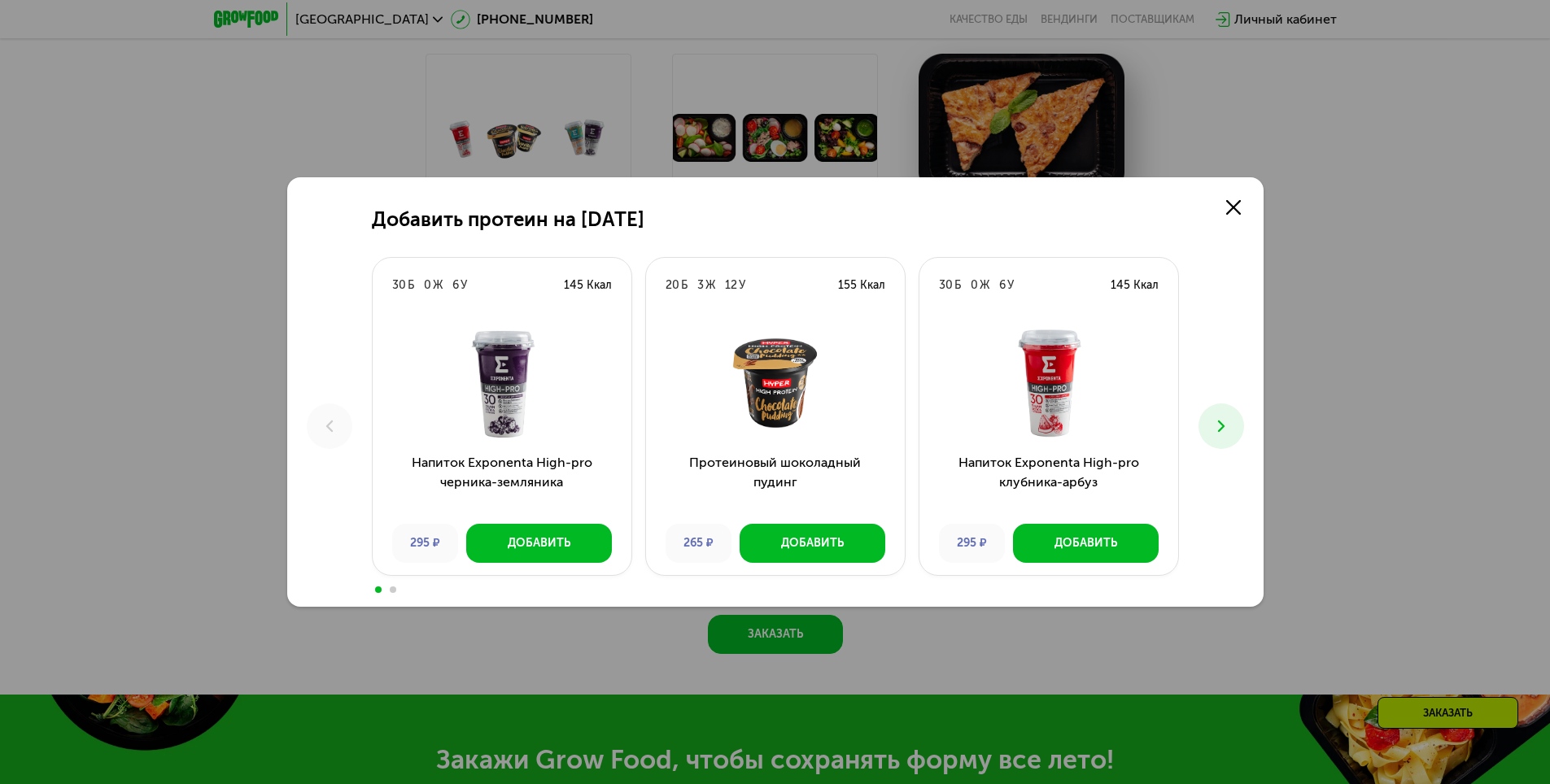
click at [1230, 428] on icon at bounding box center [1222, 426] width 20 height 20
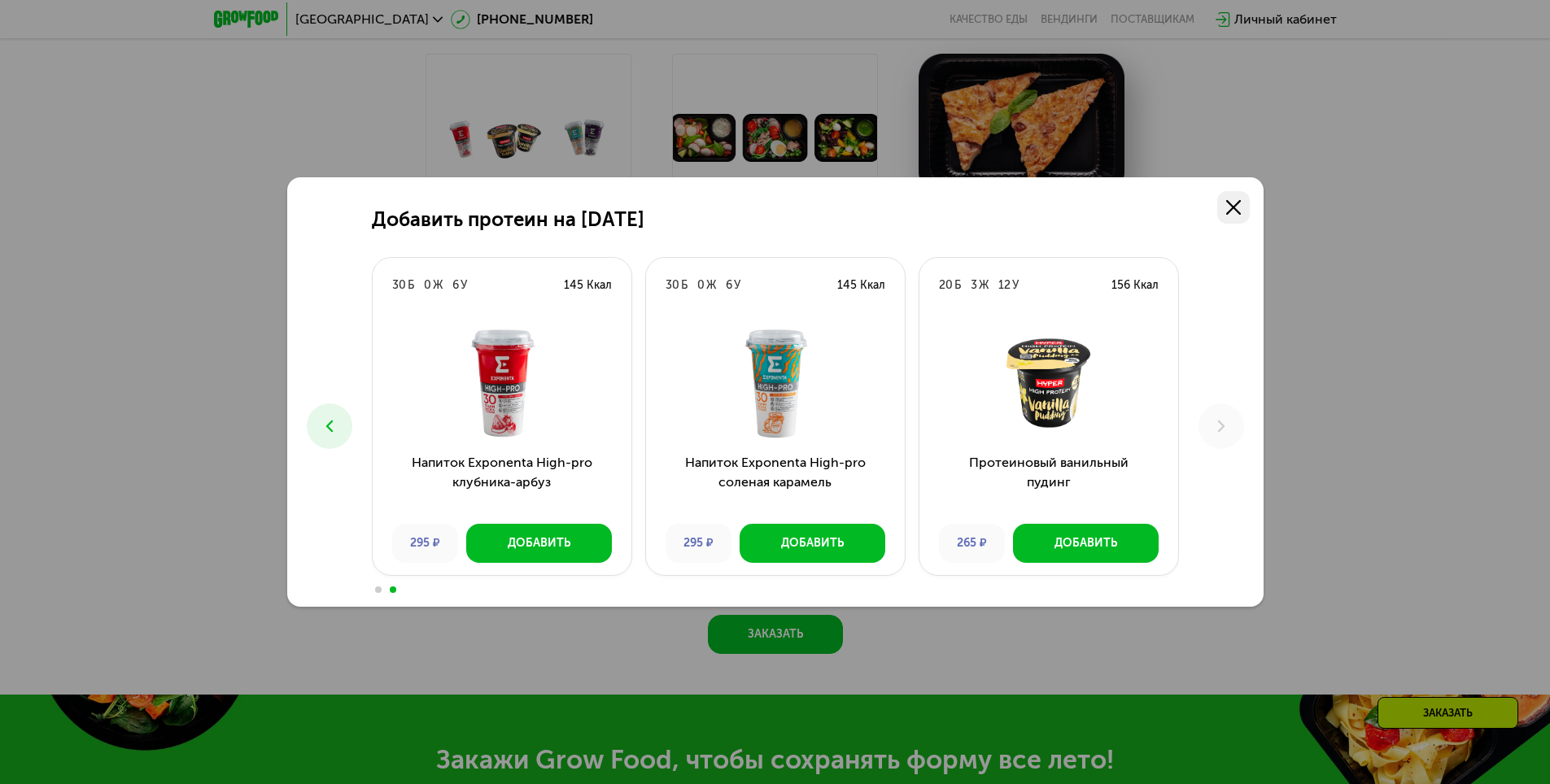
click at [1235, 201] on icon at bounding box center [1233, 207] width 15 height 15
